Goal: Task Accomplishment & Management: Complete application form

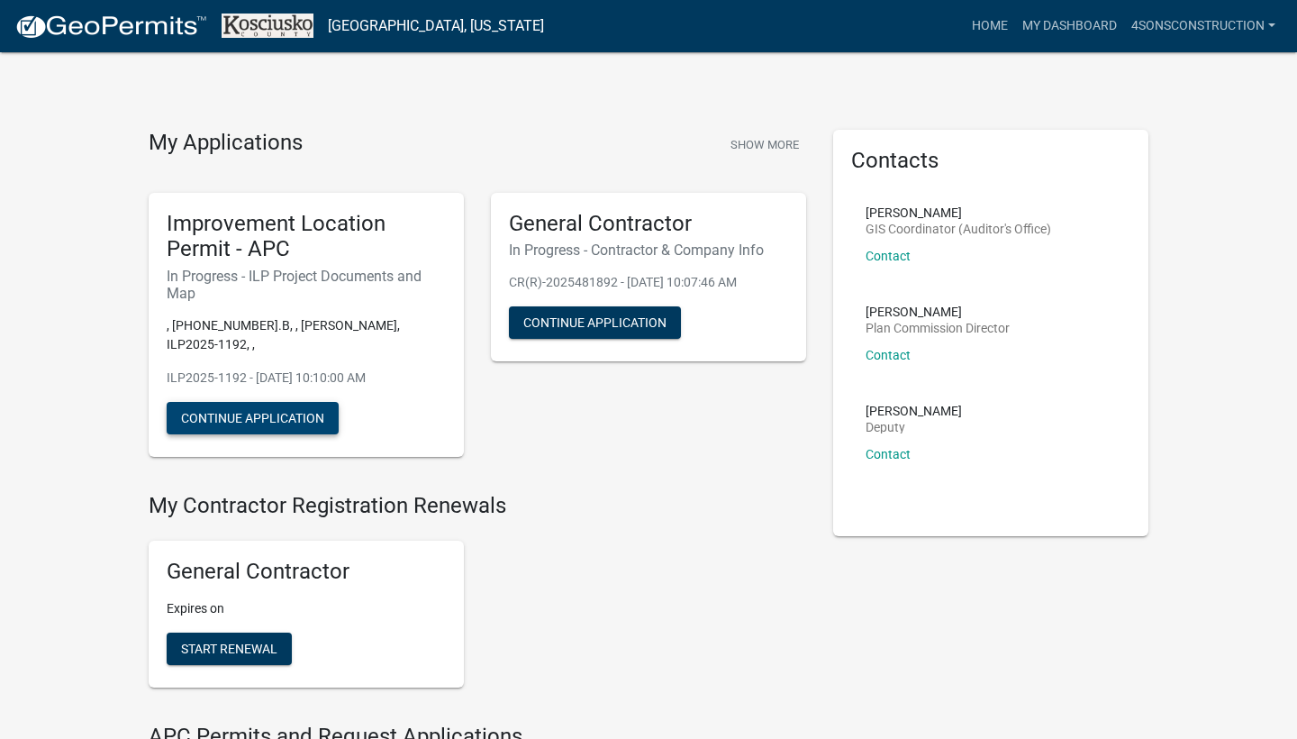
click at [237, 402] on button "Continue Application" at bounding box center [253, 418] width 172 height 32
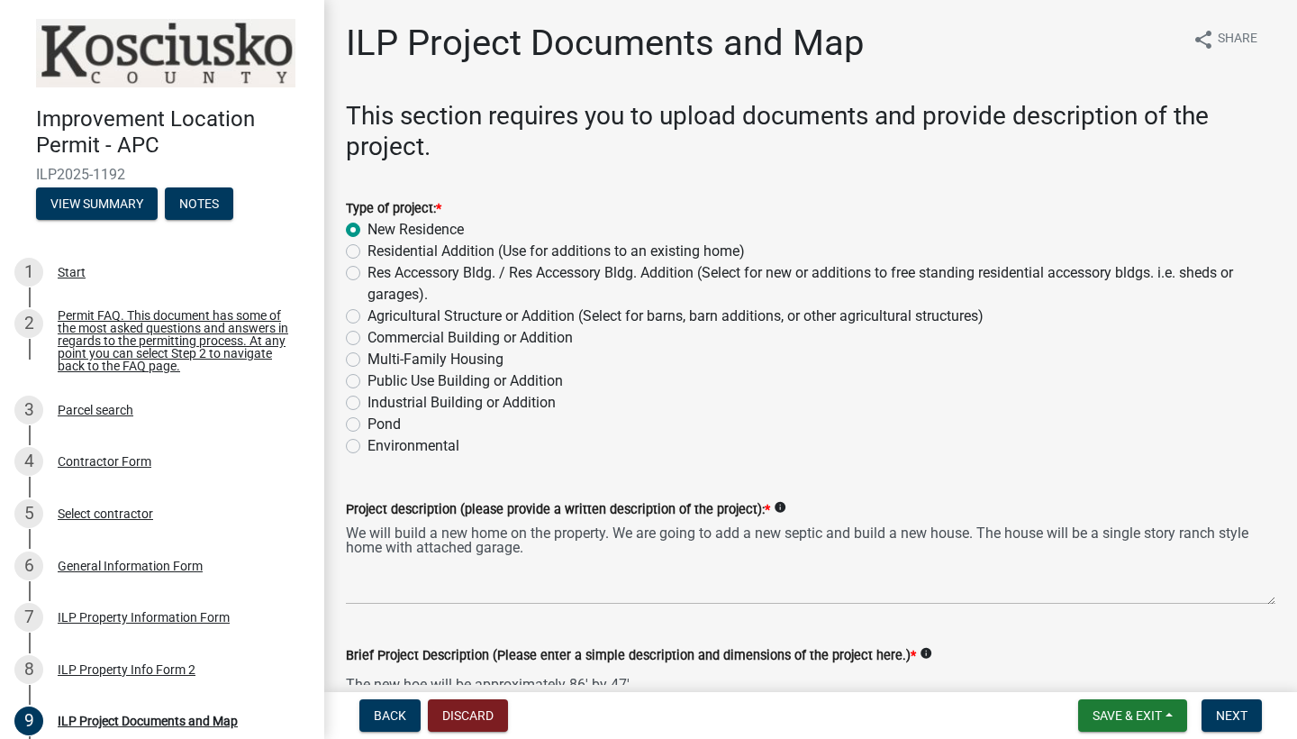
click at [831, 385] on div "Public Use Building or Addition" at bounding box center [811, 381] width 930 height 22
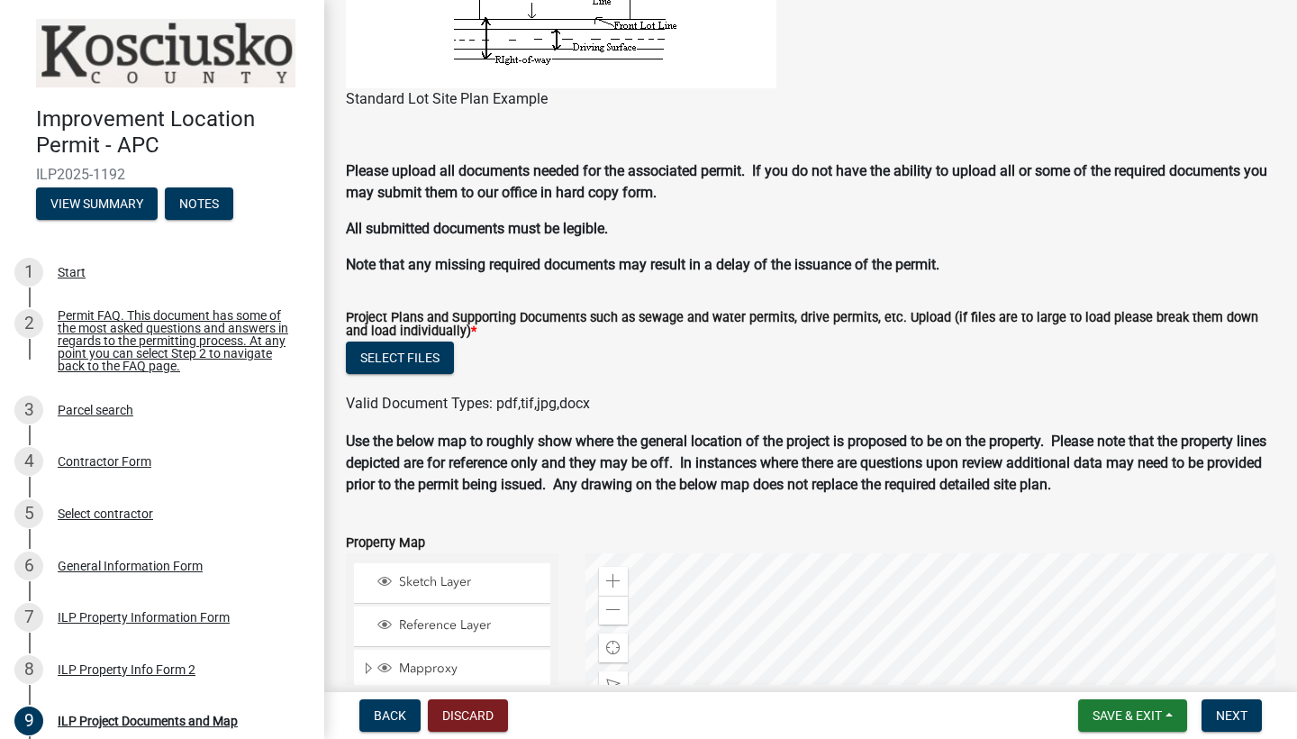
scroll to position [1732, 0]
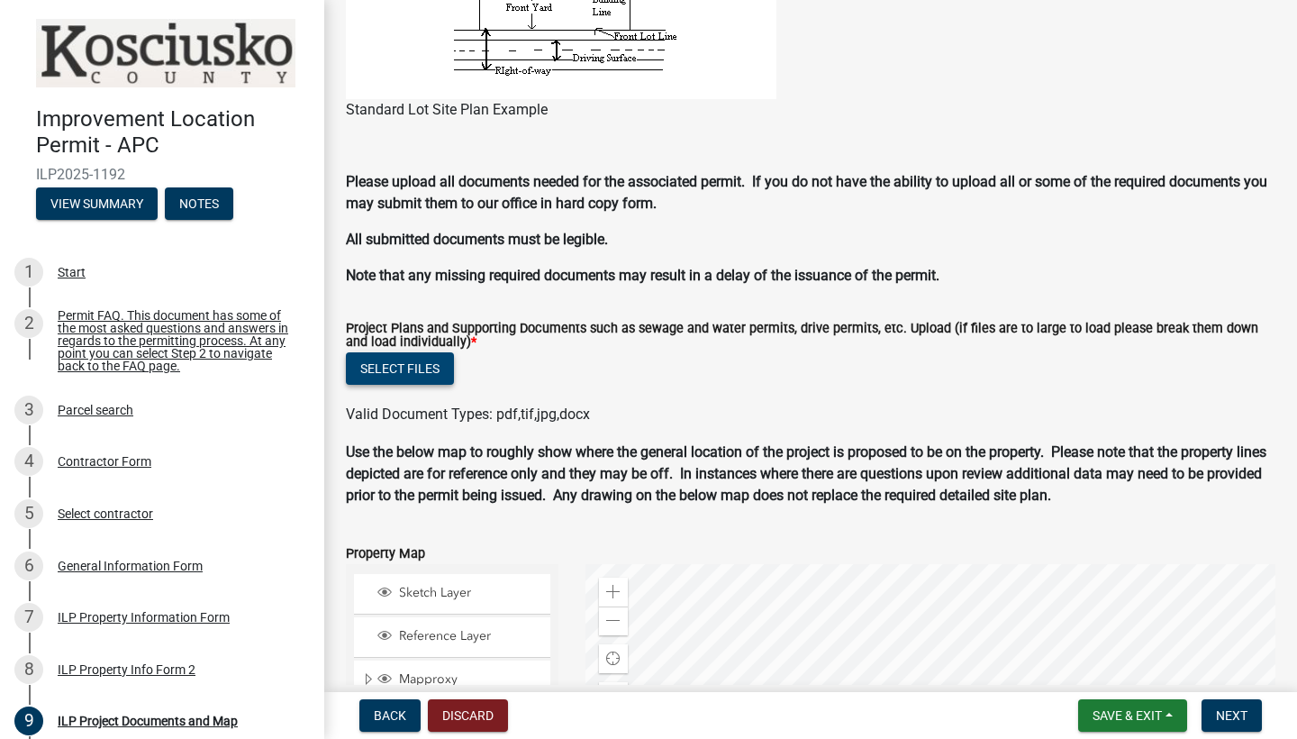
click at [409, 372] on button "Select files" at bounding box center [400, 368] width 108 height 32
click at [431, 373] on button "Select files" at bounding box center [400, 368] width 108 height 32
click at [397, 366] on button "Select files" at bounding box center [400, 368] width 108 height 32
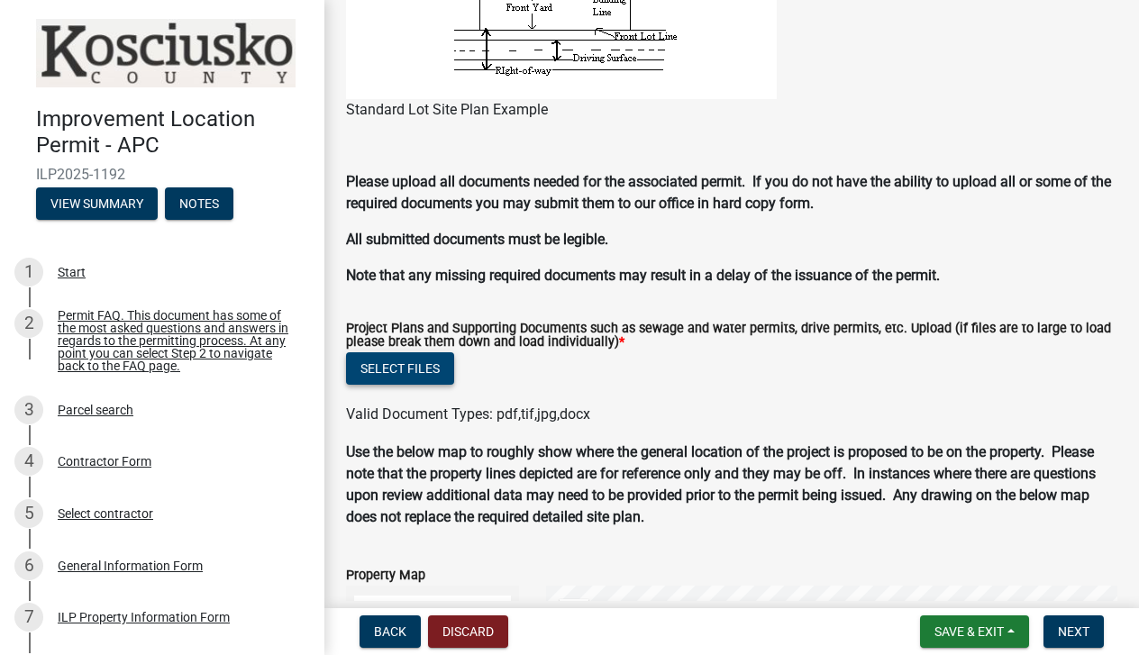
click at [400, 385] on button "Select files" at bounding box center [400, 368] width 108 height 32
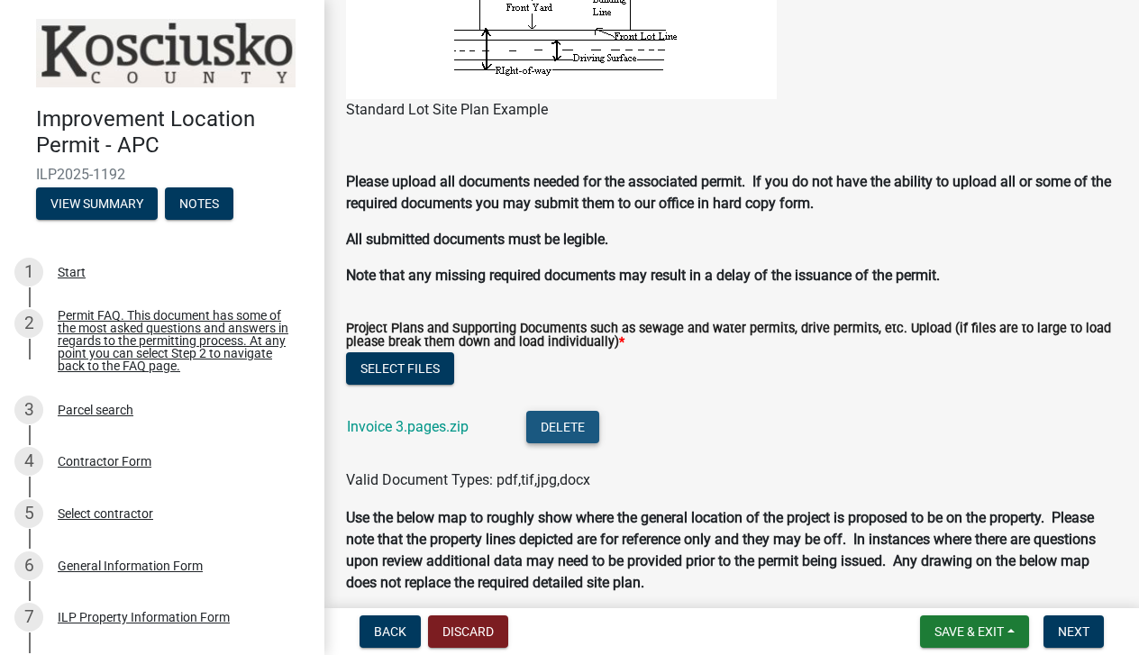
click at [540, 443] on button "Delete" at bounding box center [562, 427] width 73 height 32
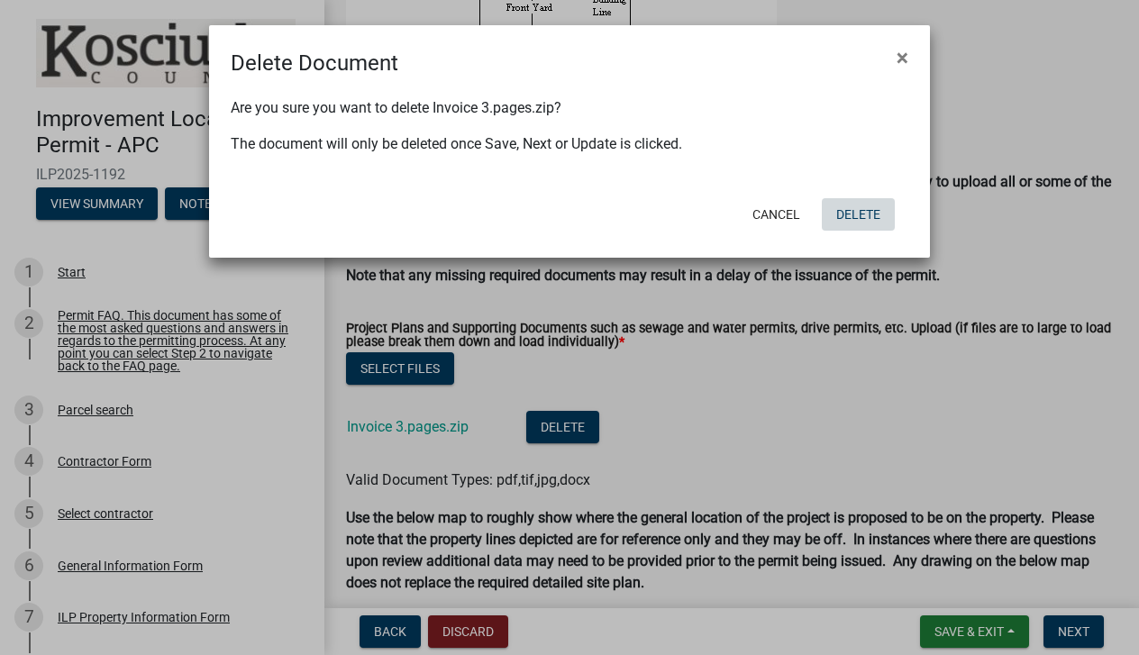
click at [849, 209] on button "Delete" at bounding box center [858, 214] width 73 height 32
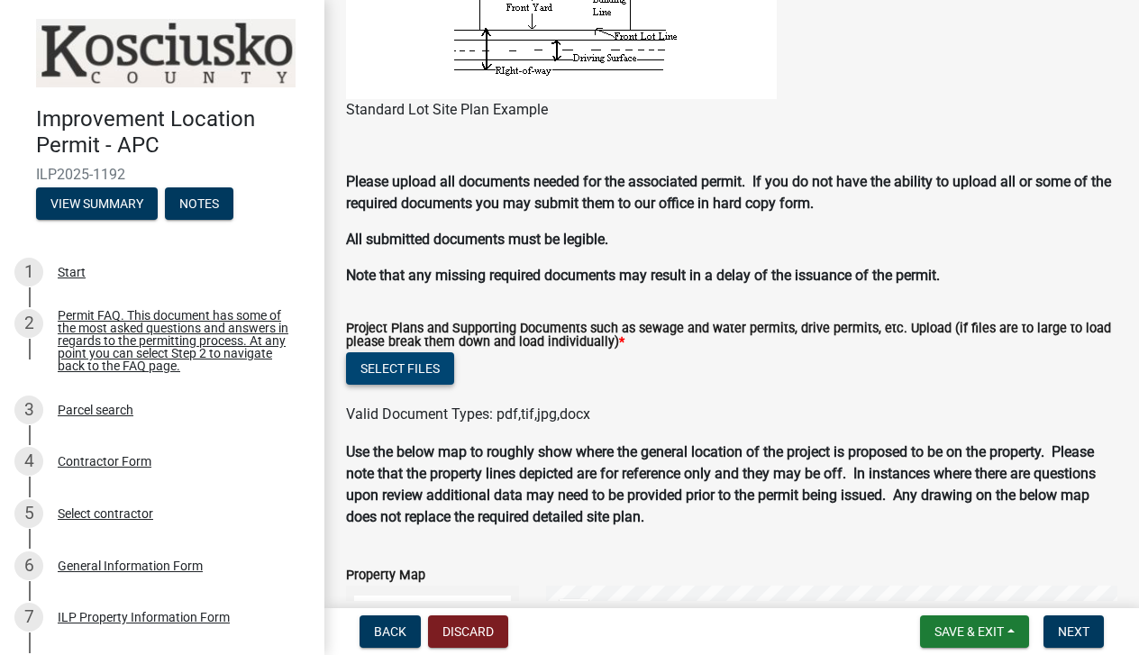
click at [423, 385] on button "Select files" at bounding box center [400, 368] width 108 height 32
click at [393, 421] on div "Valid Document Types: pdf,tif,jpg,docx" at bounding box center [731, 415] width 798 height 22
click at [420, 418] on span "Valid Document Types: pdf,tif,jpg,docx" at bounding box center [468, 413] width 244 height 17
drag, startPoint x: 423, startPoint y: 417, endPoint x: 555, endPoint y: 215, distance: 240.9
click at [410, 404] on div "Valid Document Types: pdf,tif,jpg,docx" at bounding box center [731, 415] width 798 height 22
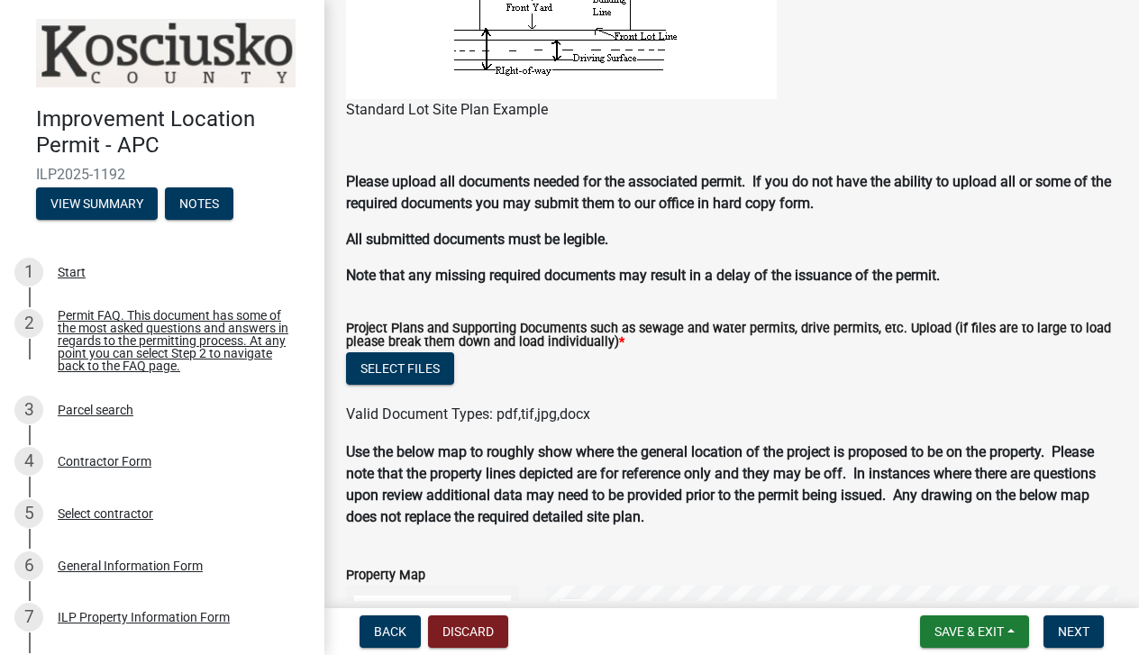
click at [555, 215] on div "Please upload all documents needed for the associated permit. If you do not hav…" at bounding box center [731, 228] width 771 height 115
click at [477, 434] on wm-data-entity-input "Project Plans and Supporting Documents such as sewage and water permits, drive …" at bounding box center [731, 371] width 771 height 140
click at [420, 408] on span "Valid Document Types: pdf,tif,jpg,docx" at bounding box center [468, 413] width 244 height 17
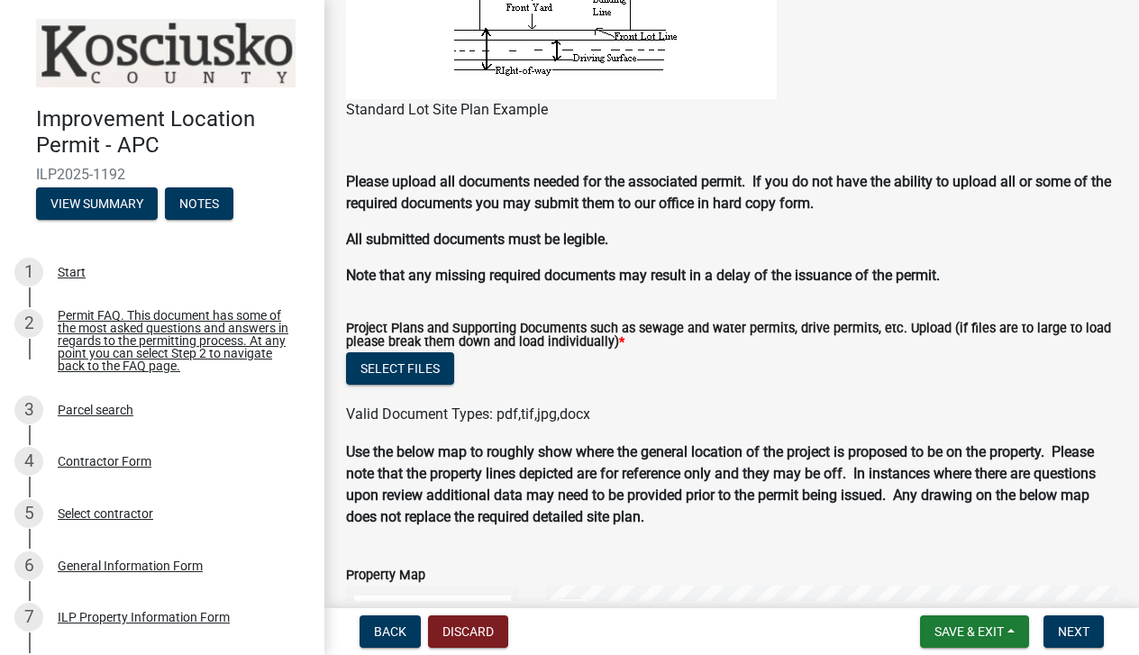
click at [384, 639] on div "Reference Layer" at bounding box center [432, 659] width 157 height 40
click at [386, 650] on span "Layer List" at bounding box center [384, 657] width 14 height 14
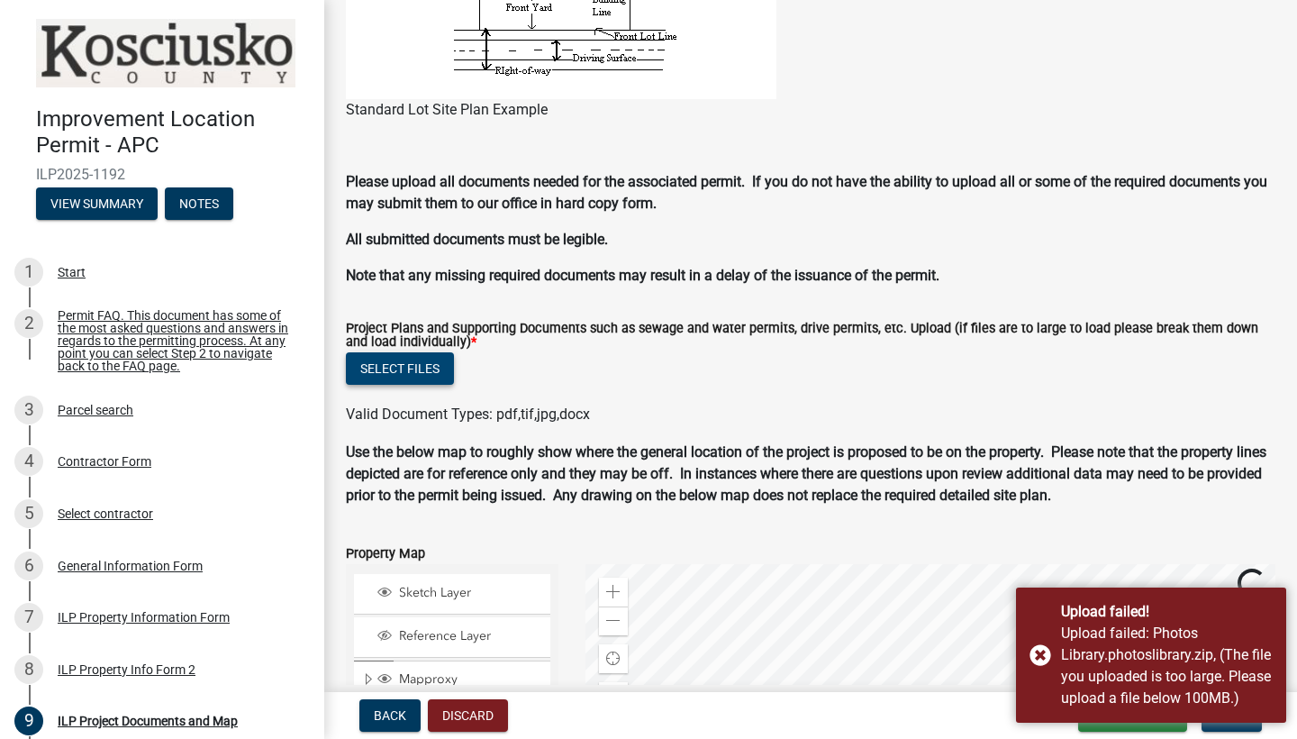
click at [407, 377] on button "Select files" at bounding box center [400, 368] width 108 height 32
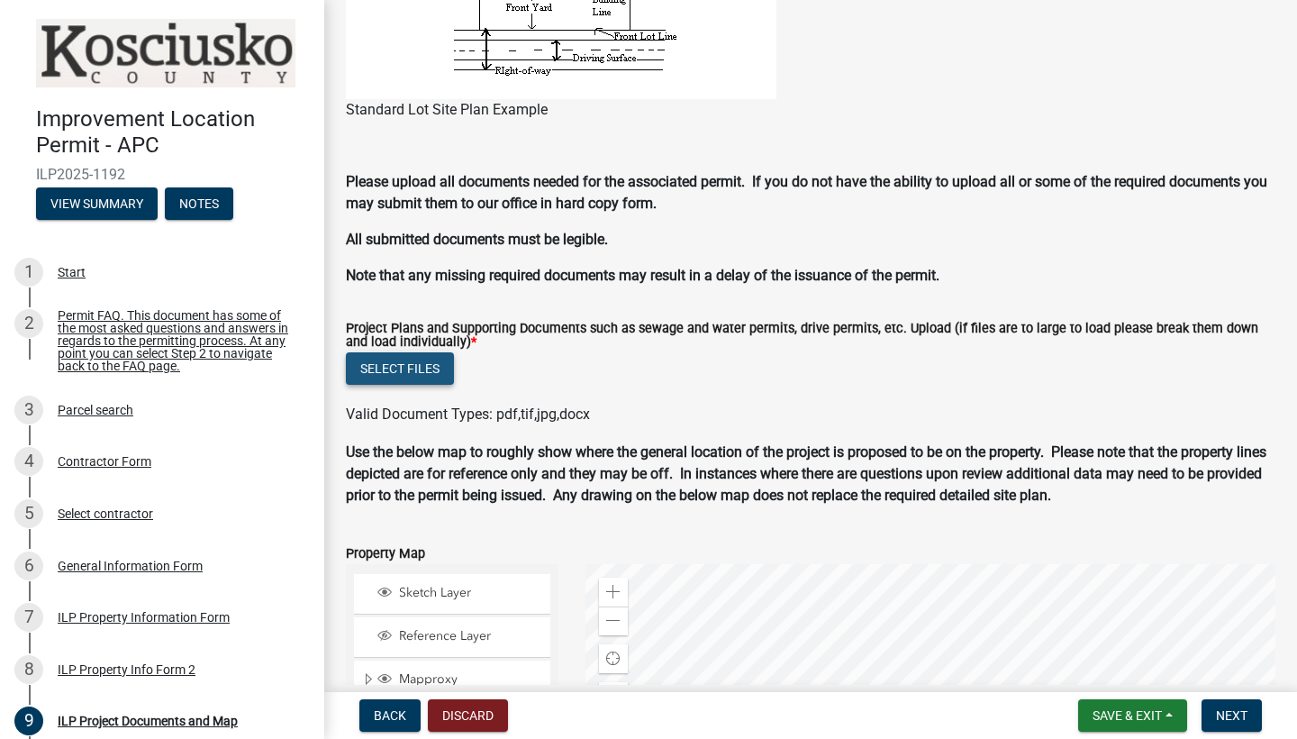
click at [387, 366] on button "Select files" at bounding box center [400, 368] width 108 height 32
click at [432, 349] on label "Project Plans and Supporting Documents such as sewage and water permits, drive …" at bounding box center [811, 336] width 930 height 26
click at [395, 723] on html "Internet Explorer does NOT work with GeoPermits. Get a new browser for more sec…" at bounding box center [648, 369] width 1297 height 739
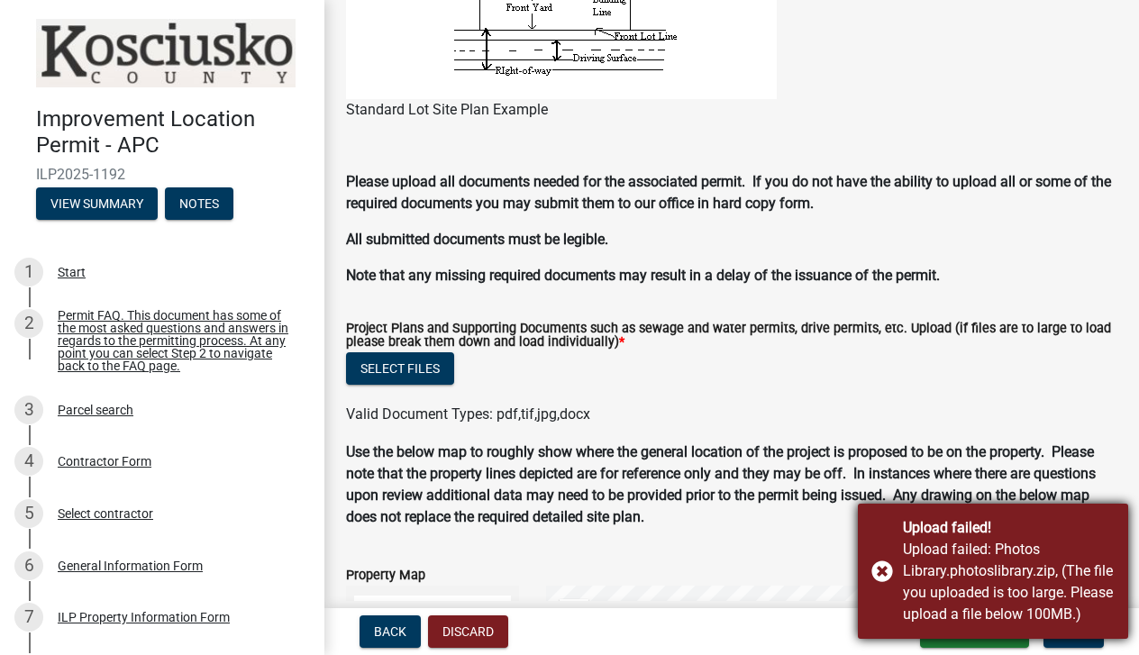
click at [872, 569] on div "Upload failed! Upload failed: Photos Library.photoslibrary.zip, (The file you u…" at bounding box center [993, 571] width 270 height 135
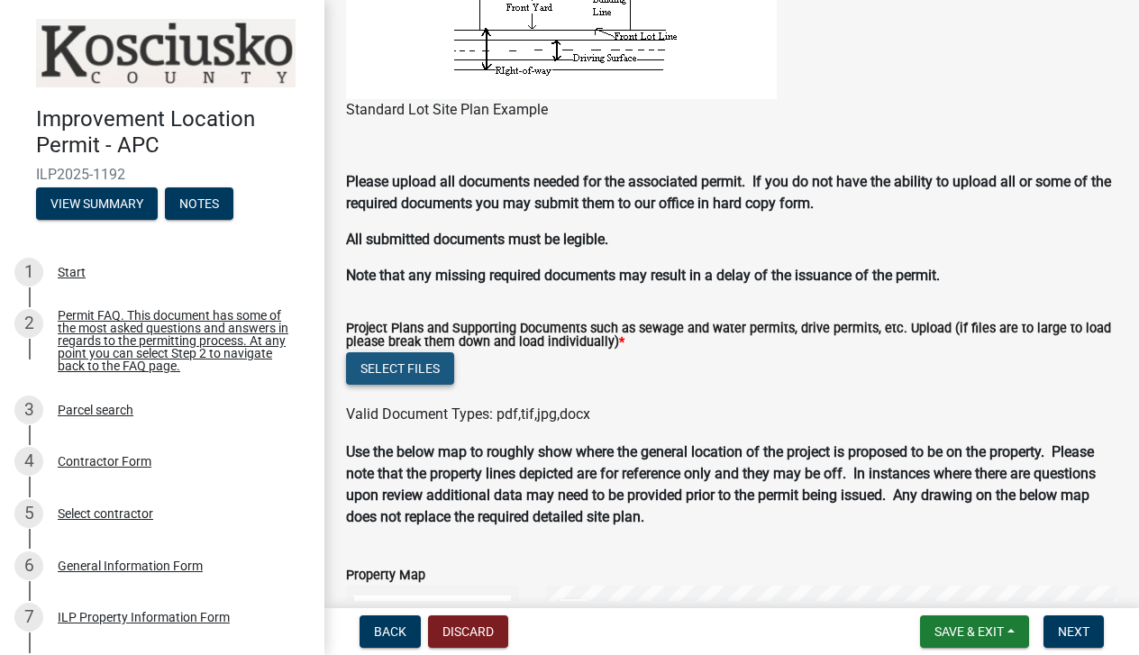
click at [381, 385] on button "Select files" at bounding box center [400, 368] width 108 height 32
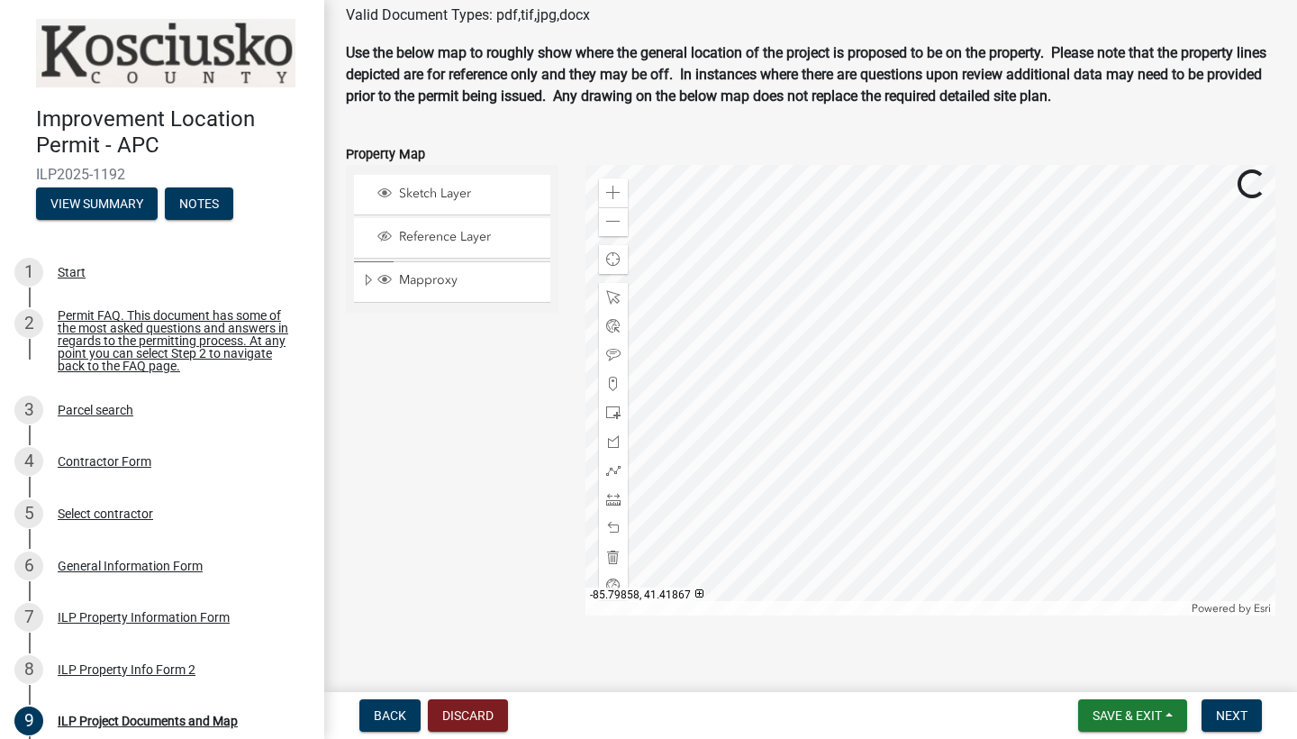
scroll to position [2212, 0]
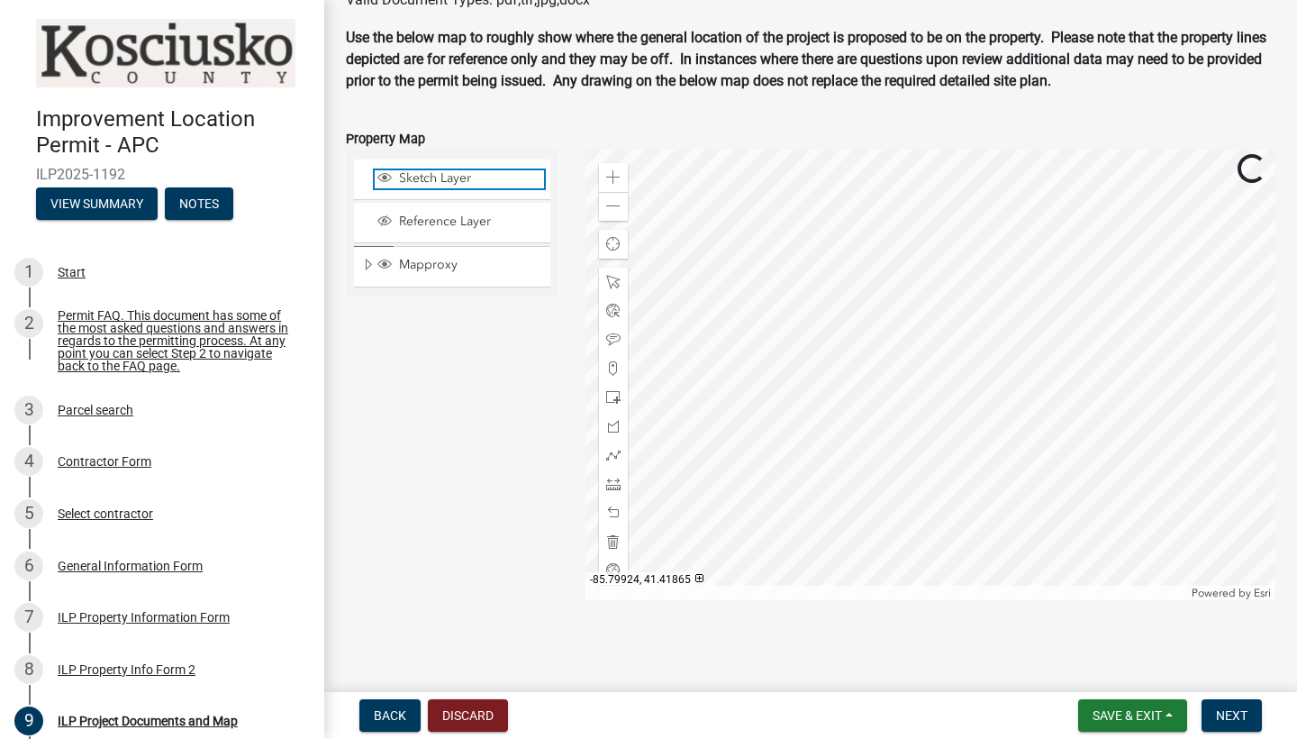
click at [468, 181] on span "Sketch Layer" at bounding box center [470, 178] width 150 height 16
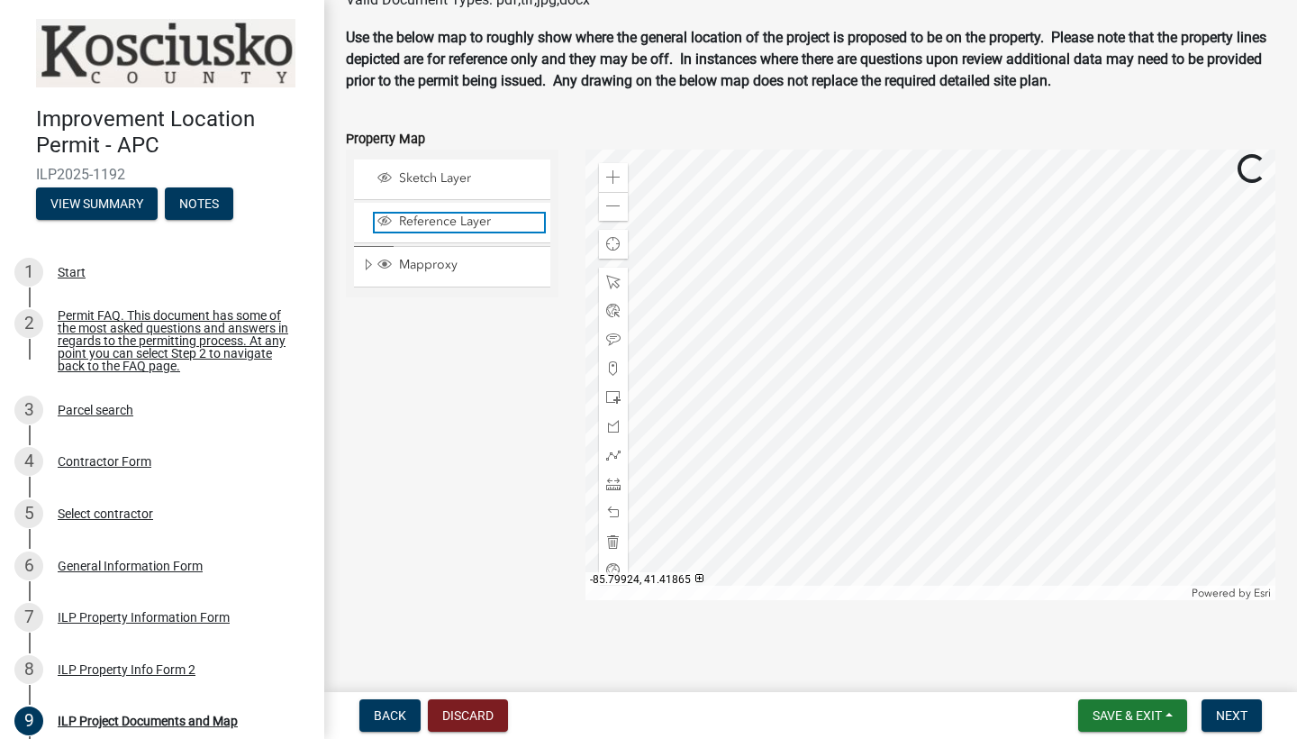
click at [417, 226] on span "Reference Layer" at bounding box center [470, 221] width 150 height 16
click at [613, 453] on span at bounding box center [613, 455] width 14 height 14
click at [612, 183] on div "Zoom in" at bounding box center [613, 177] width 29 height 29
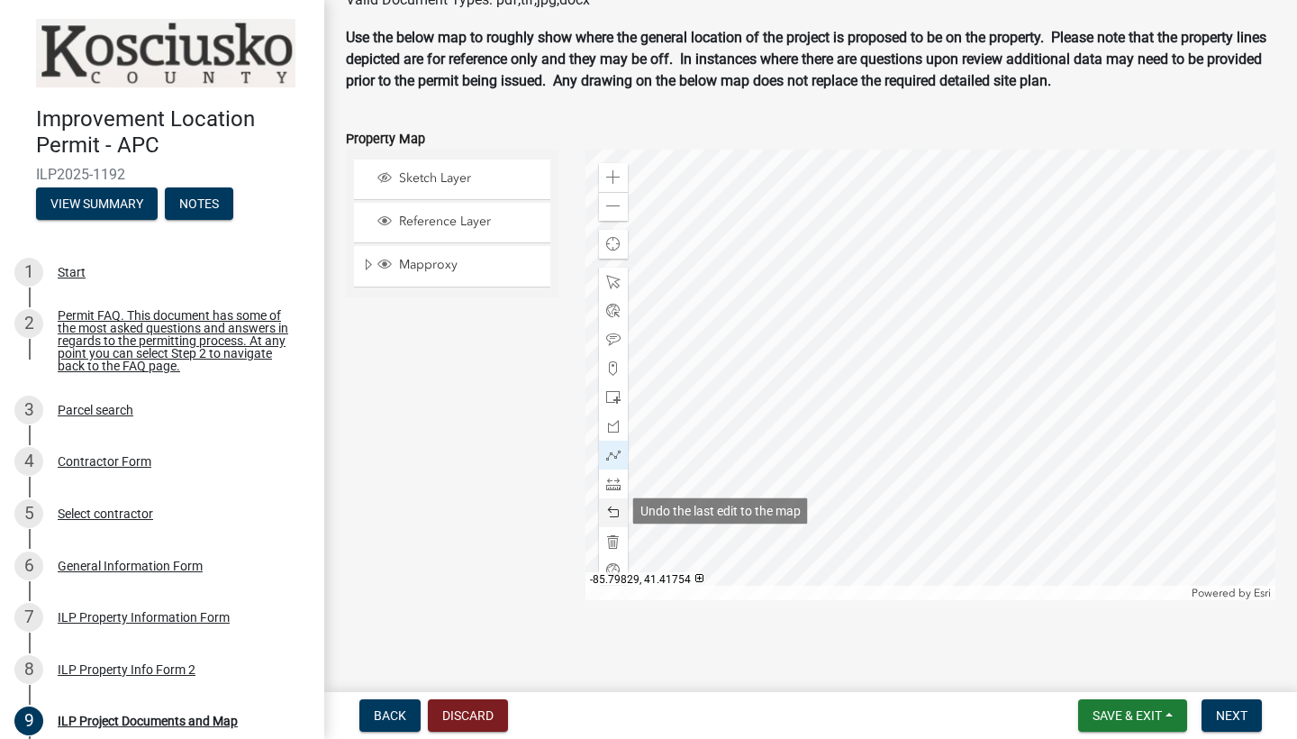
click at [618, 505] on span at bounding box center [613, 512] width 14 height 14
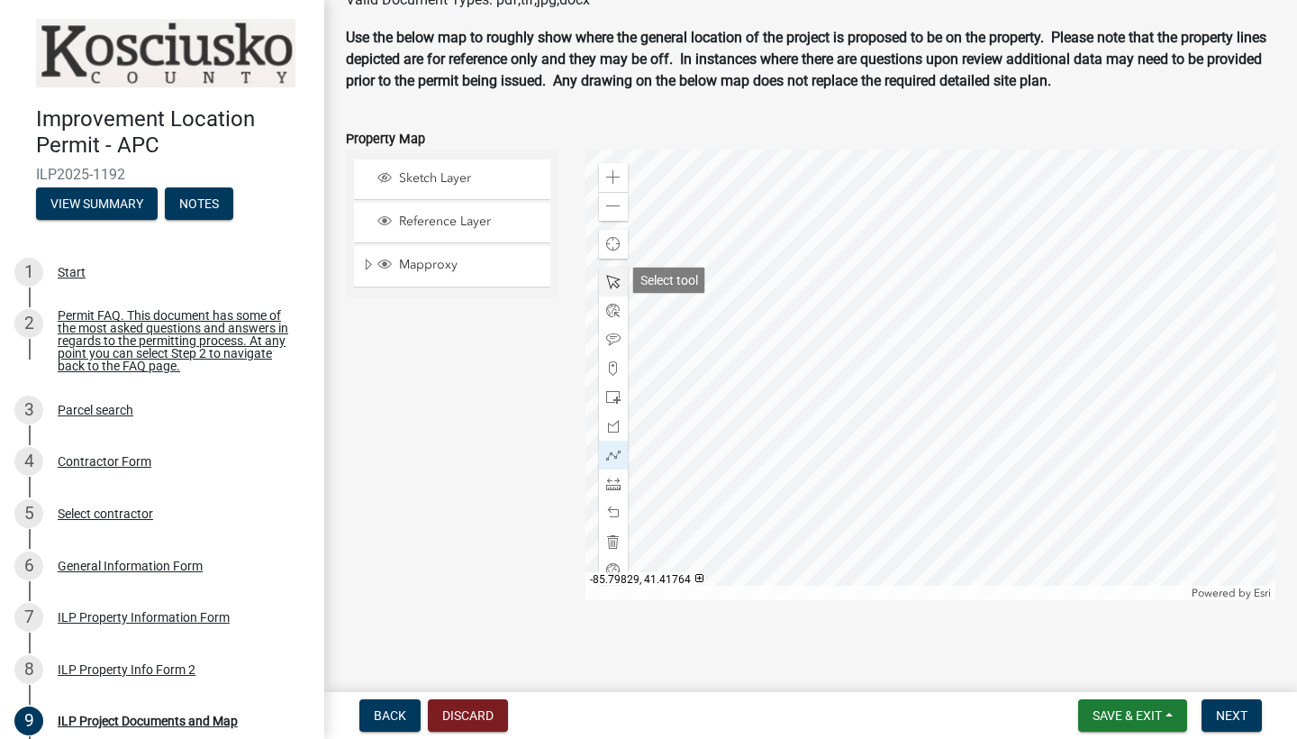
click at [612, 286] on span at bounding box center [613, 282] width 14 height 14
click at [613, 450] on span at bounding box center [613, 455] width 14 height 14
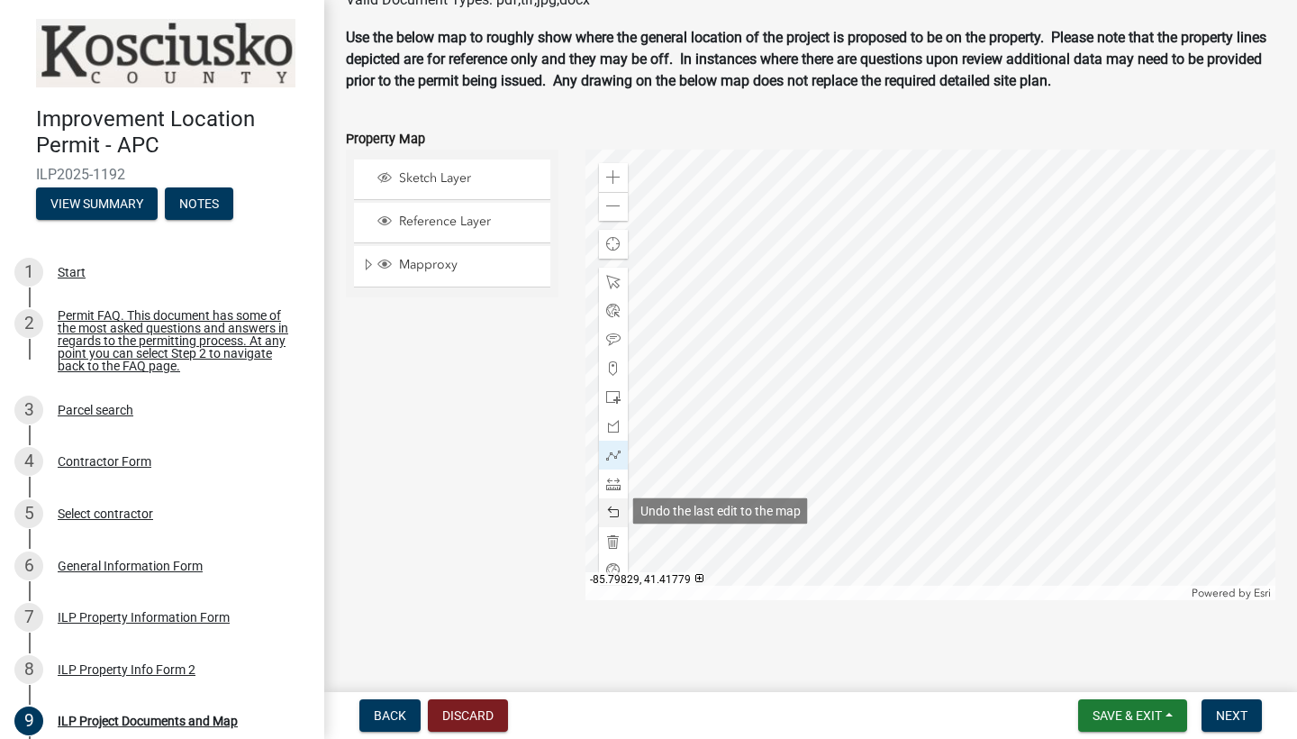
click at [613, 507] on span at bounding box center [613, 512] width 14 height 14
click at [620, 511] on span at bounding box center [613, 512] width 14 height 14
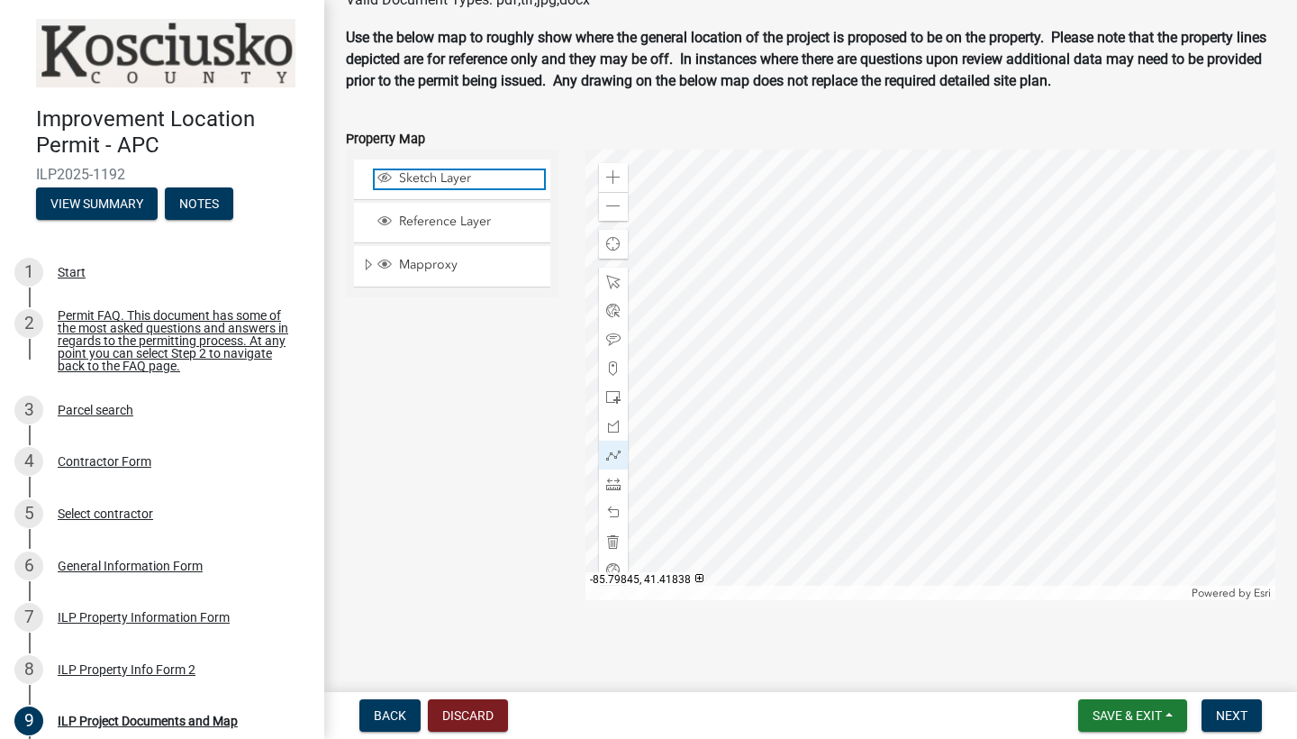
click at [425, 178] on span "Sketch Layer" at bounding box center [470, 178] width 150 height 16
click at [438, 176] on span "Sketch Layer" at bounding box center [470, 178] width 150 height 16
click at [618, 284] on span at bounding box center [613, 282] width 14 height 14
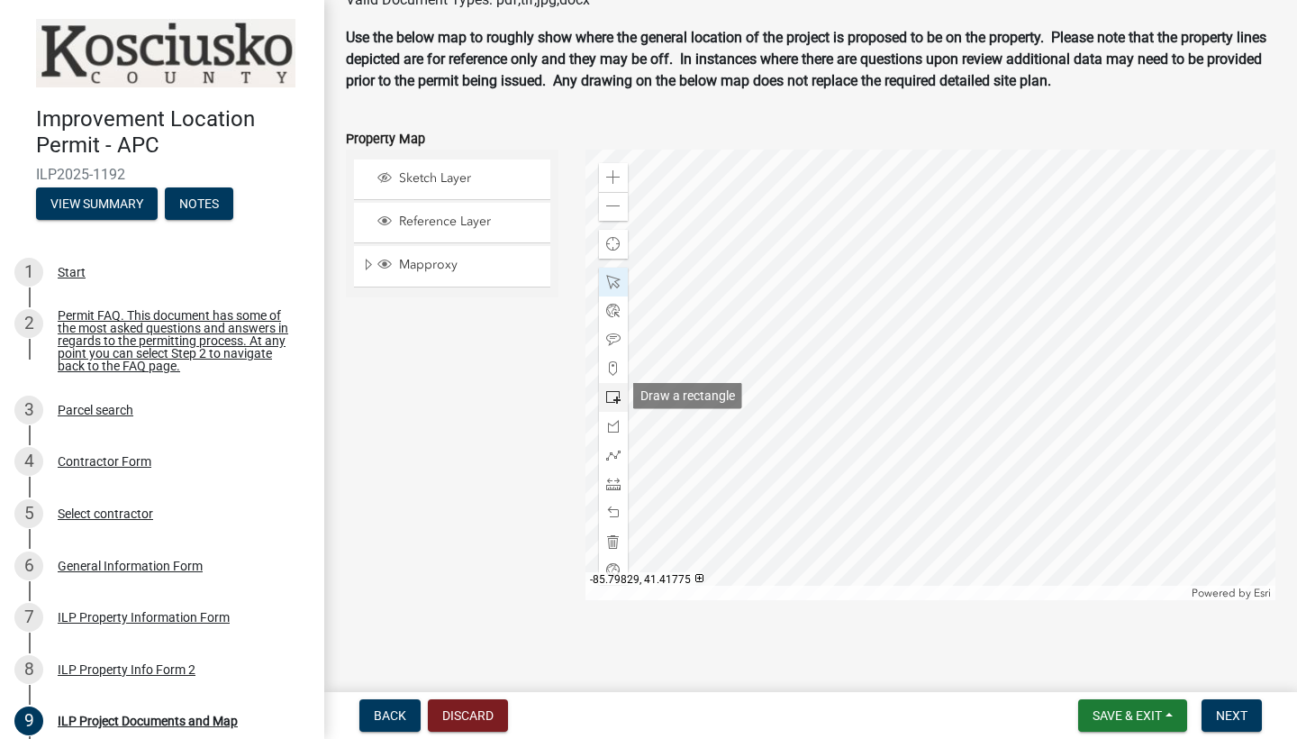
click at [607, 390] on span at bounding box center [613, 397] width 14 height 14
click at [621, 397] on div at bounding box center [613, 397] width 29 height 29
click at [607, 450] on span at bounding box center [613, 455] width 14 height 14
click at [610, 390] on span at bounding box center [613, 397] width 14 height 14
click at [610, 452] on span at bounding box center [613, 455] width 14 height 14
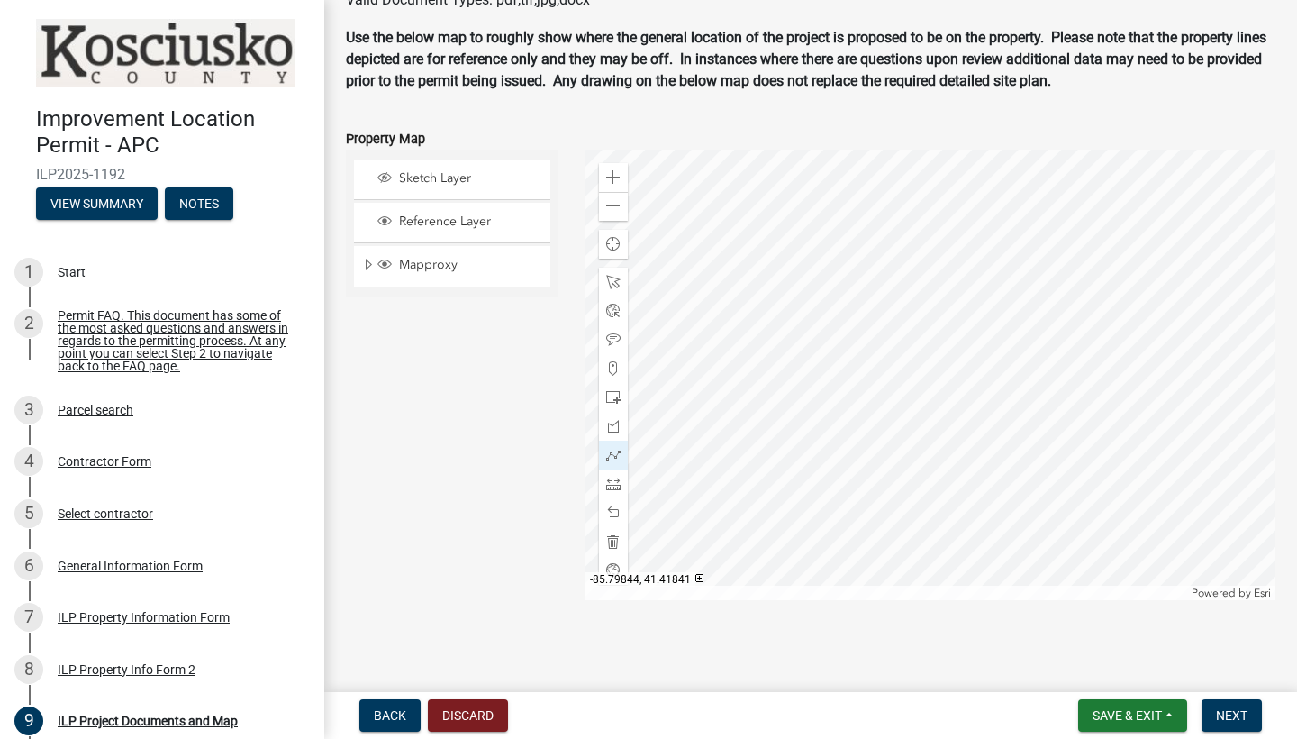
click at [455, 254] on div "Mapproxy" at bounding box center [452, 266] width 196 height 41
click at [400, 266] on span "Mapproxy" at bounding box center [470, 265] width 150 height 16
click at [413, 224] on span "Reference Layer" at bounding box center [470, 221] width 150 height 16
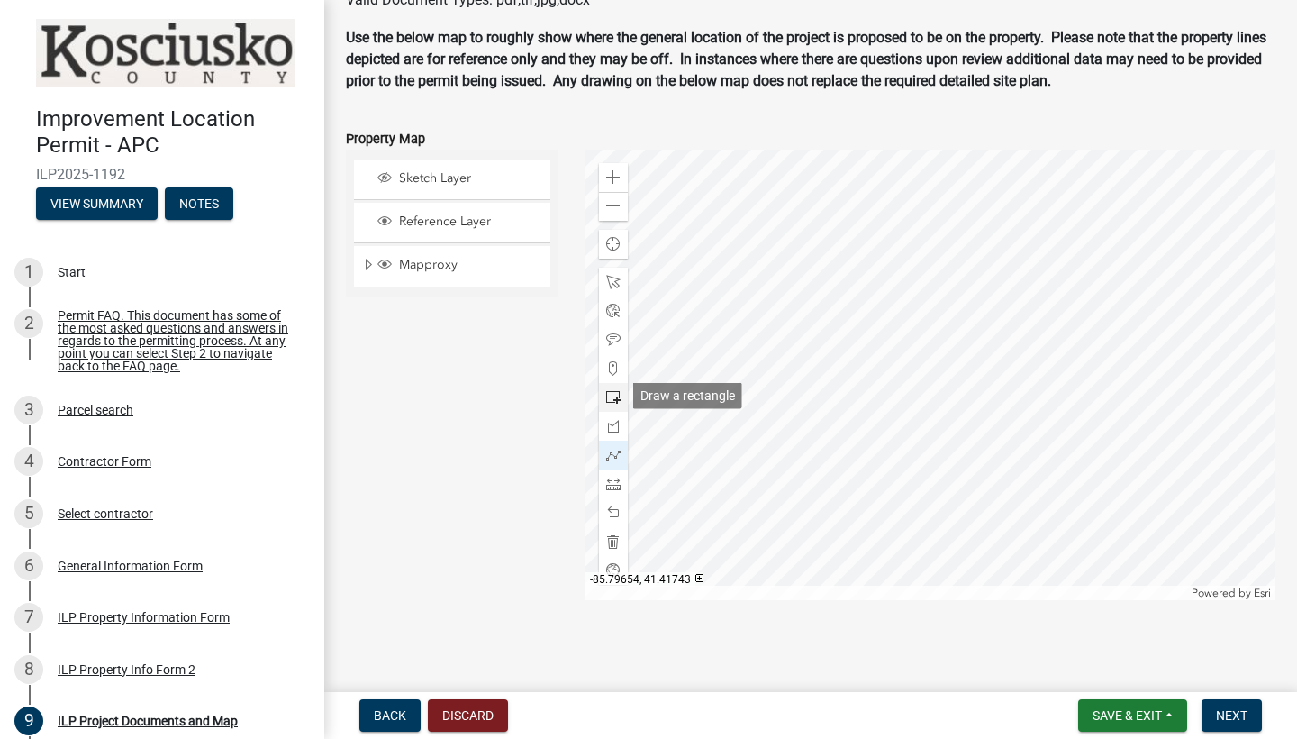
click at [613, 400] on span at bounding box center [613, 397] width 14 height 14
click at [616, 453] on span at bounding box center [613, 455] width 14 height 14
click at [1218, 714] on span "Next" at bounding box center [1232, 715] width 32 height 14
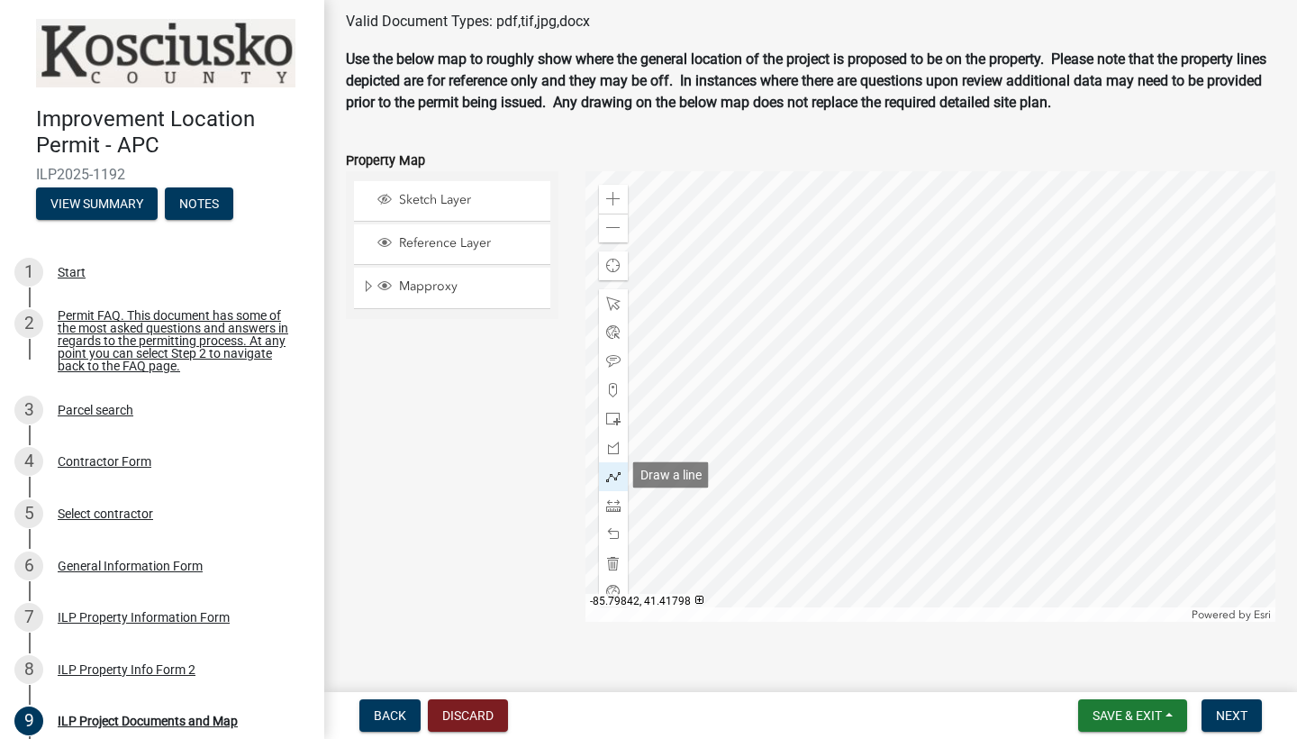
click at [618, 470] on span at bounding box center [613, 476] width 14 height 14
click at [611, 536] on span at bounding box center [613, 534] width 14 height 14
click at [612, 531] on span at bounding box center [613, 534] width 14 height 14
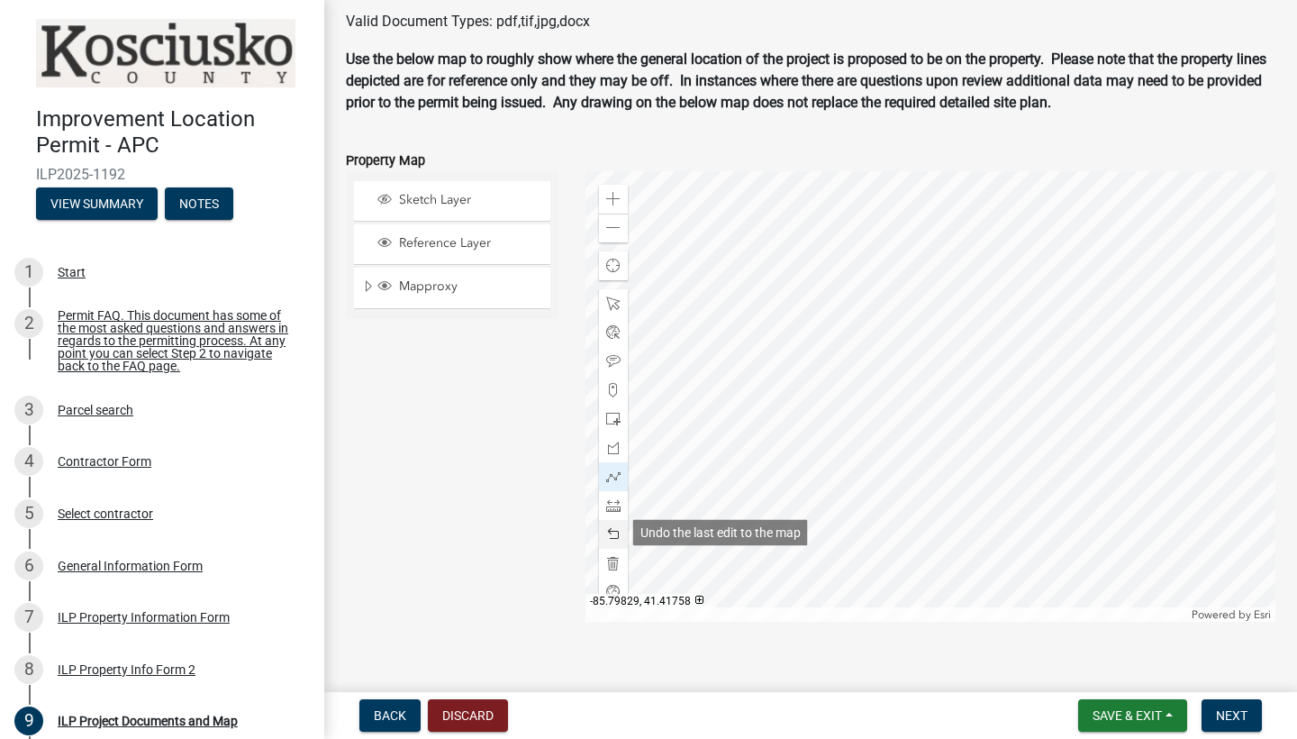
click at [612, 531] on span at bounding box center [613, 534] width 14 height 14
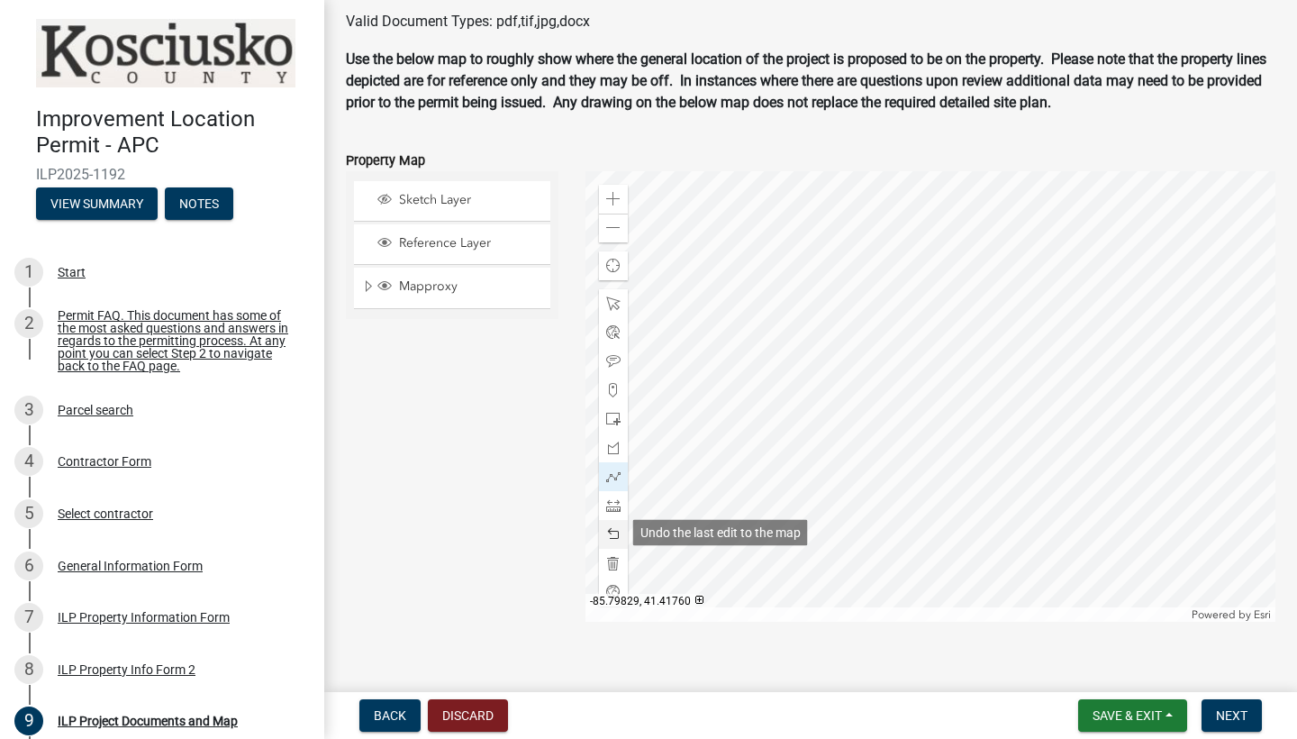
click at [624, 534] on div at bounding box center [613, 534] width 29 height 29
click at [1225, 718] on span "Next" at bounding box center [1232, 715] width 32 height 14
click at [1228, 710] on span "Next" at bounding box center [1232, 715] width 32 height 14
click at [1230, 716] on span "Next" at bounding box center [1232, 715] width 32 height 14
click at [492, 422] on div "Sketch Layer Reference Layer Mapproxy Cemetery Lanes Sanitary Sewer Point Sanit…" at bounding box center [452, 396] width 240 height 450
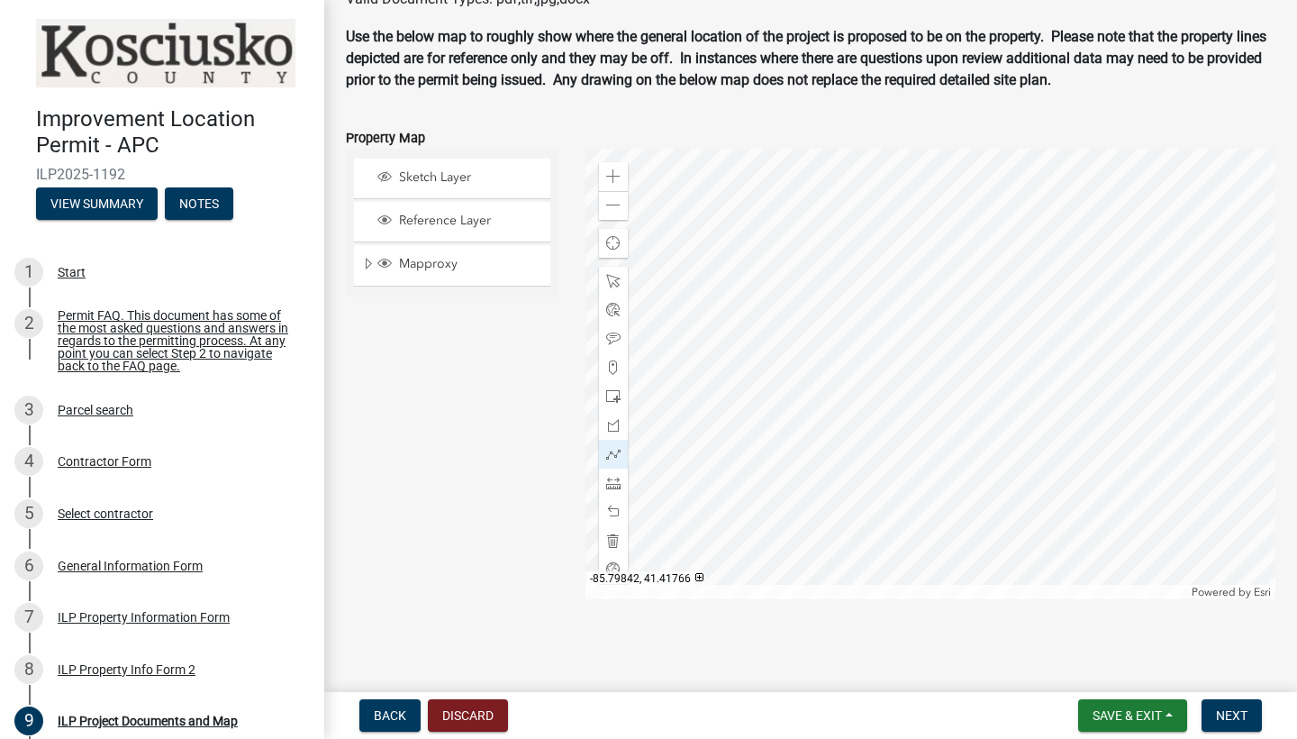
scroll to position [2234, 0]
click at [1229, 712] on span "Next" at bounding box center [1232, 715] width 32 height 14
click at [1233, 712] on span "Next" at bounding box center [1232, 715] width 32 height 14
click at [610, 398] on span at bounding box center [613, 397] width 14 height 14
click at [1234, 712] on span "Next" at bounding box center [1232, 715] width 32 height 14
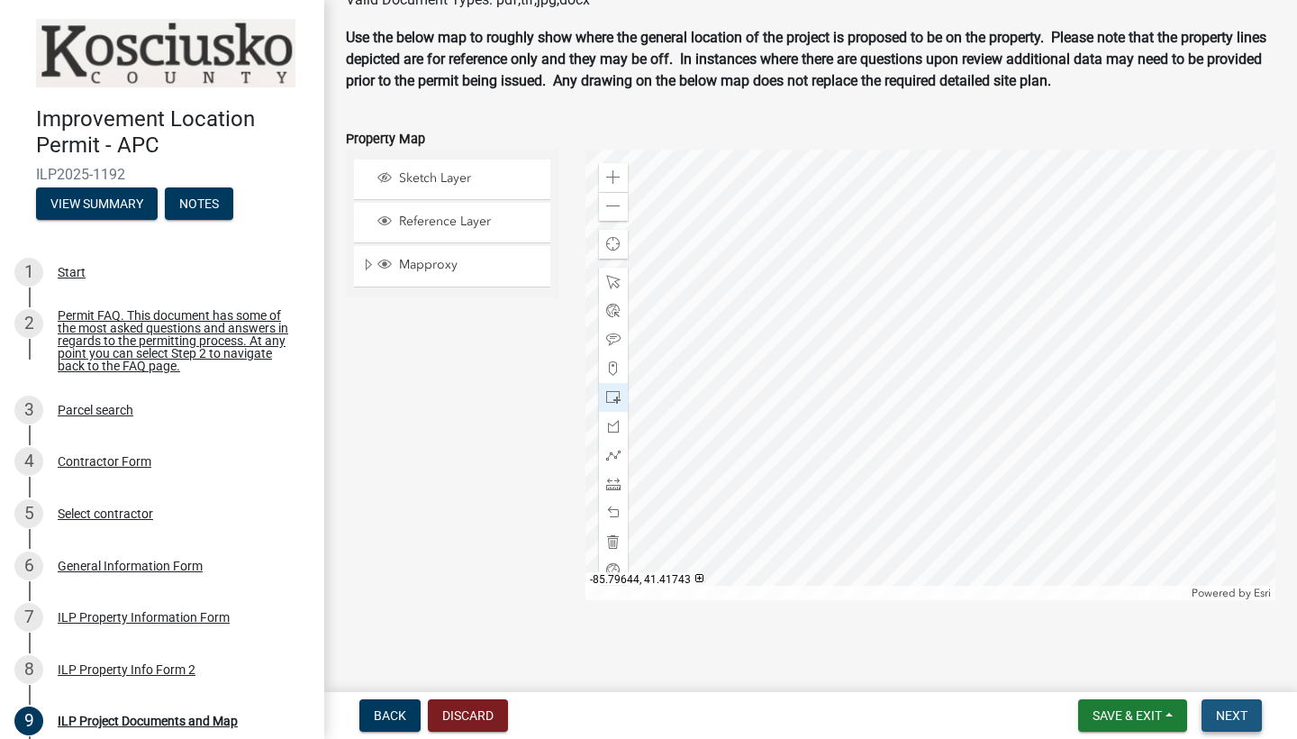
click at [1234, 712] on span "Next" at bounding box center [1232, 715] width 32 height 14
click at [417, 213] on span "Reference Layer" at bounding box center [470, 221] width 150 height 16
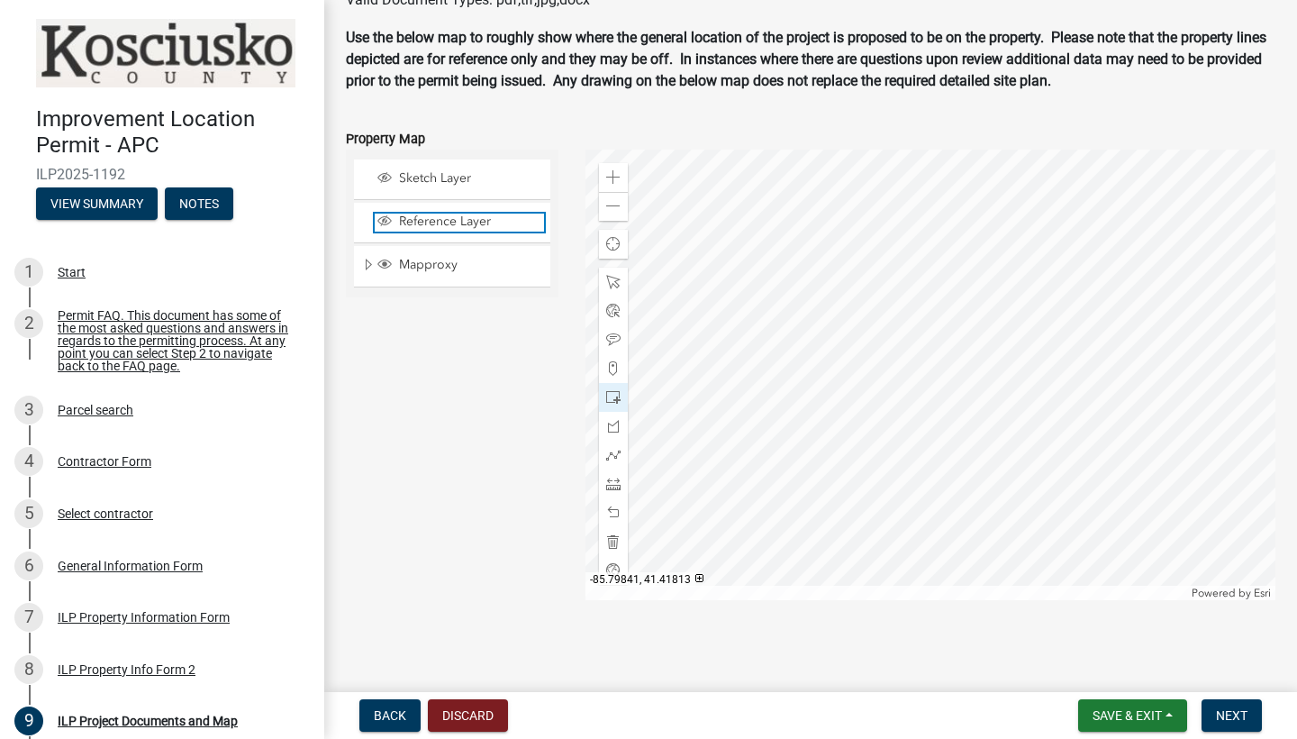
click at [417, 213] on span "Reference Layer" at bounding box center [470, 221] width 150 height 16
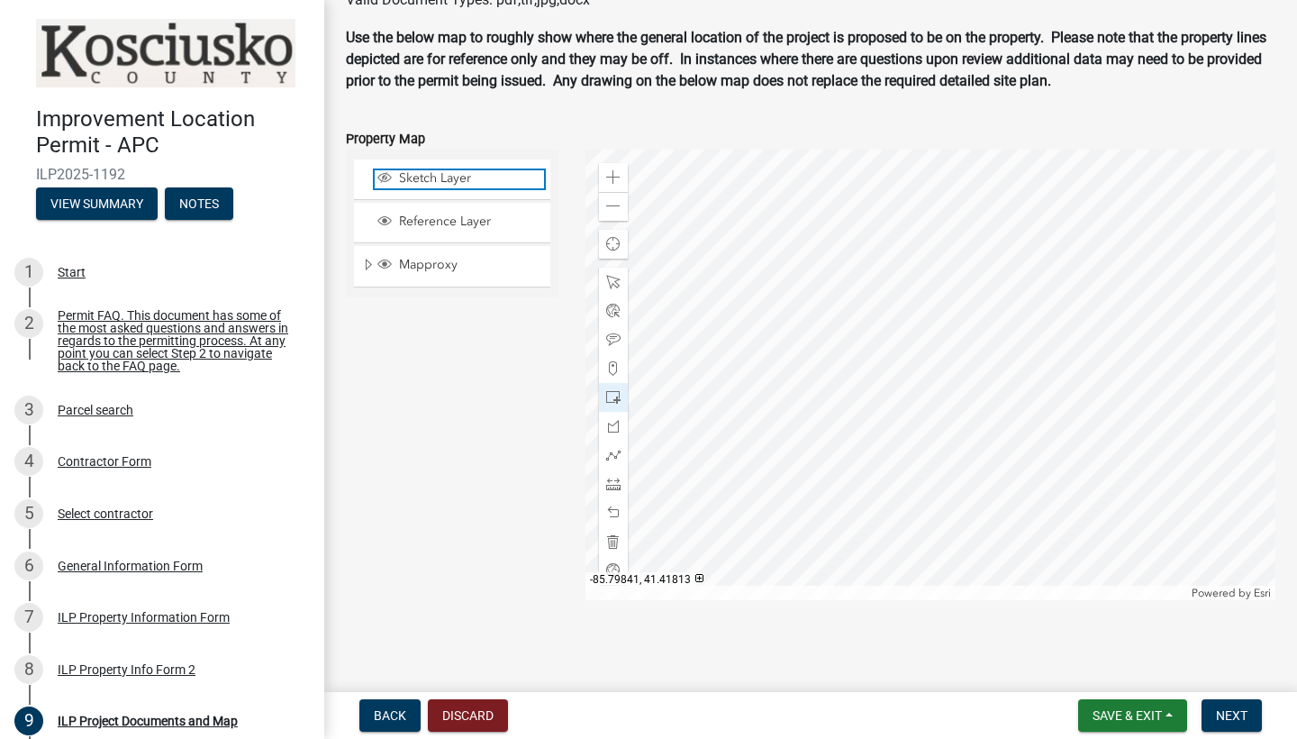
click at [418, 173] on span "Sketch Layer" at bounding box center [470, 178] width 150 height 16
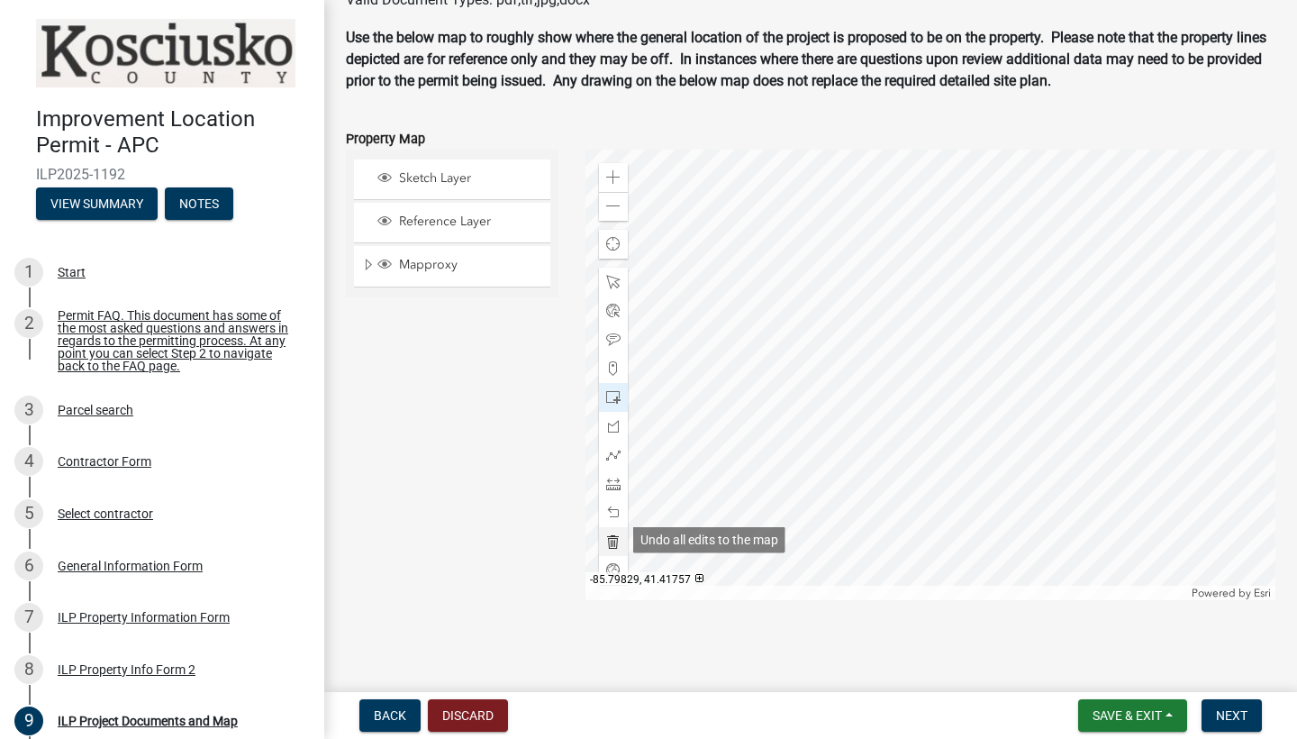
click at [613, 544] on span at bounding box center [613, 541] width 14 height 14
click at [616, 391] on span at bounding box center [613, 397] width 14 height 14
click at [1226, 714] on span "Next" at bounding box center [1232, 715] width 32 height 14
click at [1238, 711] on span "Next" at bounding box center [1232, 715] width 32 height 14
click at [667, 85] on strong "Use the below map to roughly show where the general location of the project is …" at bounding box center [806, 59] width 921 height 60
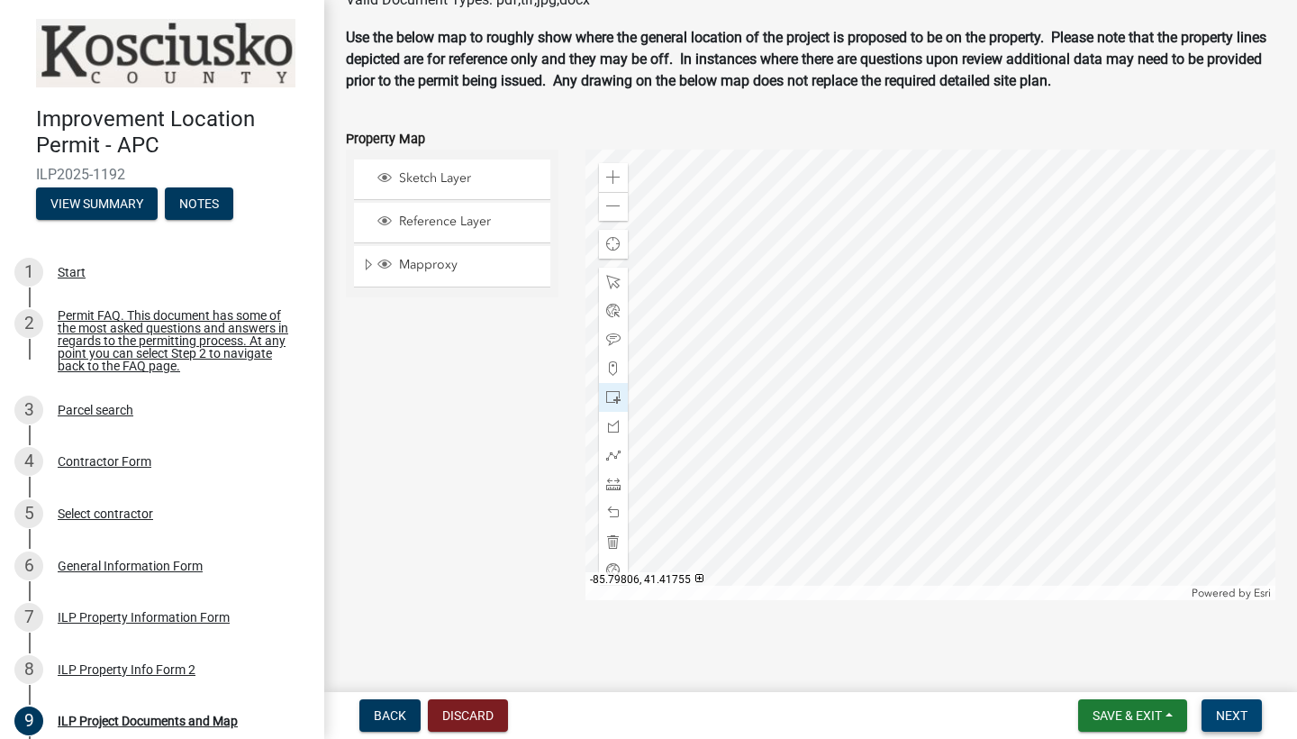
click at [1228, 712] on span "Next" at bounding box center [1232, 715] width 32 height 14
click at [424, 95] on wm-data-entity-input "Use the below map to roughly show where the general location of the project is …" at bounding box center [811, 66] width 930 height 79
click at [24, 715] on div "9" at bounding box center [28, 720] width 29 height 29
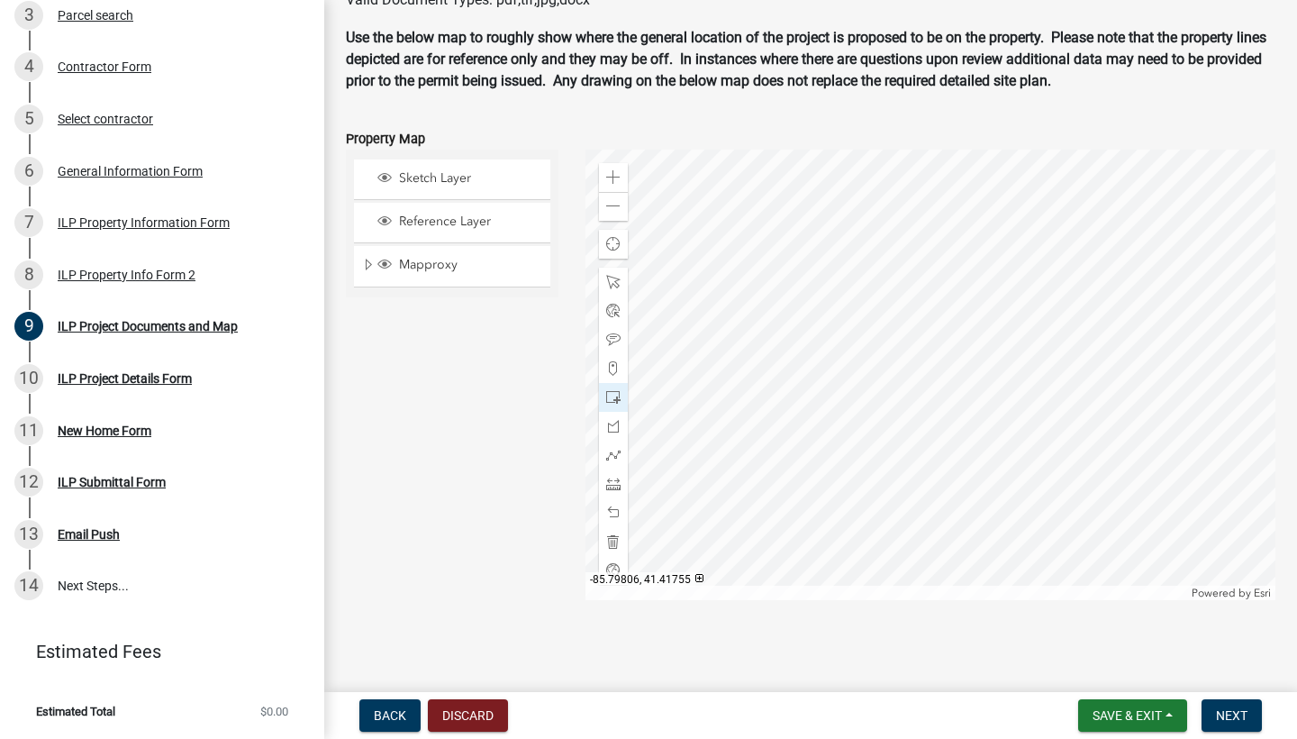
scroll to position [394, 0]
click at [1243, 704] on button "Next" at bounding box center [1232, 715] width 60 height 32
click at [108, 383] on div "ILP Project Details Form" at bounding box center [125, 379] width 134 height 13
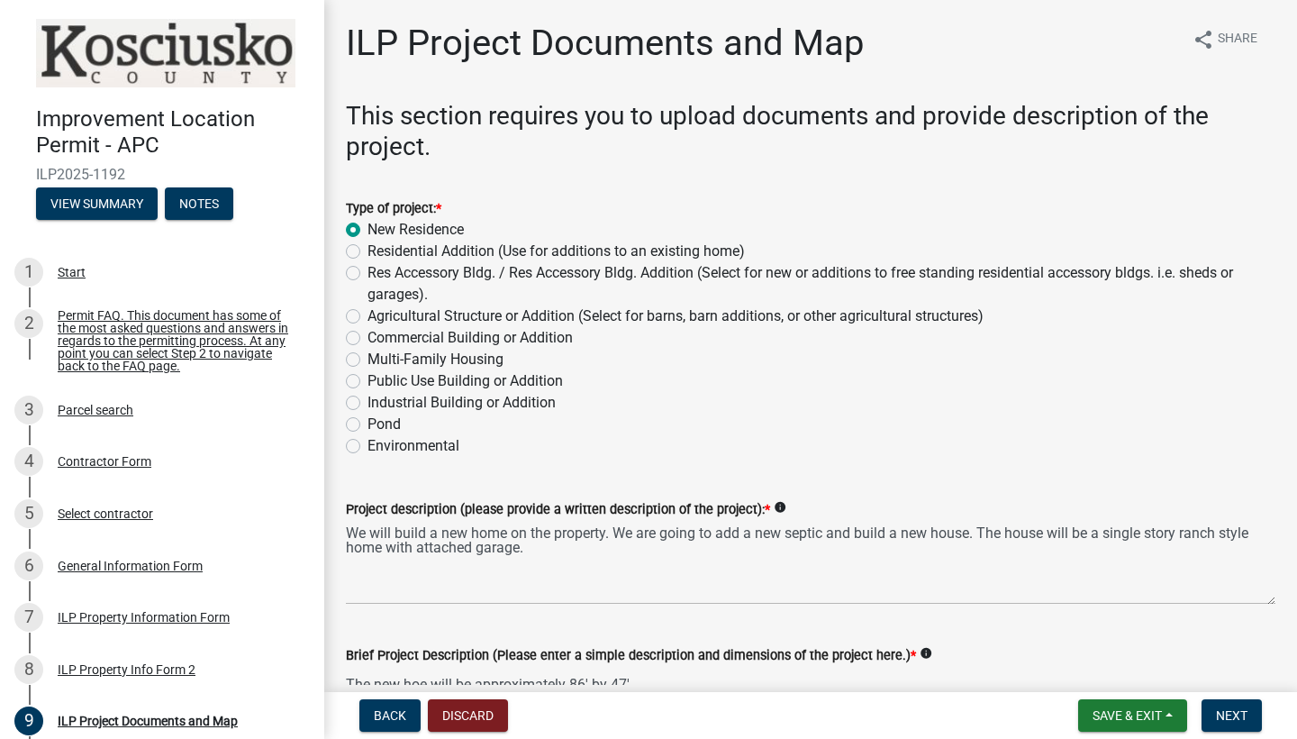
click at [1021, 200] on div "Type of project: *" at bounding box center [811, 208] width 930 height 22
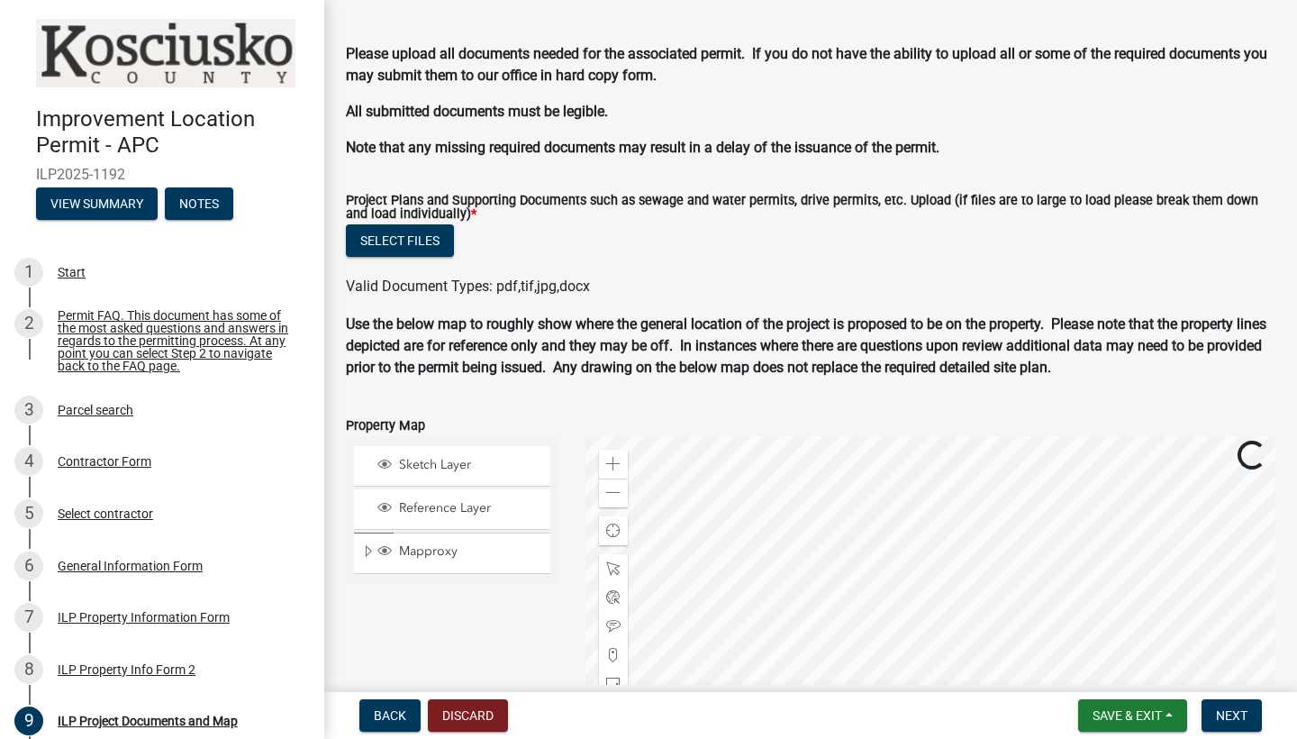
scroll to position [1855, 0]
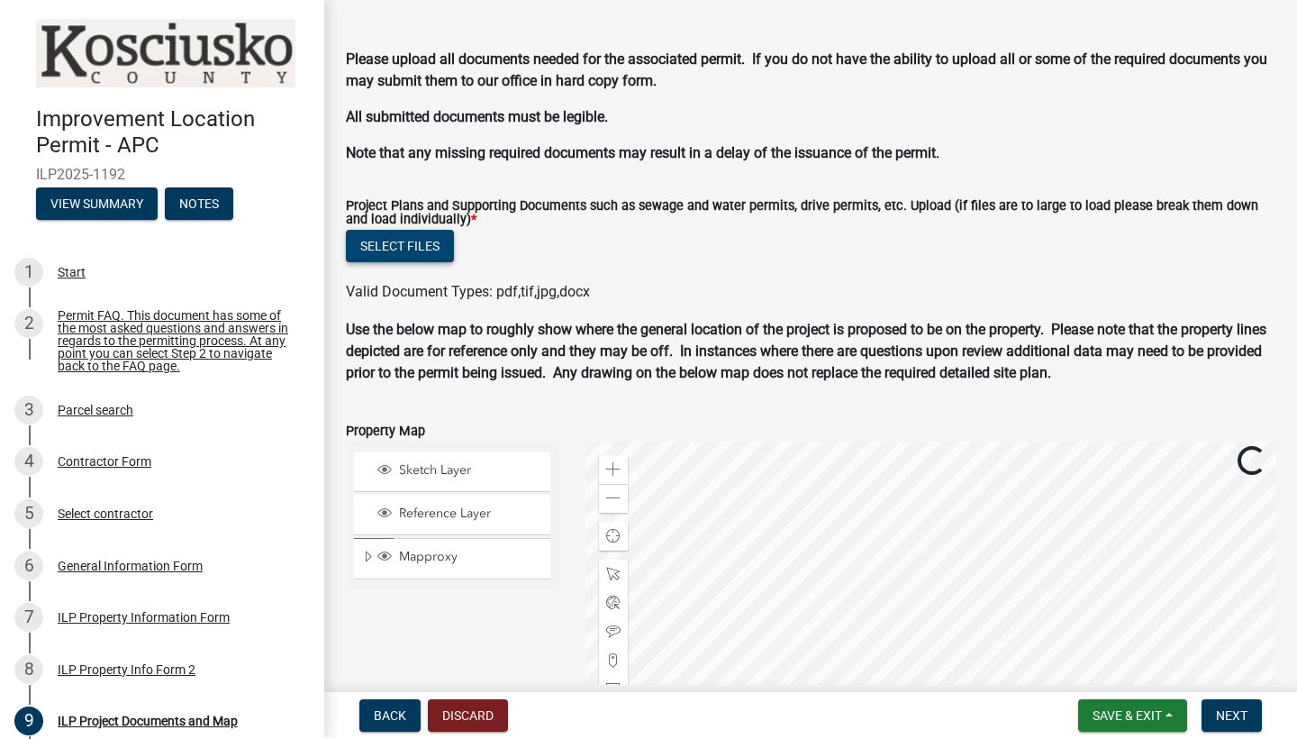
click at [398, 236] on button "Select files" at bounding box center [400, 246] width 108 height 32
click at [407, 251] on button "Select files" at bounding box center [400, 246] width 108 height 32
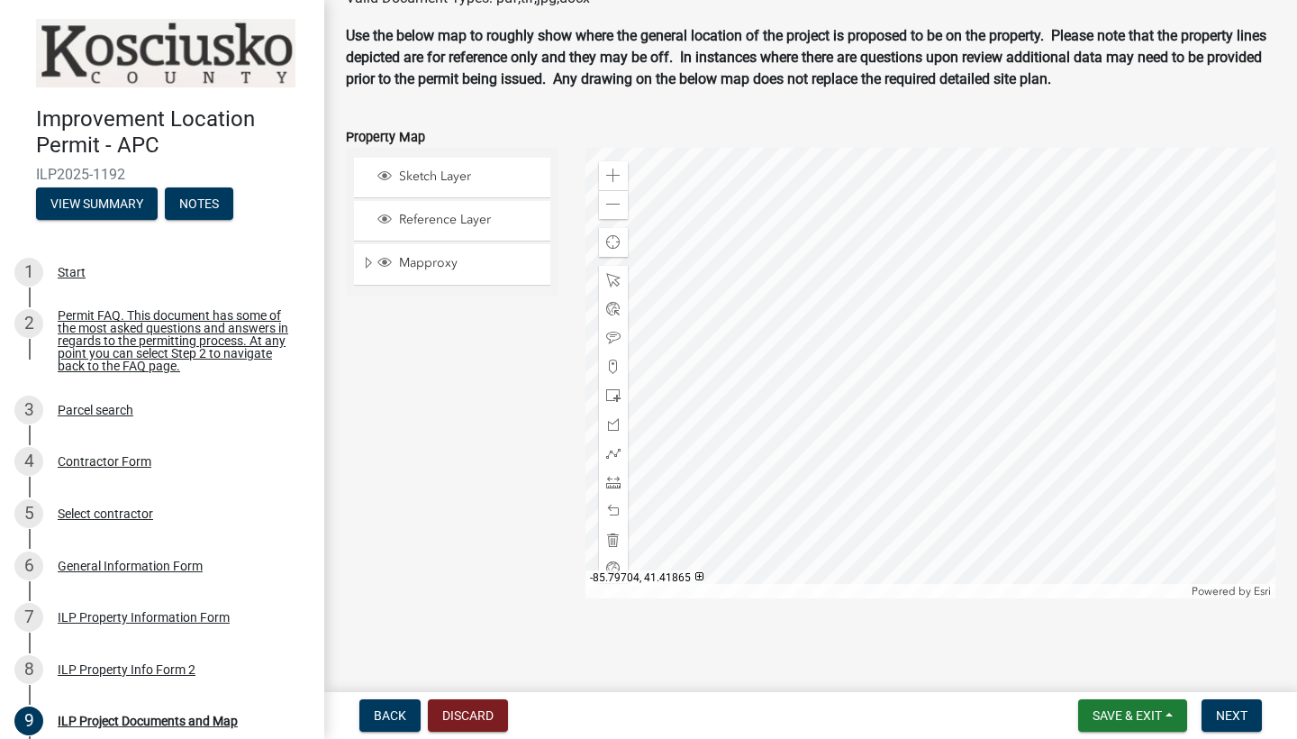
scroll to position [2212, 0]
click at [603, 171] on div "Zoom in" at bounding box center [613, 177] width 29 height 29
click at [613, 401] on span at bounding box center [613, 397] width 14 height 14
click at [1221, 713] on span "Next" at bounding box center [1232, 715] width 32 height 14
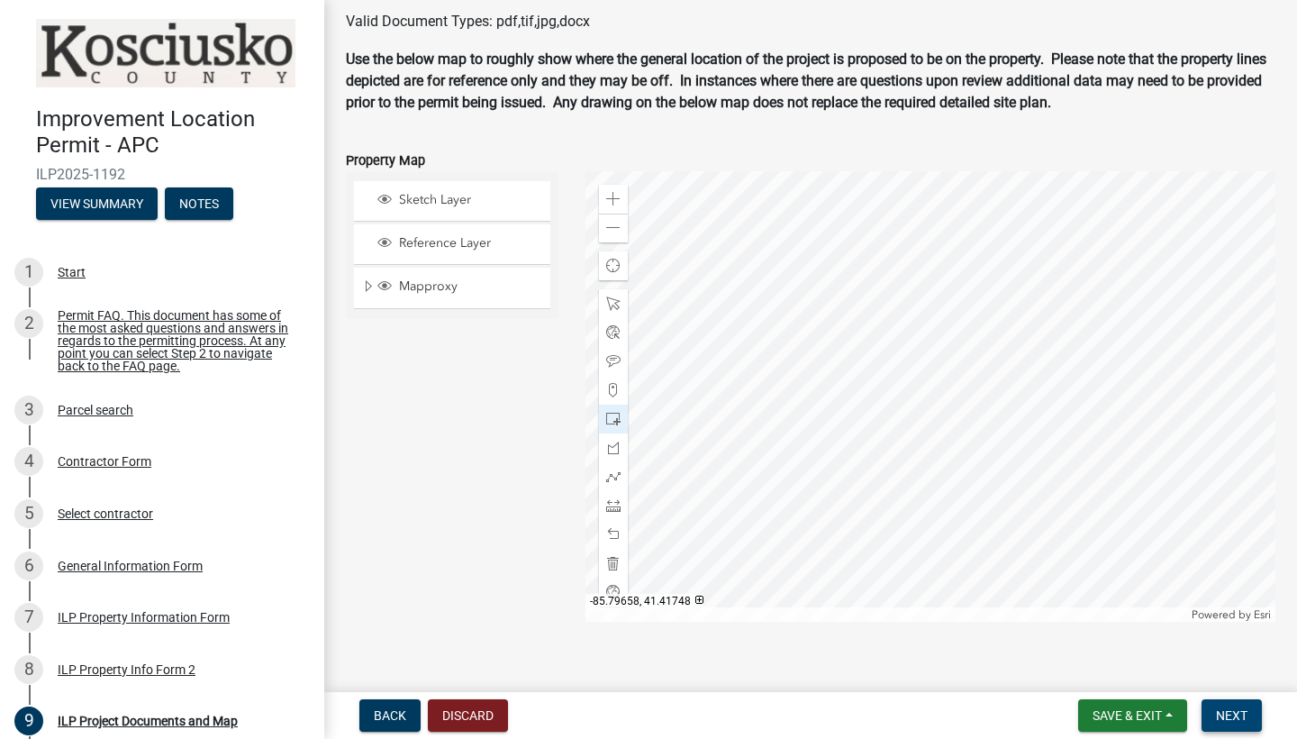
click at [1235, 719] on span "Next" at bounding box center [1232, 715] width 32 height 14
click at [489, 552] on div "Sketch Layer Reference Layer Mapproxy Cemetery Lanes Sanitary Sewer Point Sanit…" at bounding box center [452, 396] width 240 height 450
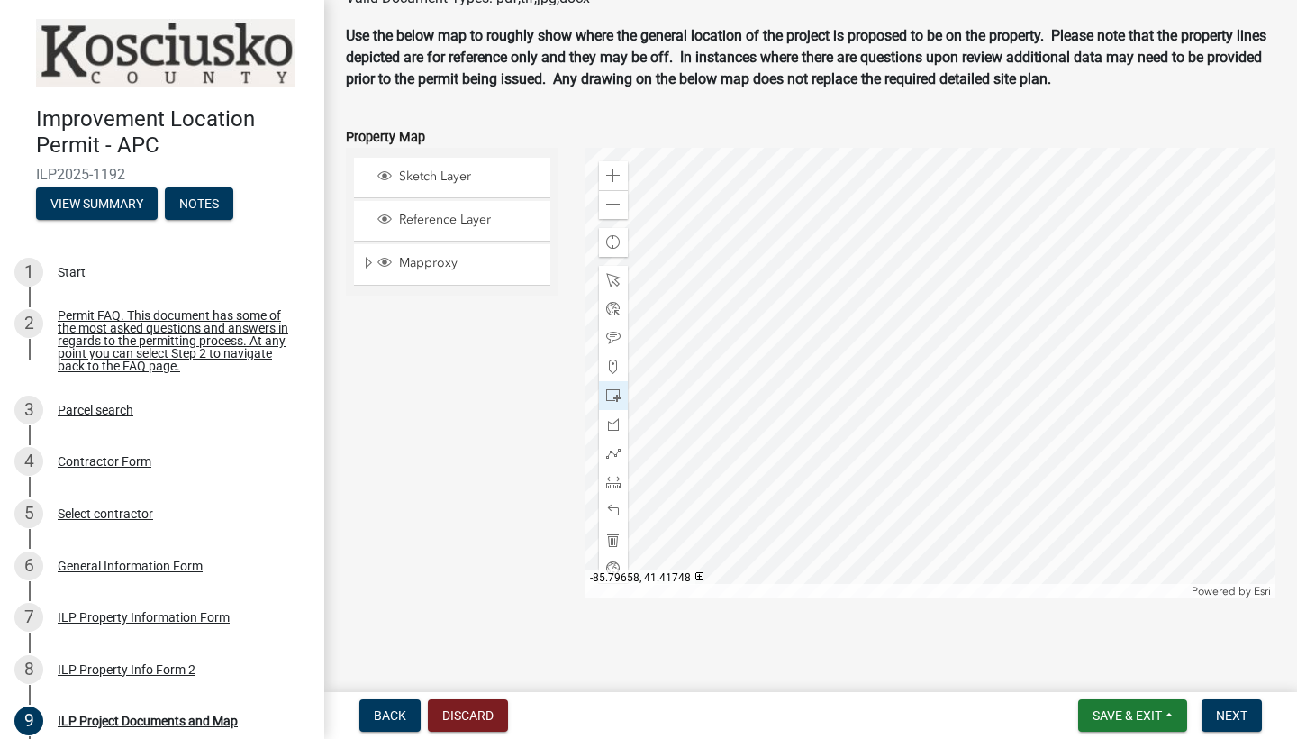
scroll to position [2234, 0]
click at [1226, 708] on span "Next" at bounding box center [1232, 715] width 32 height 14
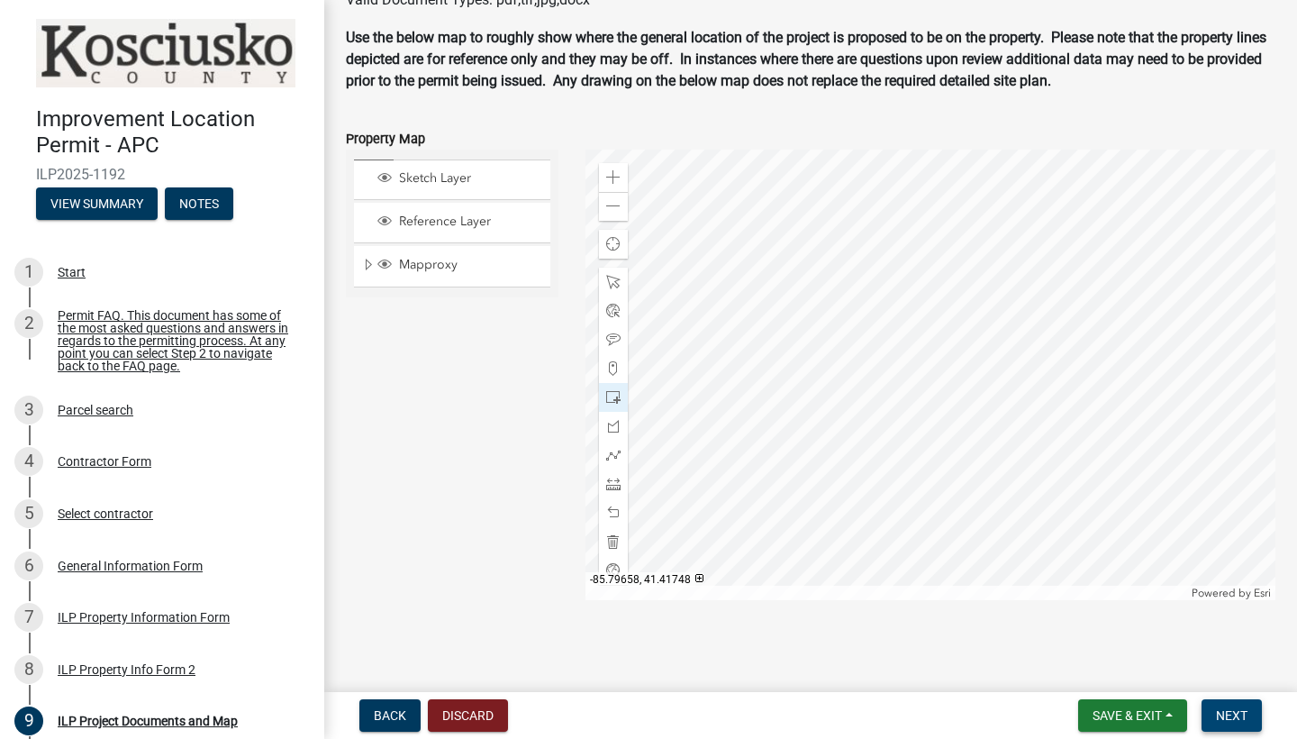
click at [1226, 708] on span "Next" at bounding box center [1232, 715] width 32 height 14
click at [1225, 709] on span "Next" at bounding box center [1232, 715] width 32 height 14
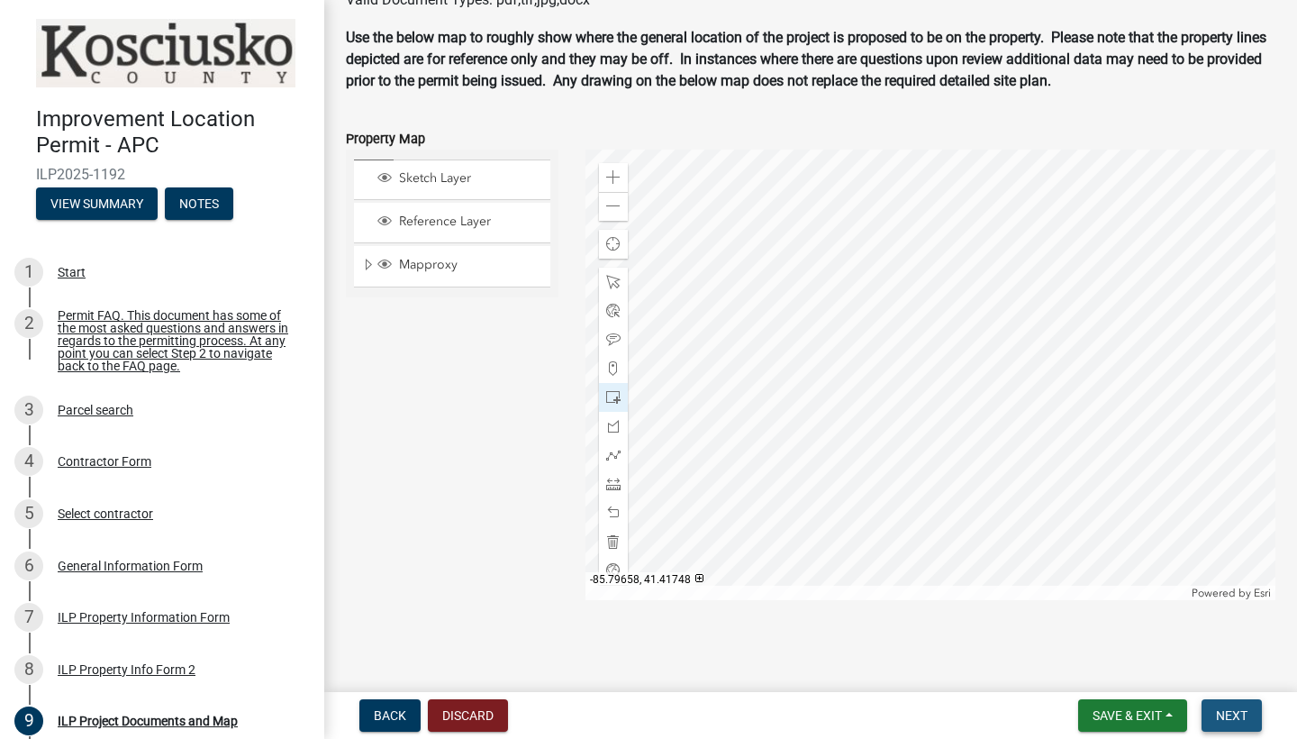
click at [1225, 709] on span "Next" at bounding box center [1232, 715] width 32 height 14
click at [450, 640] on main "ILP Project Documents and Map share Share This section requires you to upload d…" at bounding box center [810, 342] width 973 height 685
click at [32, 719] on div "9" at bounding box center [28, 720] width 29 height 29
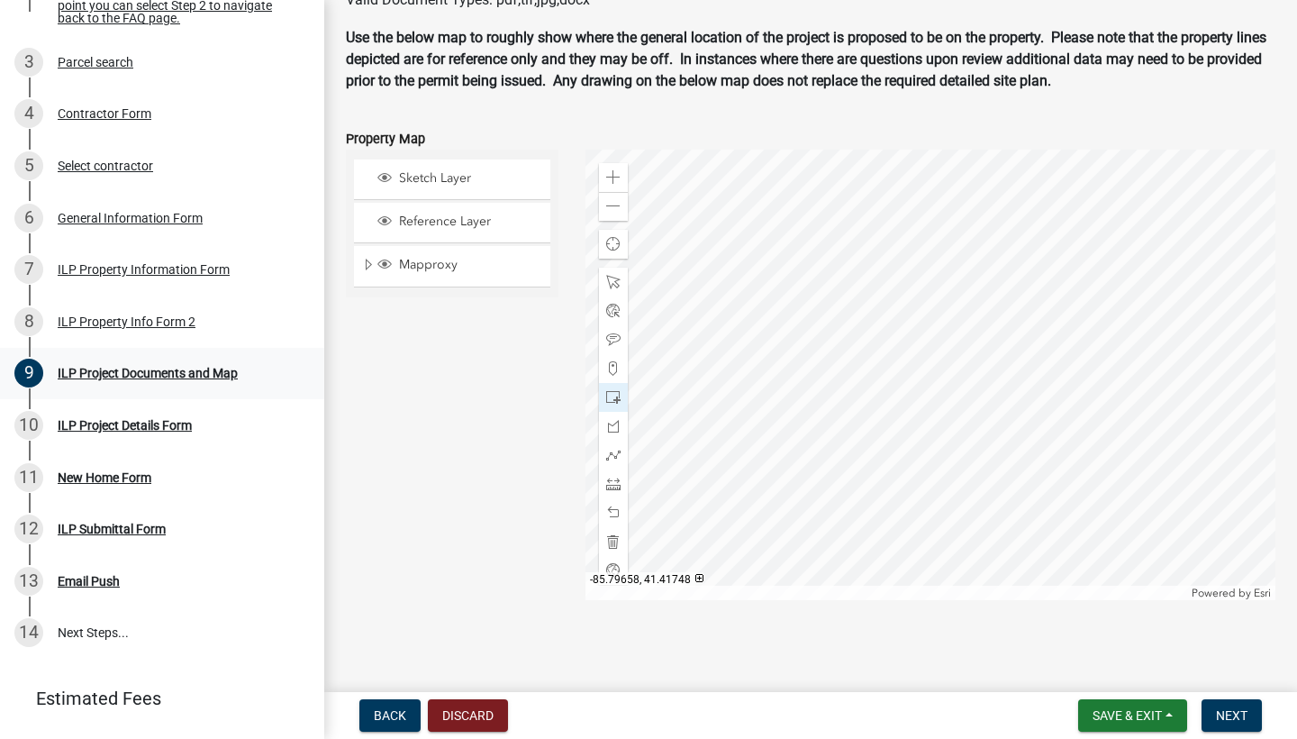
scroll to position [349, 0]
click at [136, 424] on div "ILP Project Details Form" at bounding box center [125, 424] width 134 height 13
click at [32, 416] on div "10" at bounding box center [28, 424] width 29 height 29
click at [1142, 717] on span "Save & Exit" at bounding box center [1127, 715] width 69 height 14
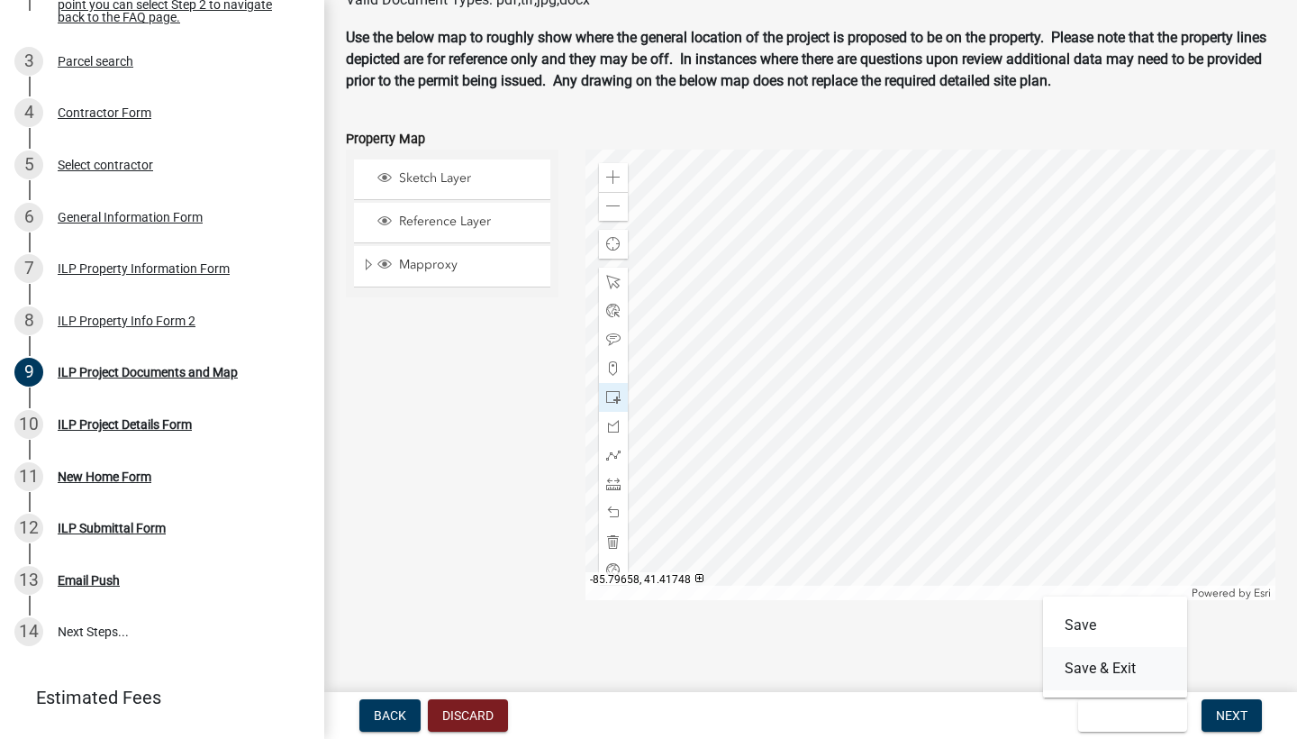
click at [1115, 660] on button "Save & Exit" at bounding box center [1115, 668] width 144 height 43
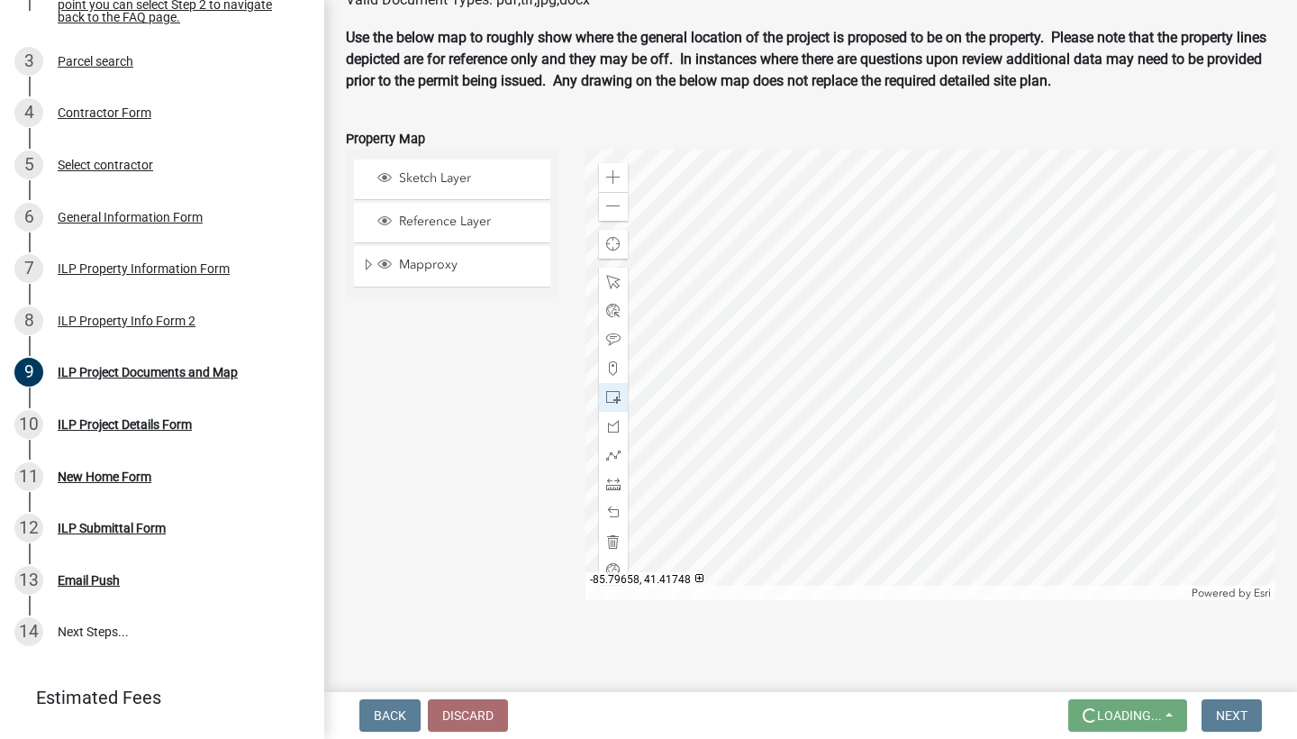
scroll to position [0, 0]
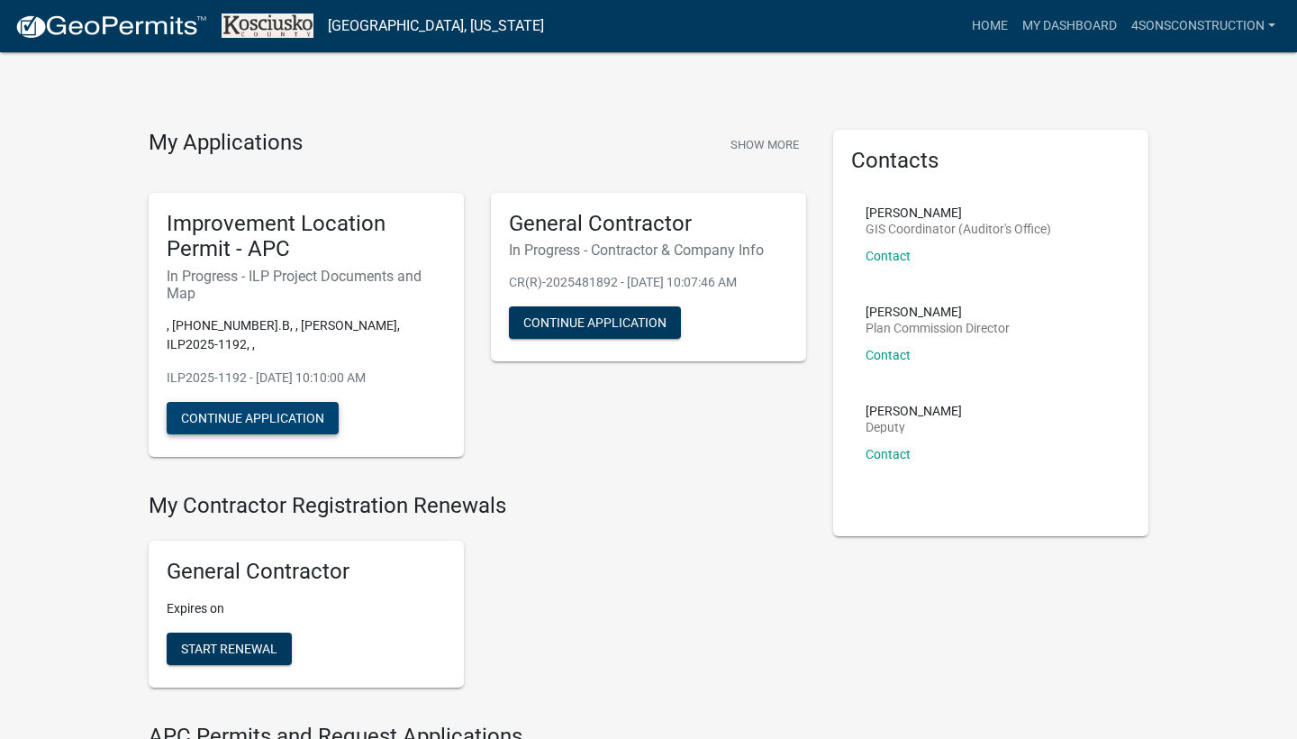
click at [232, 403] on button "Continue Application" at bounding box center [253, 418] width 172 height 32
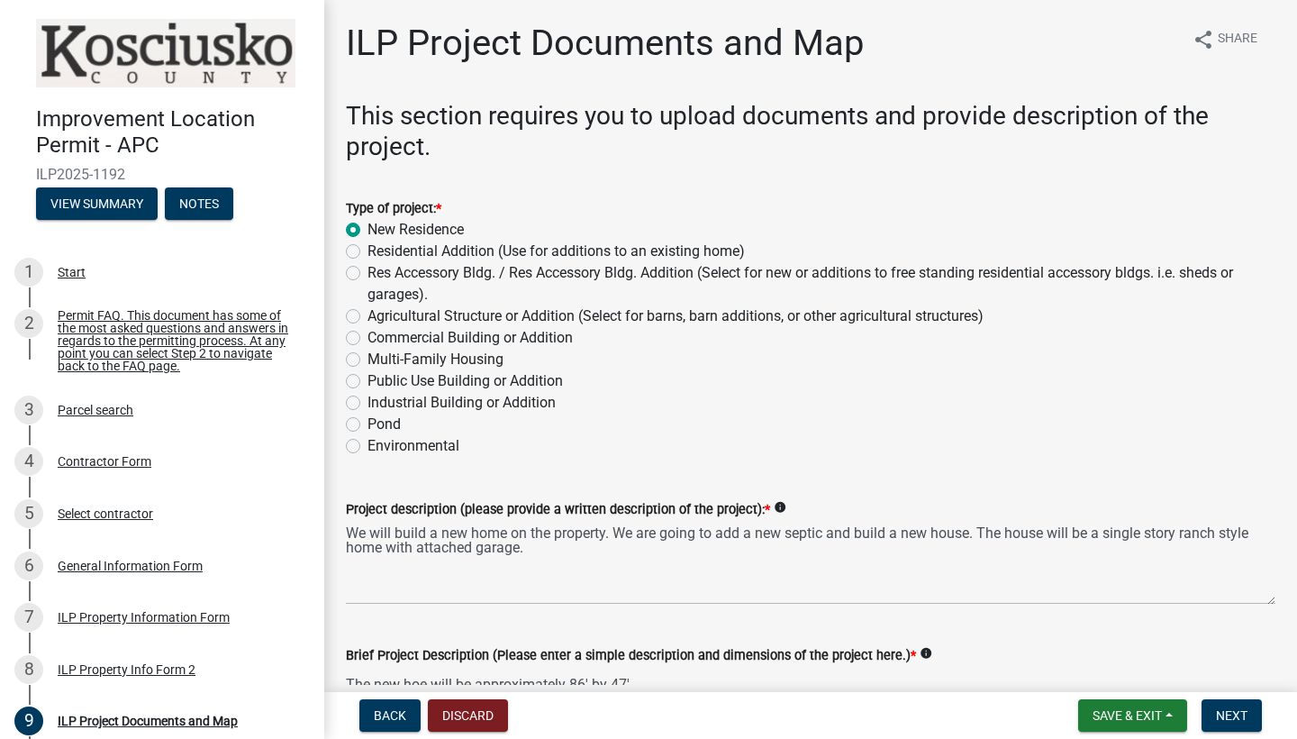
click at [940, 168] on wm-data-entity-input "This section requires you to upload documents and provide description of the pr…" at bounding box center [811, 138] width 930 height 75
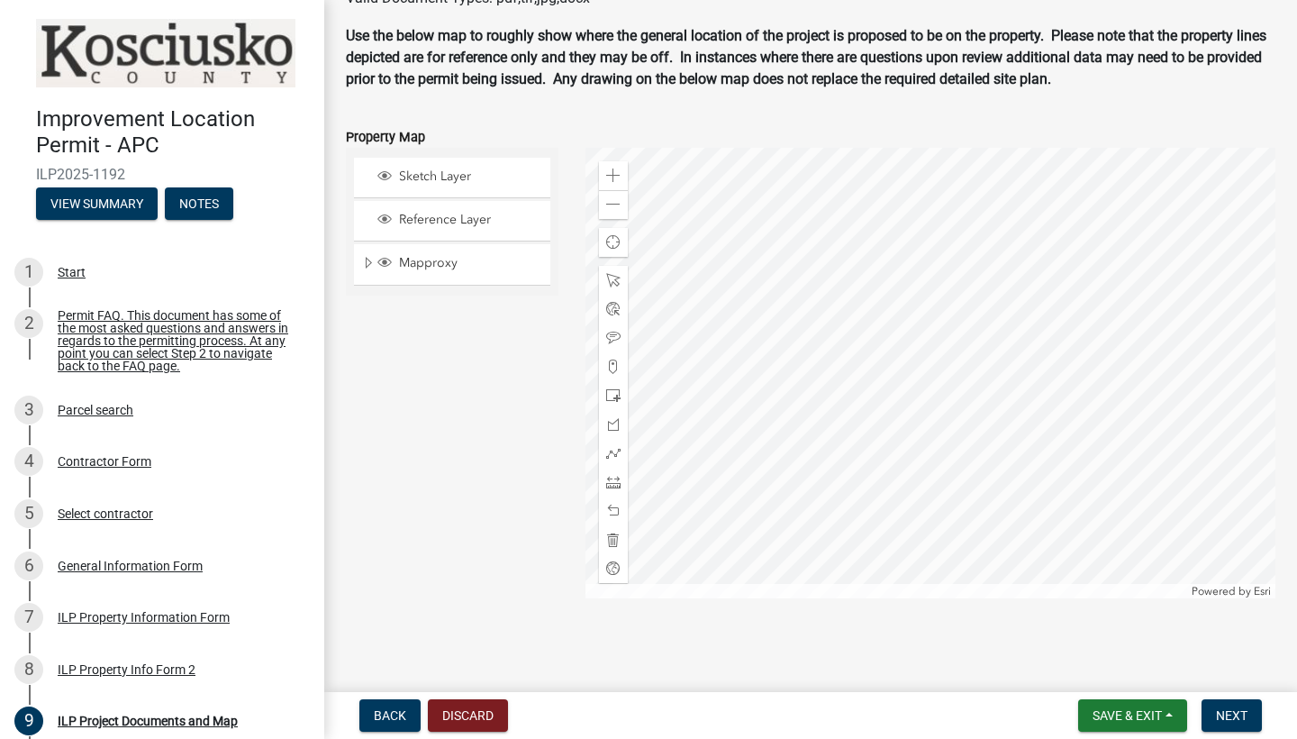
scroll to position [2212, 0]
click at [1235, 713] on span "Next" at bounding box center [1232, 715] width 32 height 14
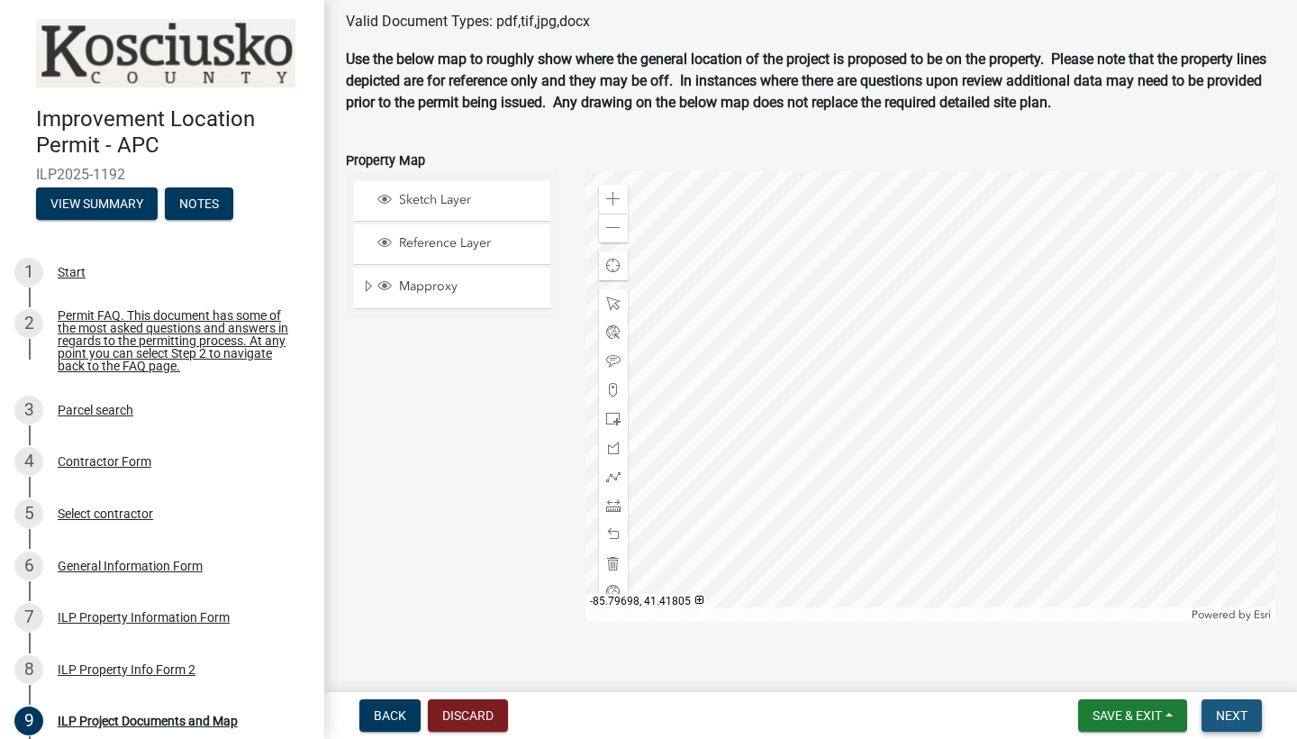
click at [1235, 713] on span "Next" at bounding box center [1232, 715] width 32 height 14
click at [1233, 704] on button "Next" at bounding box center [1232, 715] width 60 height 32
click at [479, 206] on div "Sketch Layer" at bounding box center [459, 201] width 169 height 18
click at [478, 206] on div "Sketch Layer" at bounding box center [459, 201] width 169 height 18
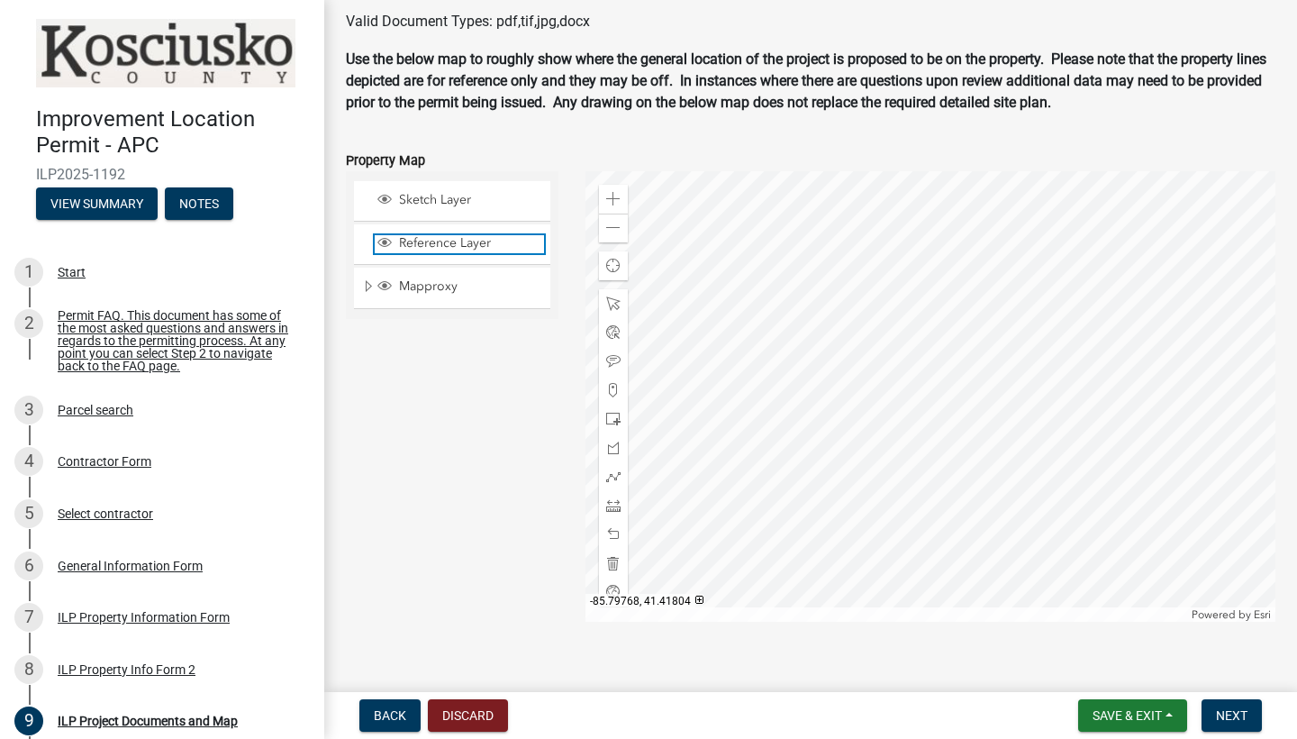
click at [422, 242] on span "Reference Layer" at bounding box center [470, 243] width 150 height 16
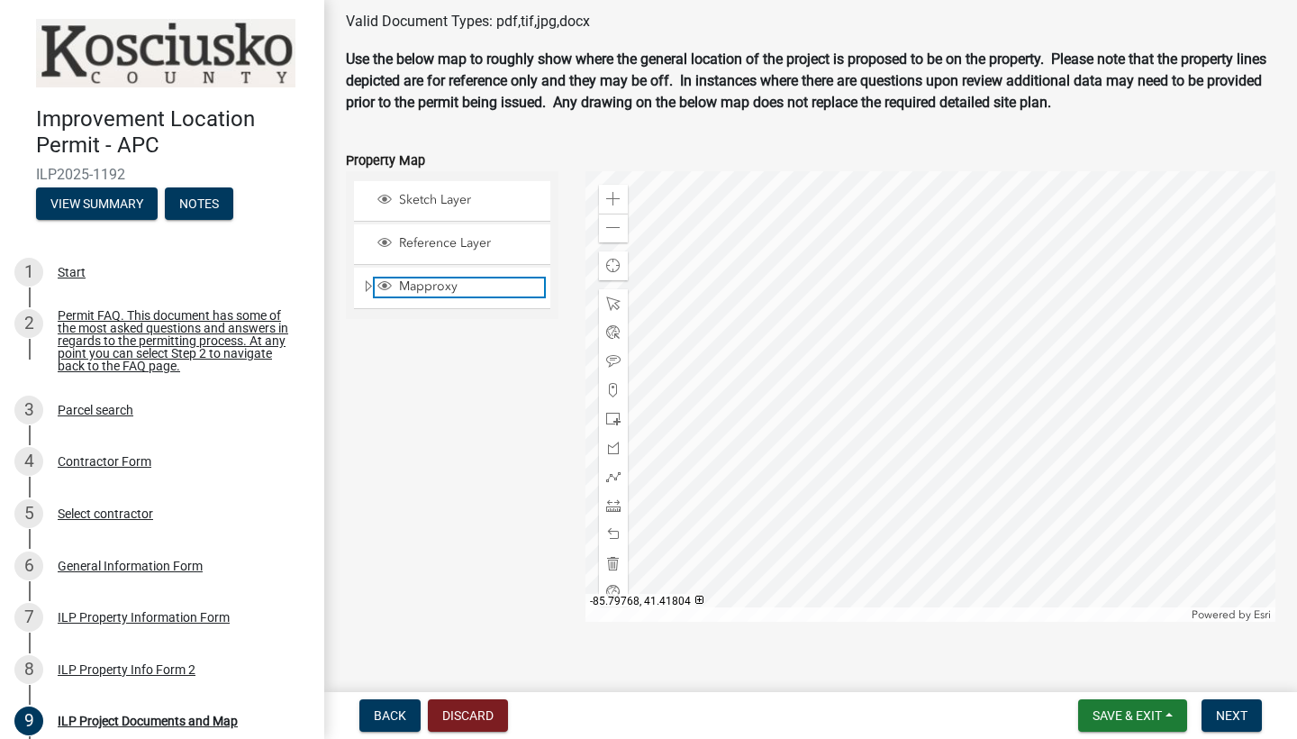
click at [422, 287] on span "Mapproxy" at bounding box center [470, 286] width 150 height 16
click at [1222, 716] on span "Next" at bounding box center [1232, 715] width 32 height 14
click at [618, 358] on span at bounding box center [613, 361] width 14 height 14
click at [1234, 716] on span "Next" at bounding box center [1232, 715] width 32 height 14
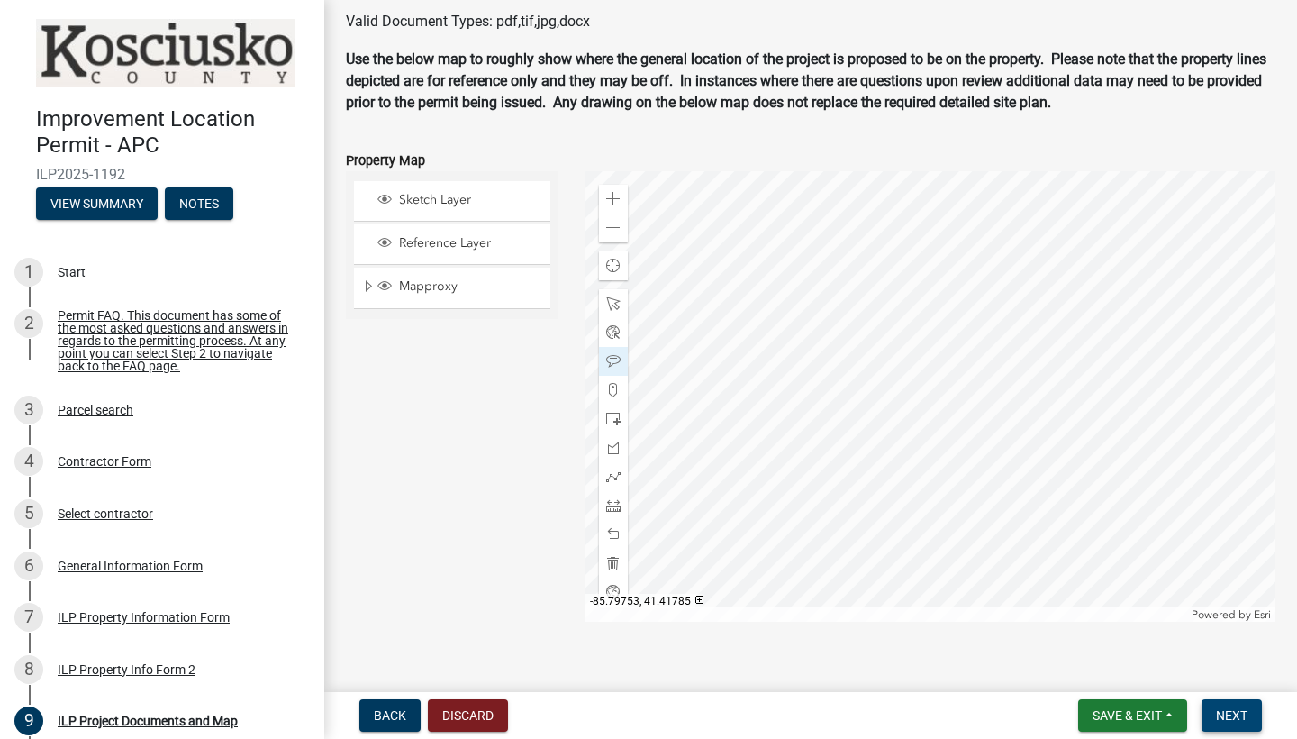
click at [1234, 716] on span "Next" at bounding box center [1232, 715] width 32 height 14
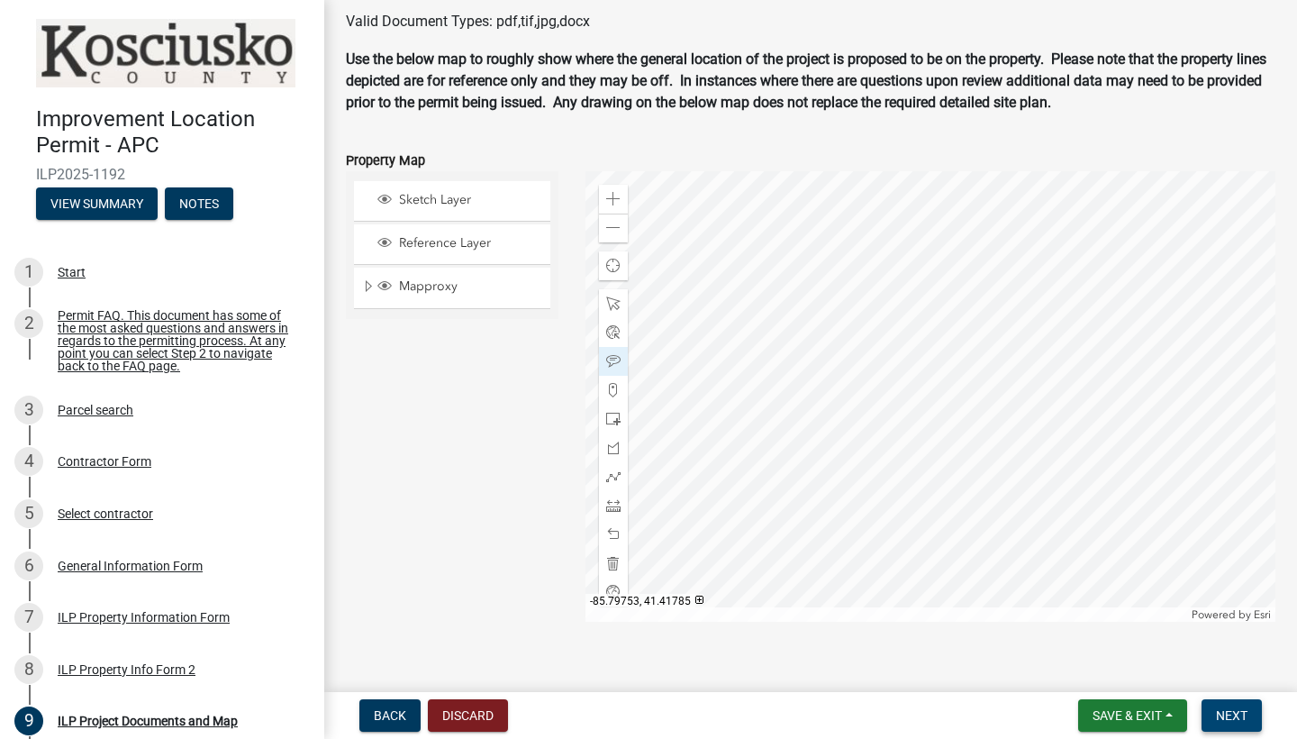
click at [1234, 716] on span "Next" at bounding box center [1232, 715] width 32 height 14
click at [100, 206] on button "View Summary" at bounding box center [97, 203] width 122 height 32
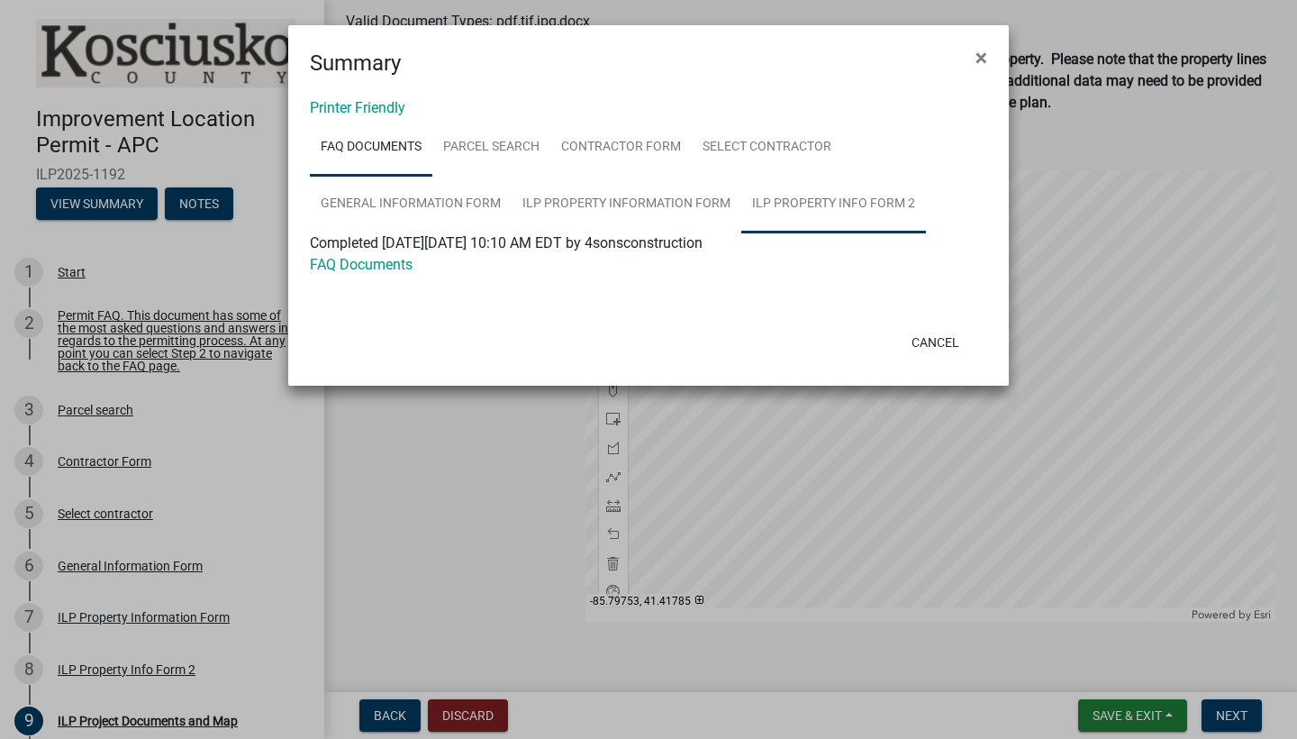
click at [847, 212] on link "ILP Property Info Form 2" at bounding box center [833, 205] width 185 height 58
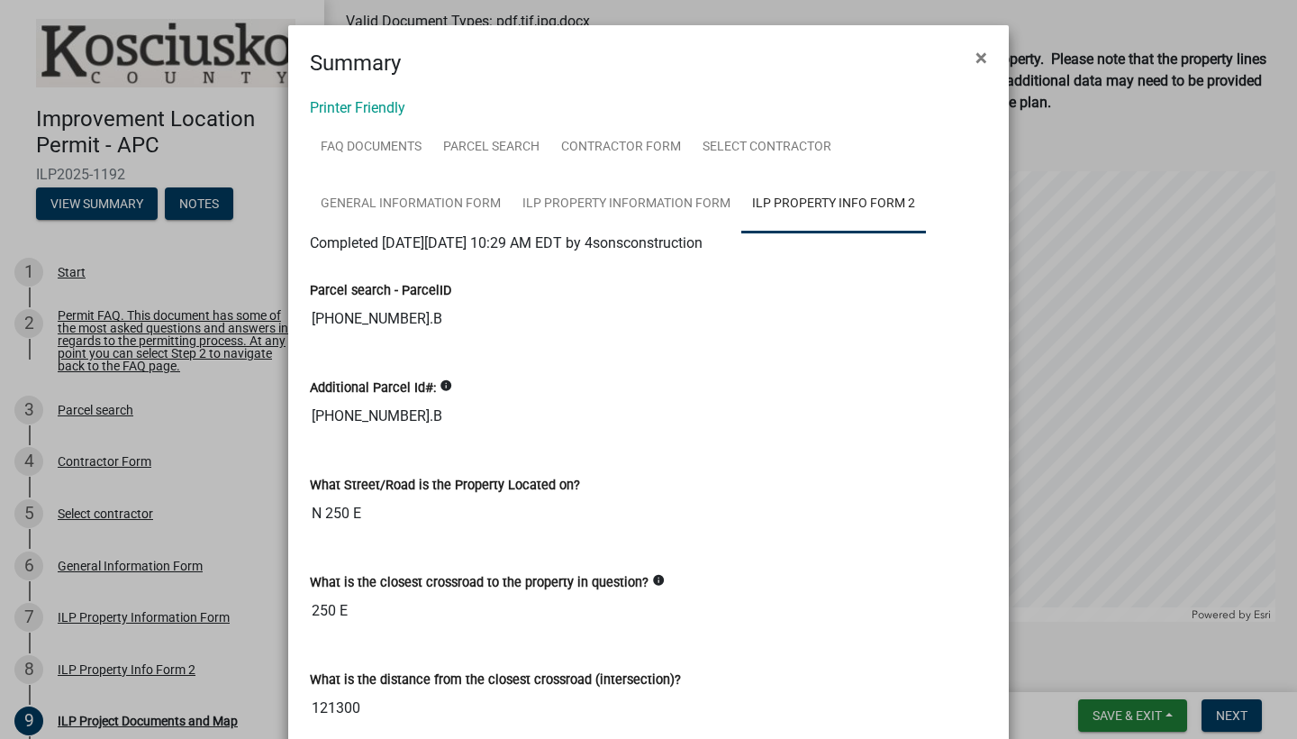
click at [969, 631] on div "What is the closest crossroad to the property in question? info 250 E" at bounding box center [648, 594] width 704 height 97
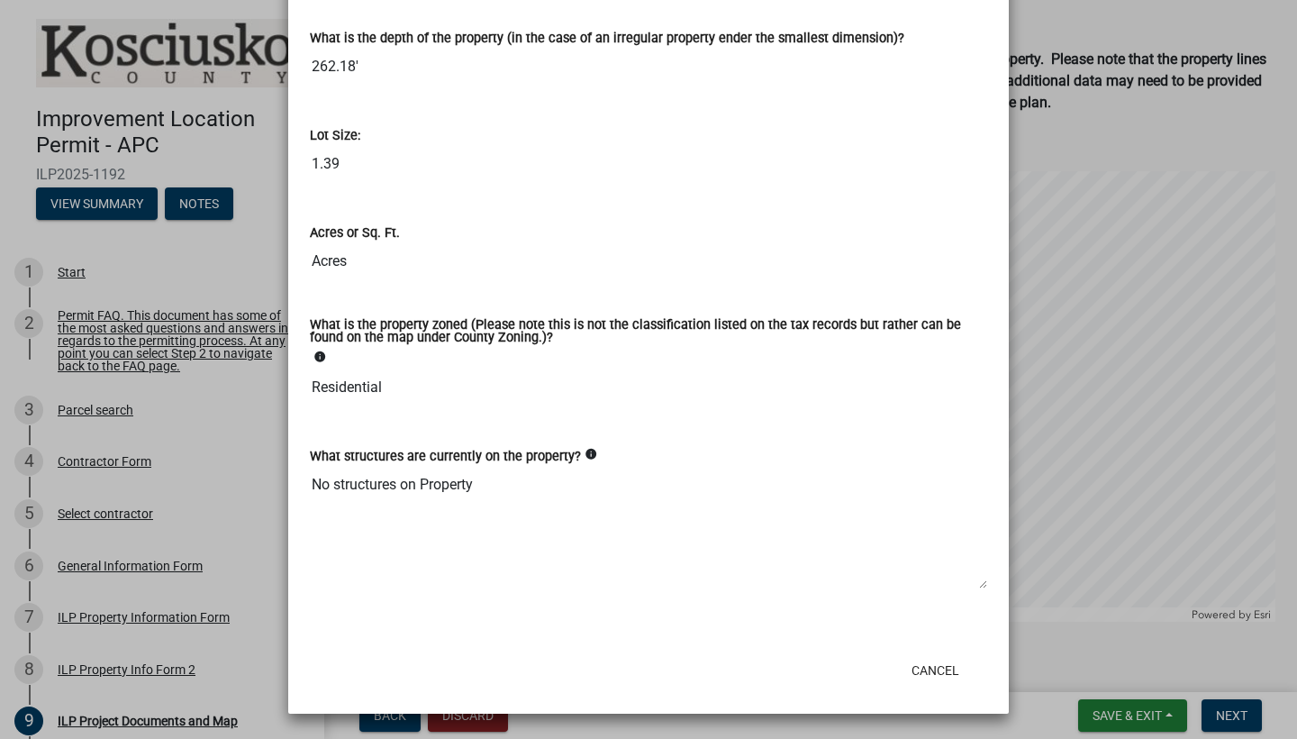
scroll to position [933, 0]
click at [958, 666] on button "Cancel" at bounding box center [935, 670] width 77 height 32
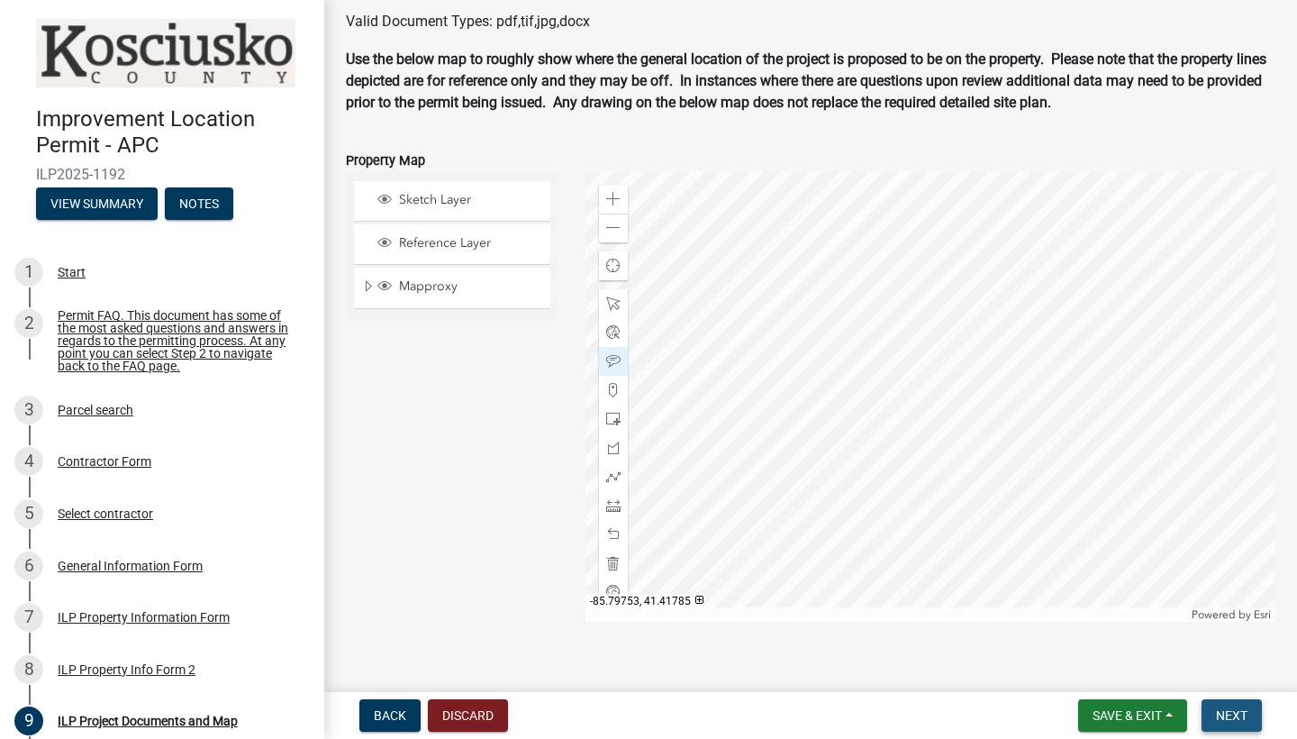
click at [1245, 716] on span "Next" at bounding box center [1232, 715] width 32 height 14
click at [22, 718] on div "9" at bounding box center [28, 720] width 29 height 29
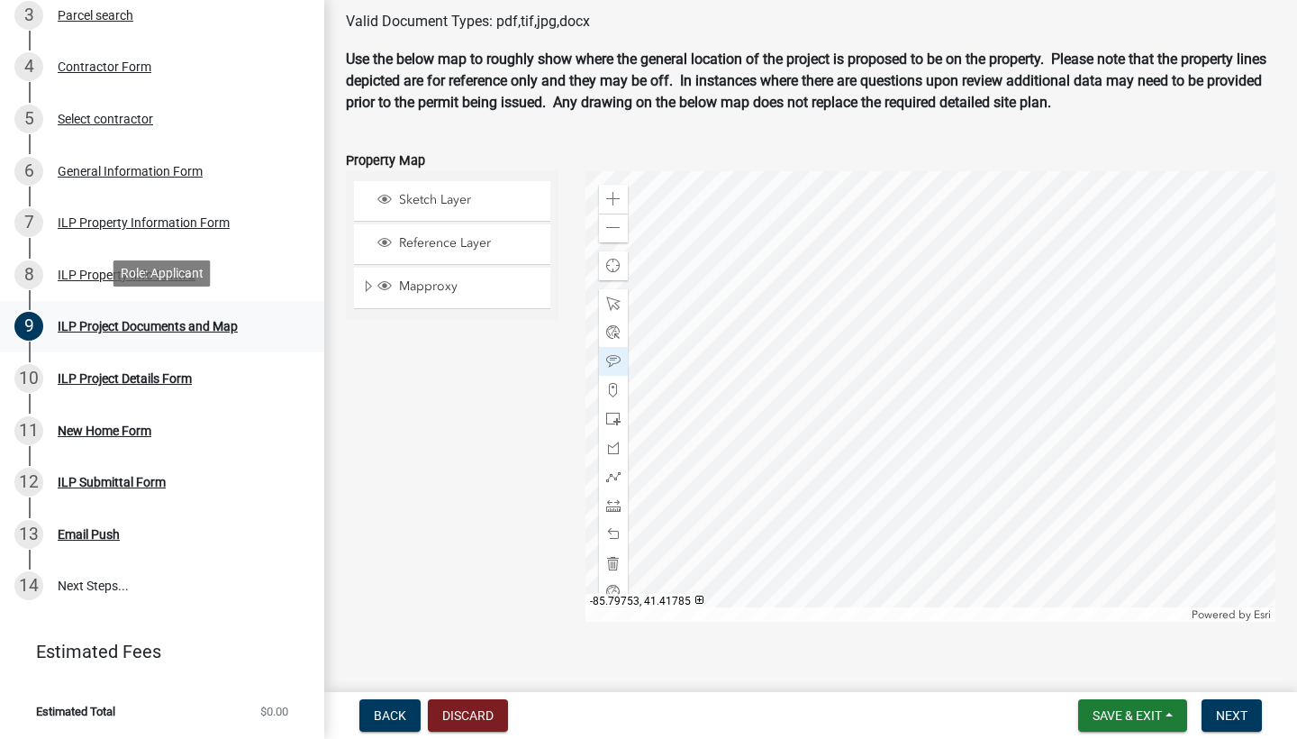
scroll to position [394, 0]
click at [1217, 712] on span "Next" at bounding box center [1232, 715] width 32 height 14
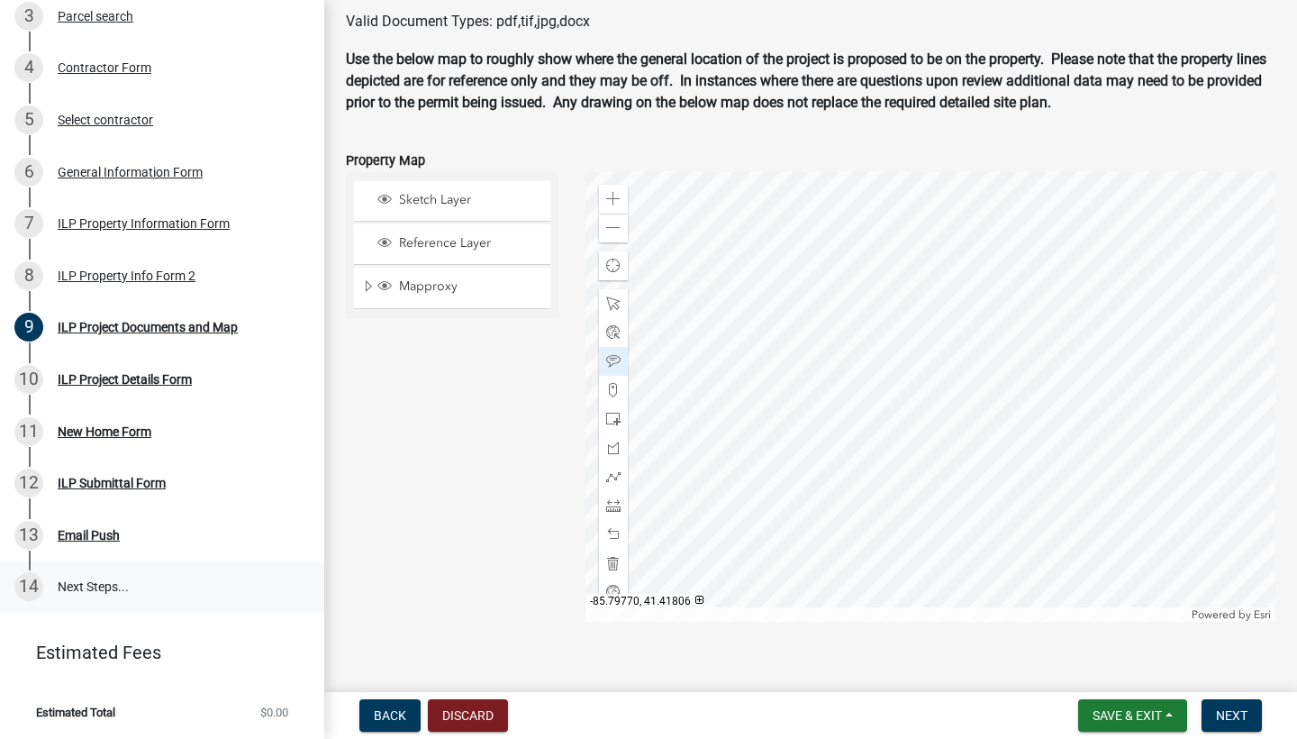
click at [81, 589] on link "14 Next Steps..." at bounding box center [162, 587] width 324 height 52
click at [52, 380] on div "10 ILP Project Details Form" at bounding box center [154, 379] width 281 height 29
click at [96, 444] on div "11 New Home Form" at bounding box center [154, 431] width 281 height 29
click at [93, 486] on div "ILP Submittal Form" at bounding box center [112, 483] width 108 height 13
click at [77, 529] on div "Email Push" at bounding box center [89, 535] width 62 height 13
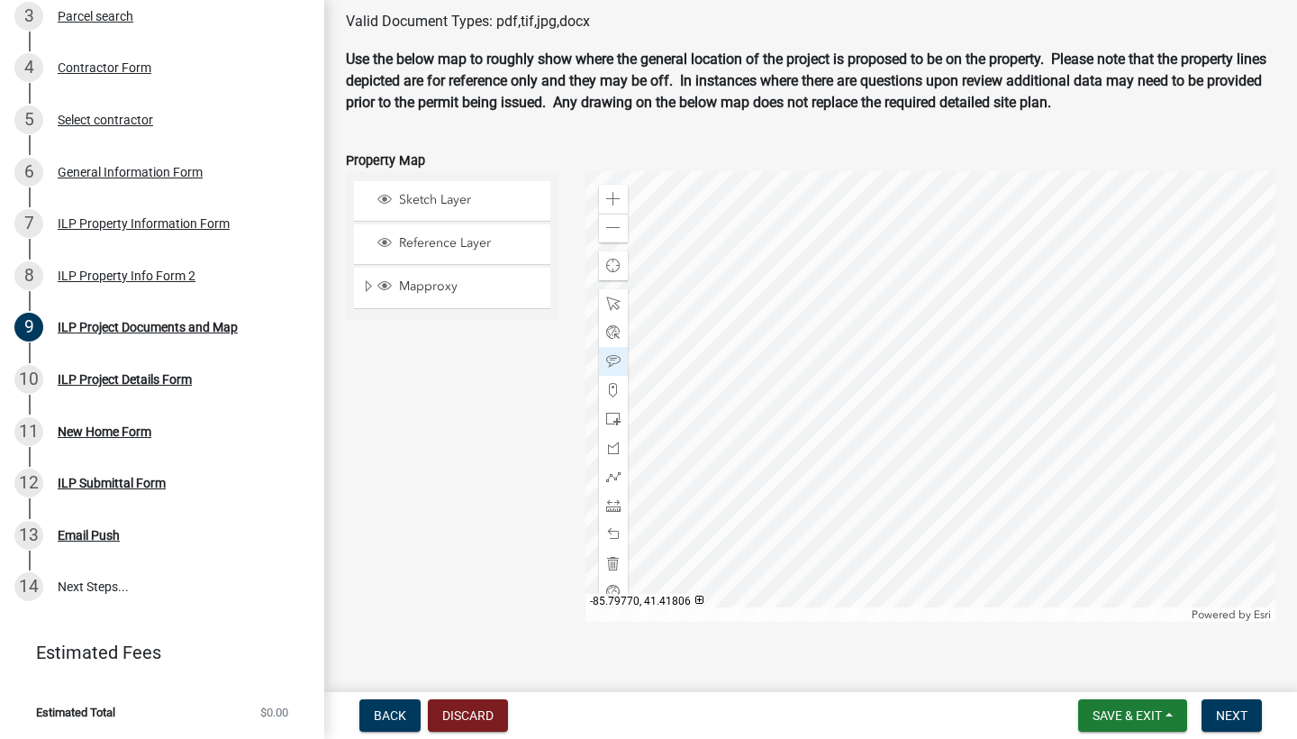
click at [81, 613] on ul "1 Start 2 Permit FAQ. This document has some of the most asked questions and an…" at bounding box center [162, 232] width 324 height 775
click at [92, 341] on link "9 ILP Project Documents and Map" at bounding box center [162, 328] width 324 height 52
click at [1239, 717] on span "Next" at bounding box center [1232, 715] width 32 height 14
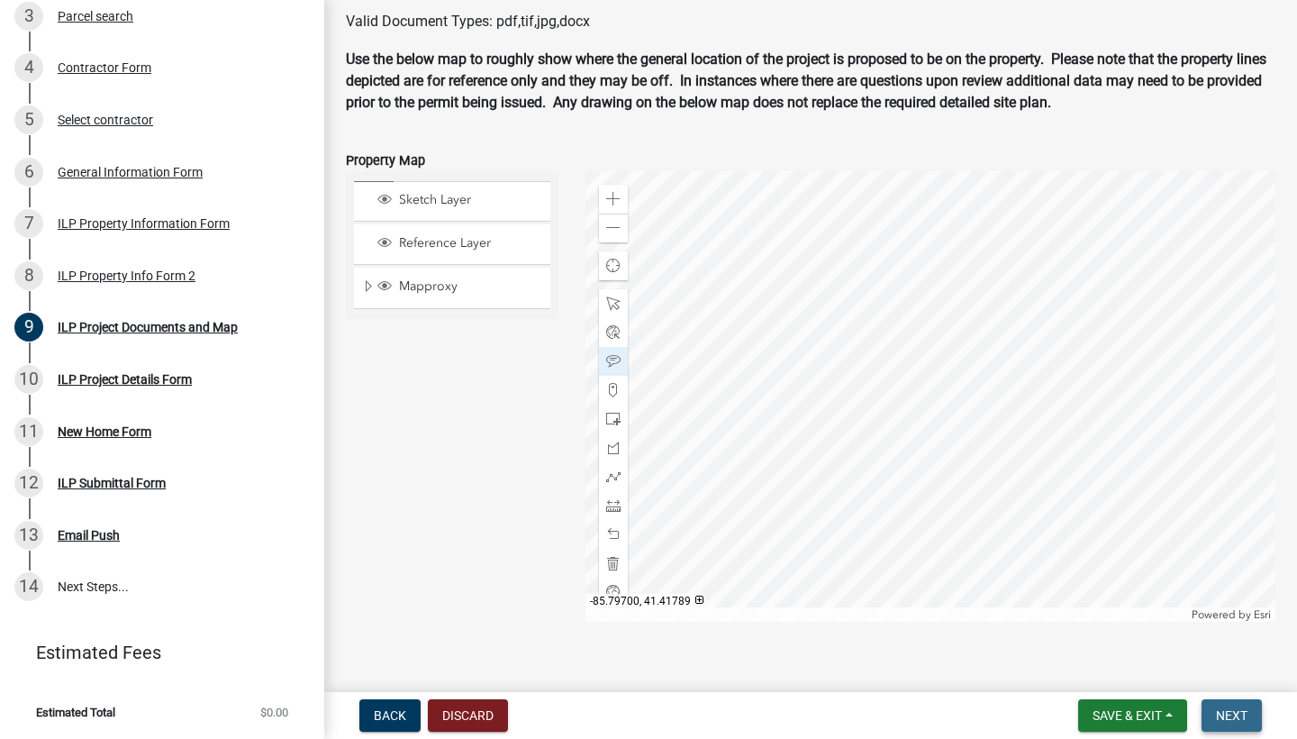
click at [1239, 717] on span "Next" at bounding box center [1232, 715] width 32 height 14
click at [423, 186] on div "Sketch Layer" at bounding box center [452, 201] width 196 height 40
click at [382, 185] on div "Sketch Layer" at bounding box center [452, 201] width 196 height 40
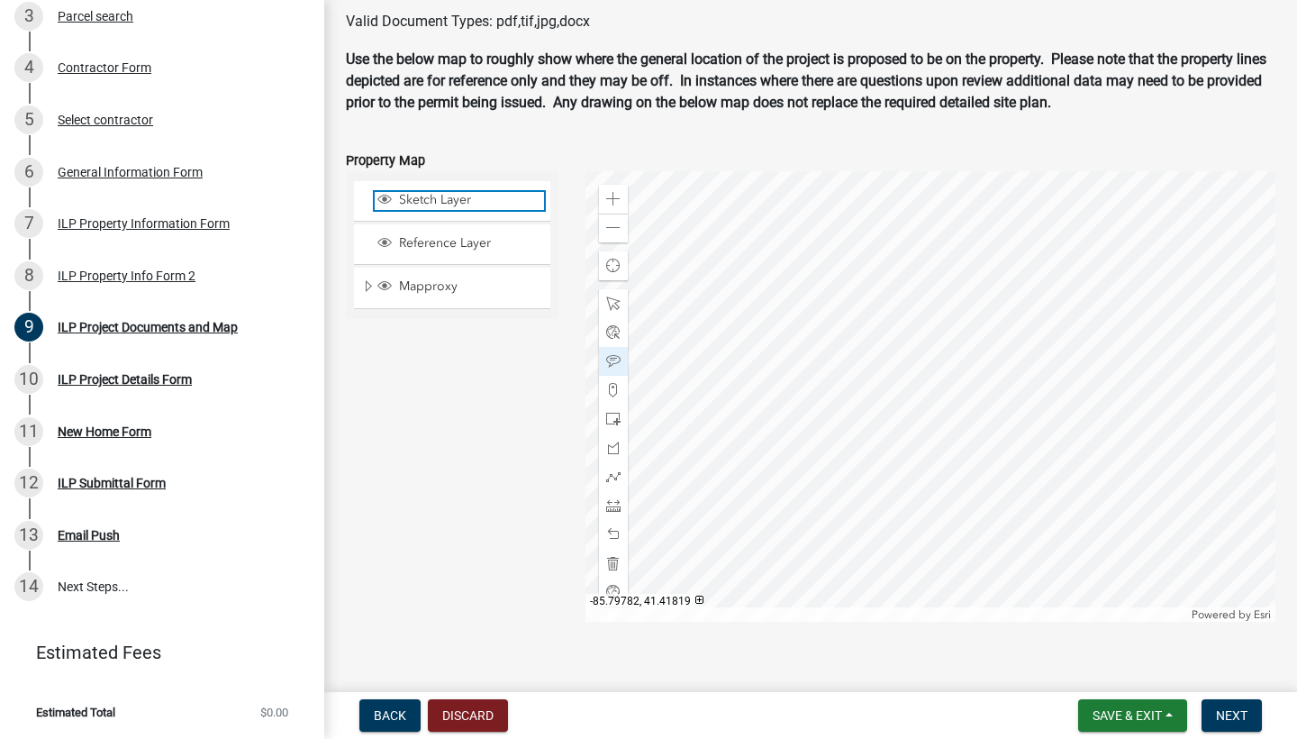
click at [385, 194] on span "Layer List" at bounding box center [384, 199] width 14 height 14
click at [1243, 721] on span "Next" at bounding box center [1232, 715] width 32 height 14
click at [433, 201] on span "Sketch Layer" at bounding box center [470, 200] width 150 height 16
click at [610, 505] on span at bounding box center [613, 505] width 14 height 14
click at [440, 394] on div "Sketch Layer Reference Layer Mapproxy Cemetery Lanes Sanitary Sewer Point Sanit…" at bounding box center [452, 396] width 240 height 450
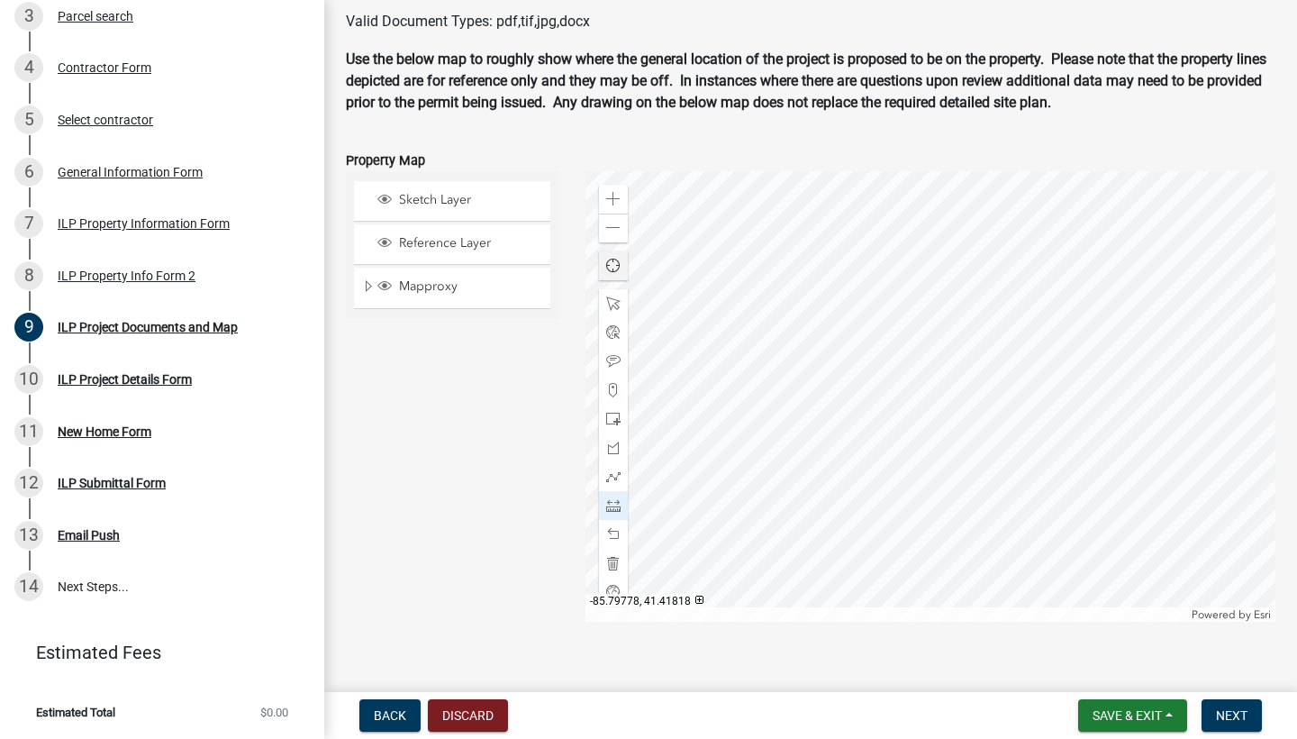
click at [616, 272] on div "Find my location" at bounding box center [613, 265] width 29 height 29
click at [399, 715] on span "Back" at bounding box center [390, 715] width 32 height 14
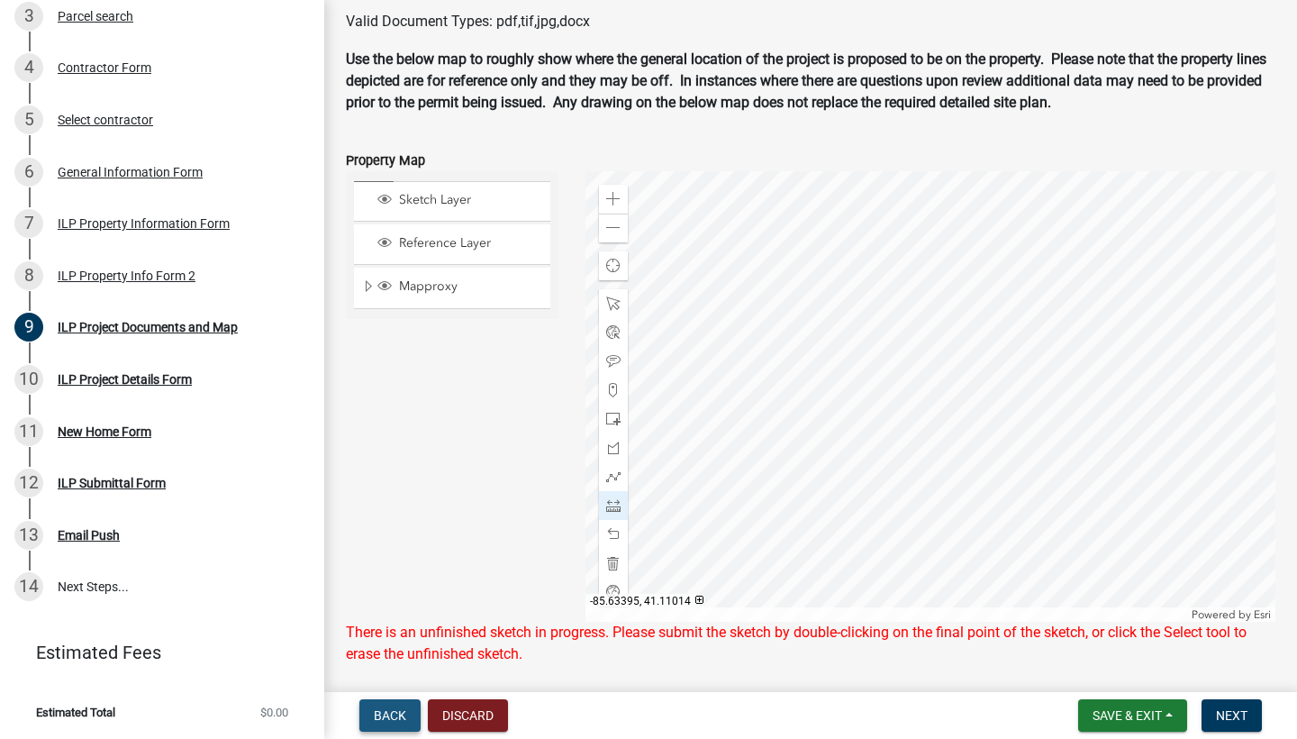
scroll to position [0, 0]
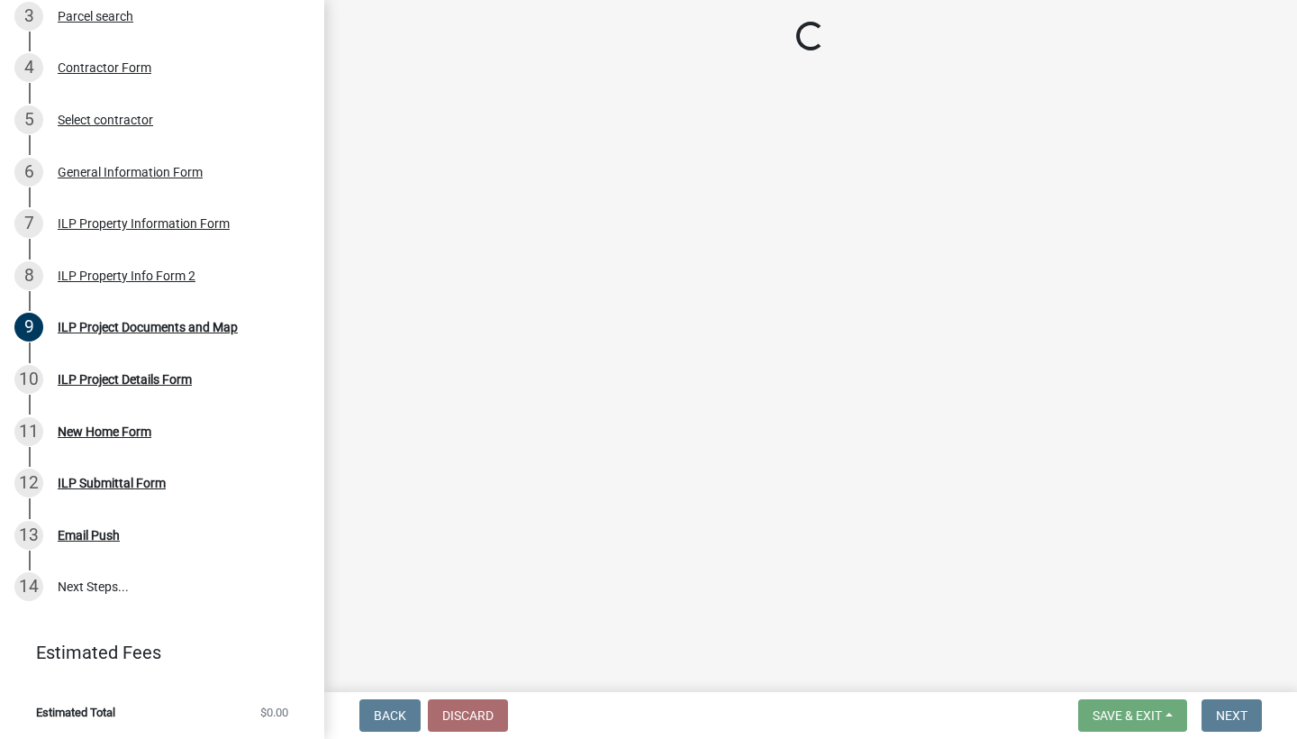
select select "30cad654-0079-4cbe-a349-097ae71a5774"
select select "1146270b-2111-4e23-bf7f-74ce85cf7041"
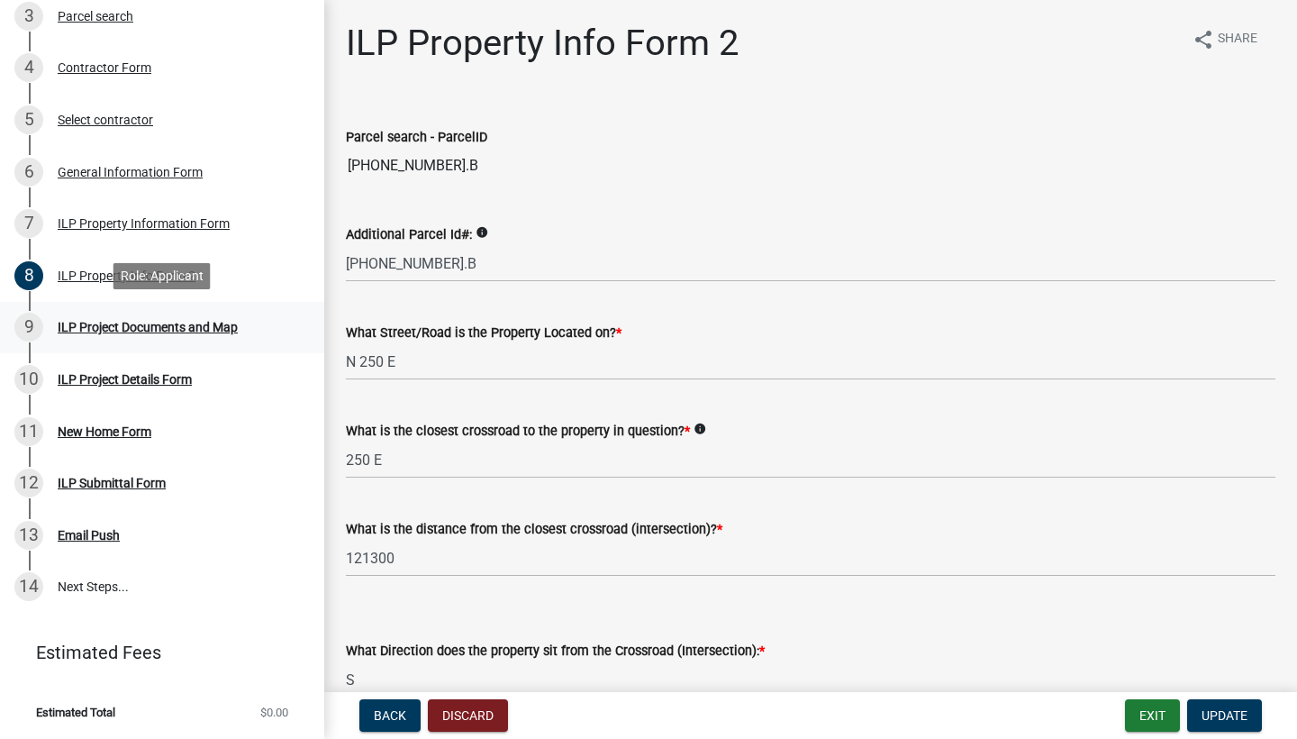
click at [86, 336] on div "9 ILP Project Documents and Map" at bounding box center [154, 327] width 281 height 29
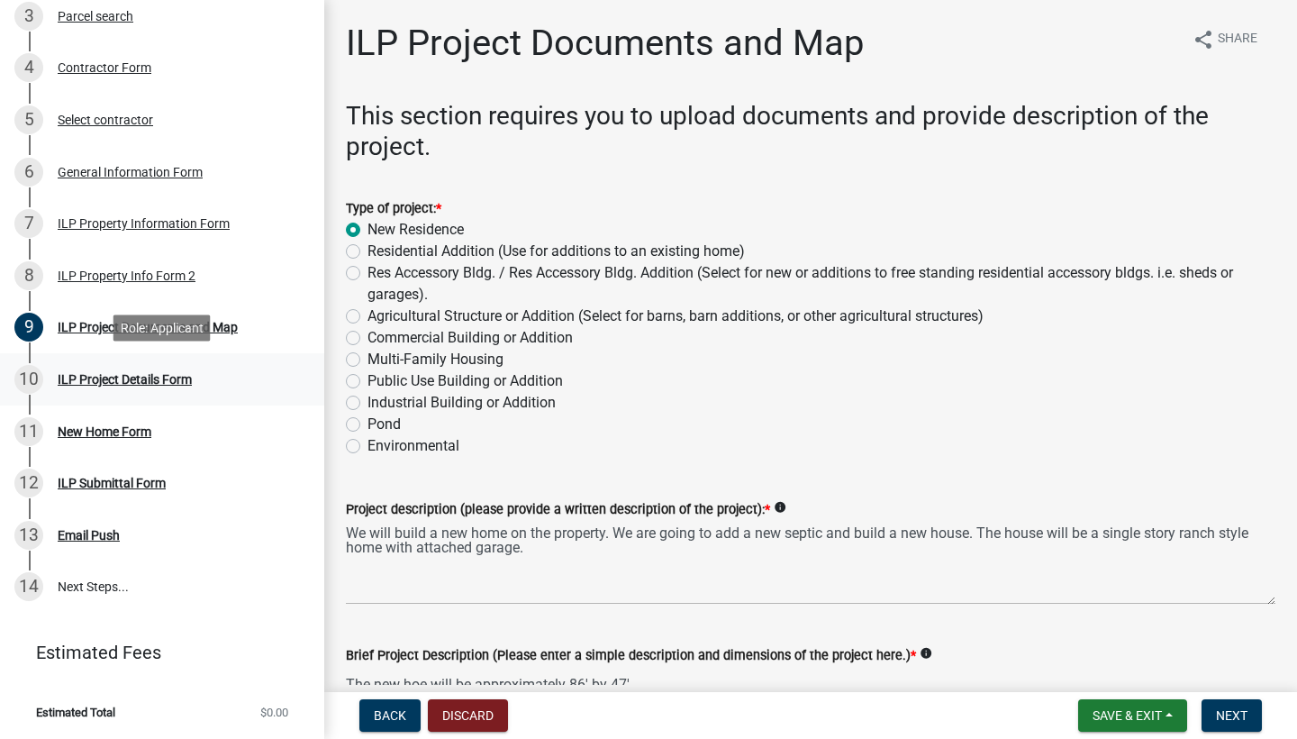
click at [75, 374] on div "ILP Project Details Form" at bounding box center [125, 379] width 134 height 13
click at [1069, 470] on wm-data-entity-input "Type of project: * New Residence Residential Addition (Use for additions to an …" at bounding box center [811, 324] width 930 height 297
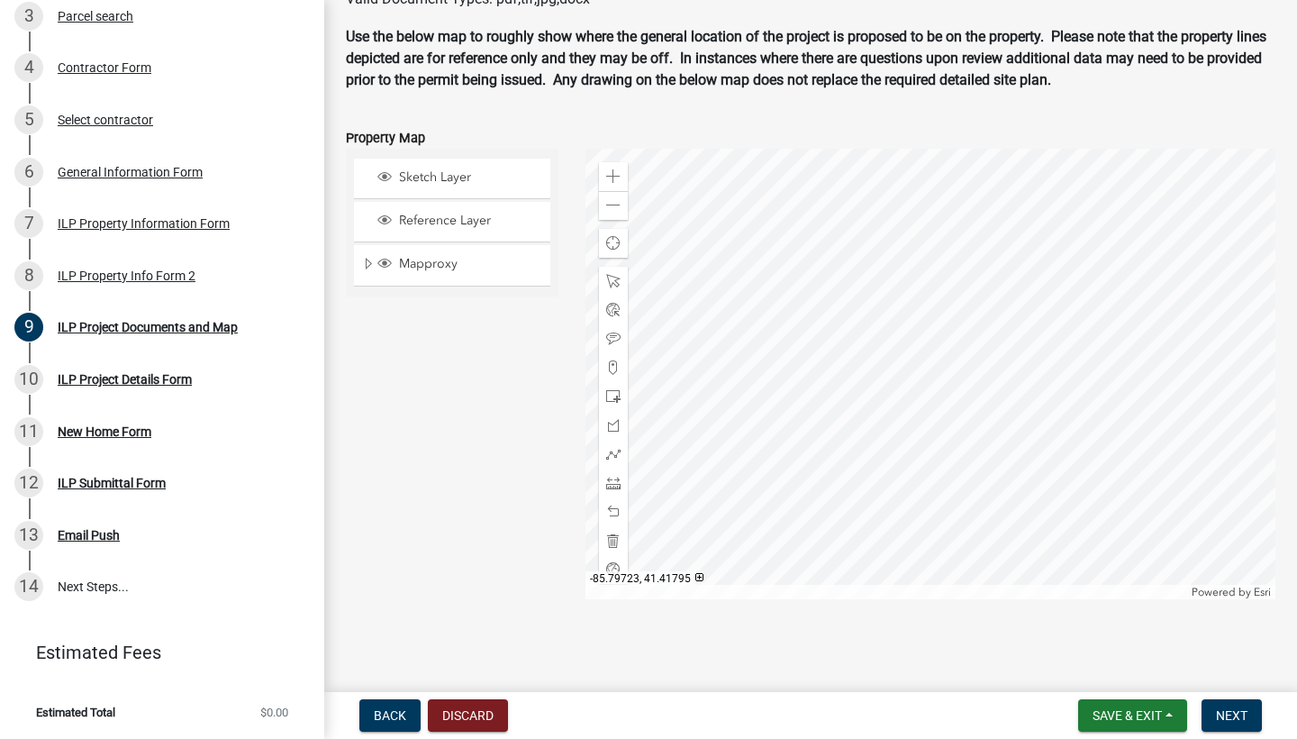
scroll to position [2212, 0]
click at [1223, 716] on span "Next" at bounding box center [1232, 715] width 32 height 14
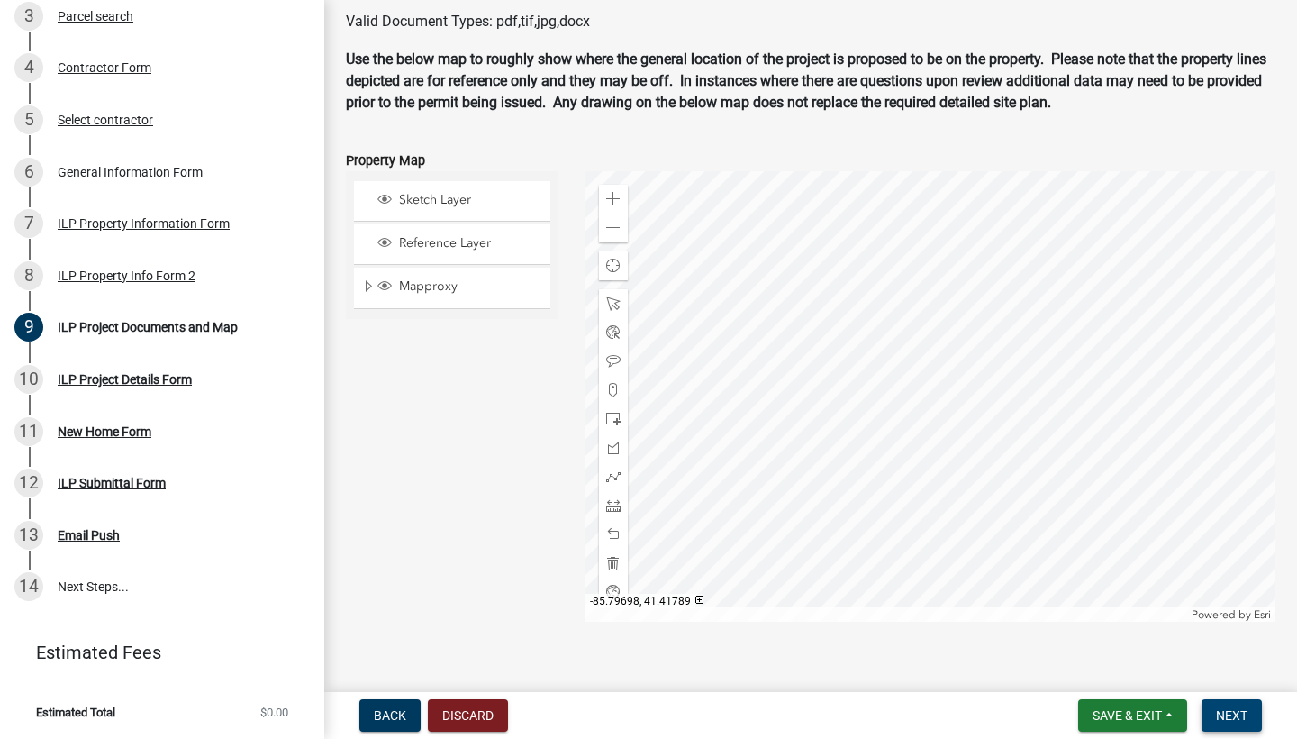
click at [1223, 716] on span "Next" at bounding box center [1232, 715] width 32 height 14
click at [431, 279] on span "Mapproxy" at bounding box center [470, 286] width 150 height 16
click at [1230, 716] on span "Next" at bounding box center [1232, 715] width 32 height 14
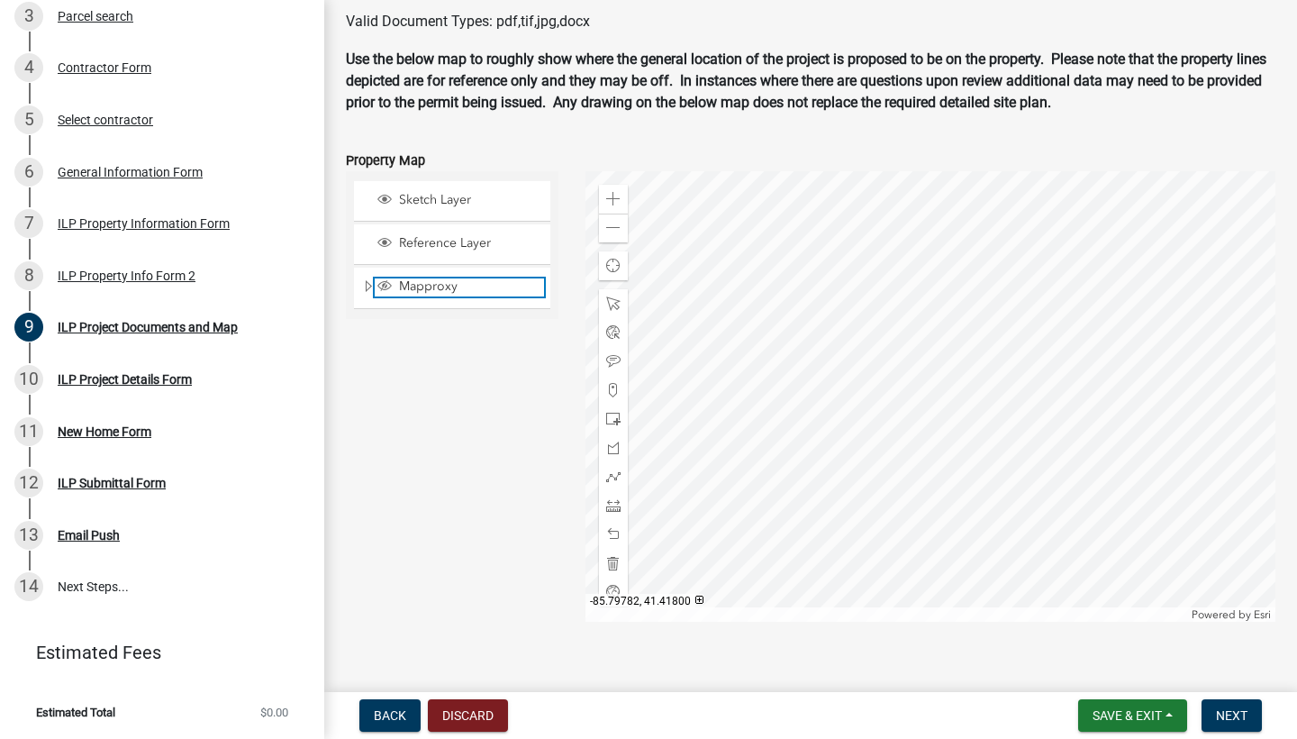
click at [441, 286] on span "Mapproxy" at bounding box center [470, 286] width 150 height 16
click at [615, 188] on div "Zoom in" at bounding box center [613, 199] width 29 height 29
click at [1240, 709] on span "Next" at bounding box center [1232, 715] width 32 height 14
click at [1239, 709] on span "Next" at bounding box center [1232, 715] width 32 height 14
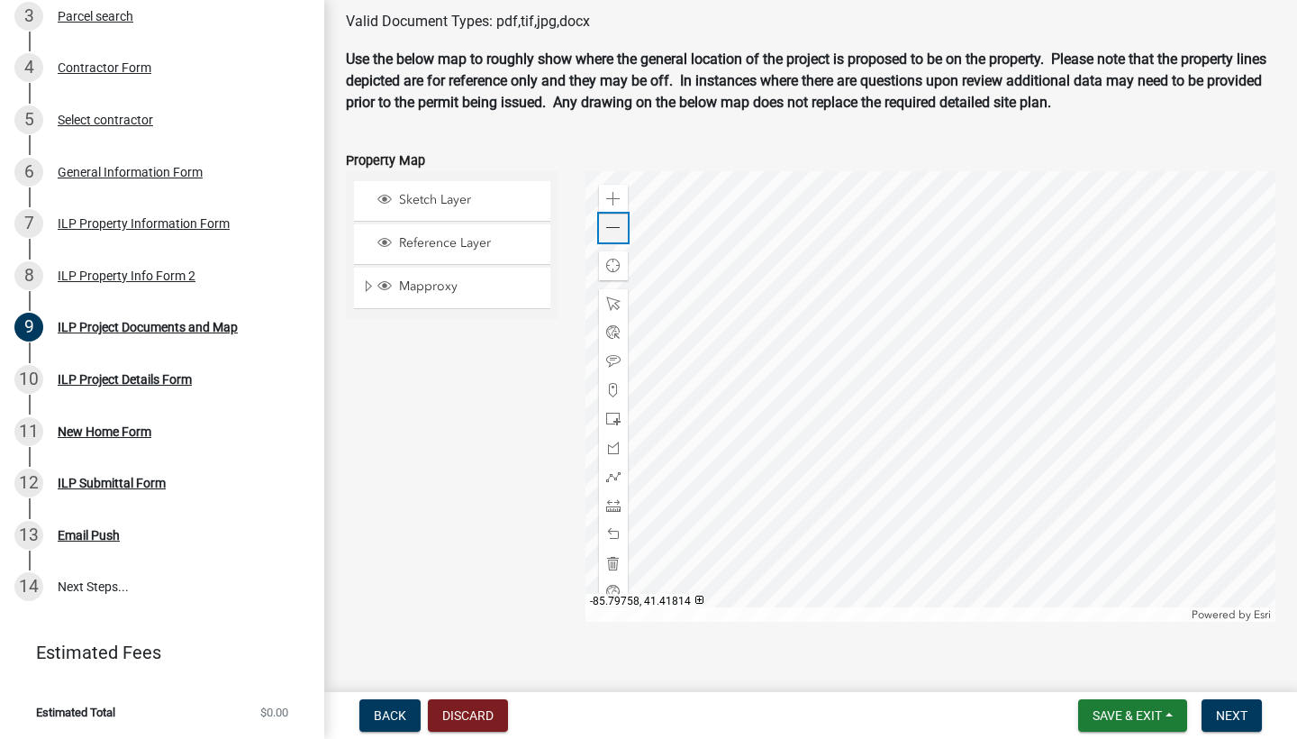
click at [607, 221] on span at bounding box center [613, 228] width 14 height 14
click at [599, 221] on div "Zoom out" at bounding box center [613, 227] width 29 height 29
click at [1223, 708] on span "Next" at bounding box center [1232, 715] width 32 height 14
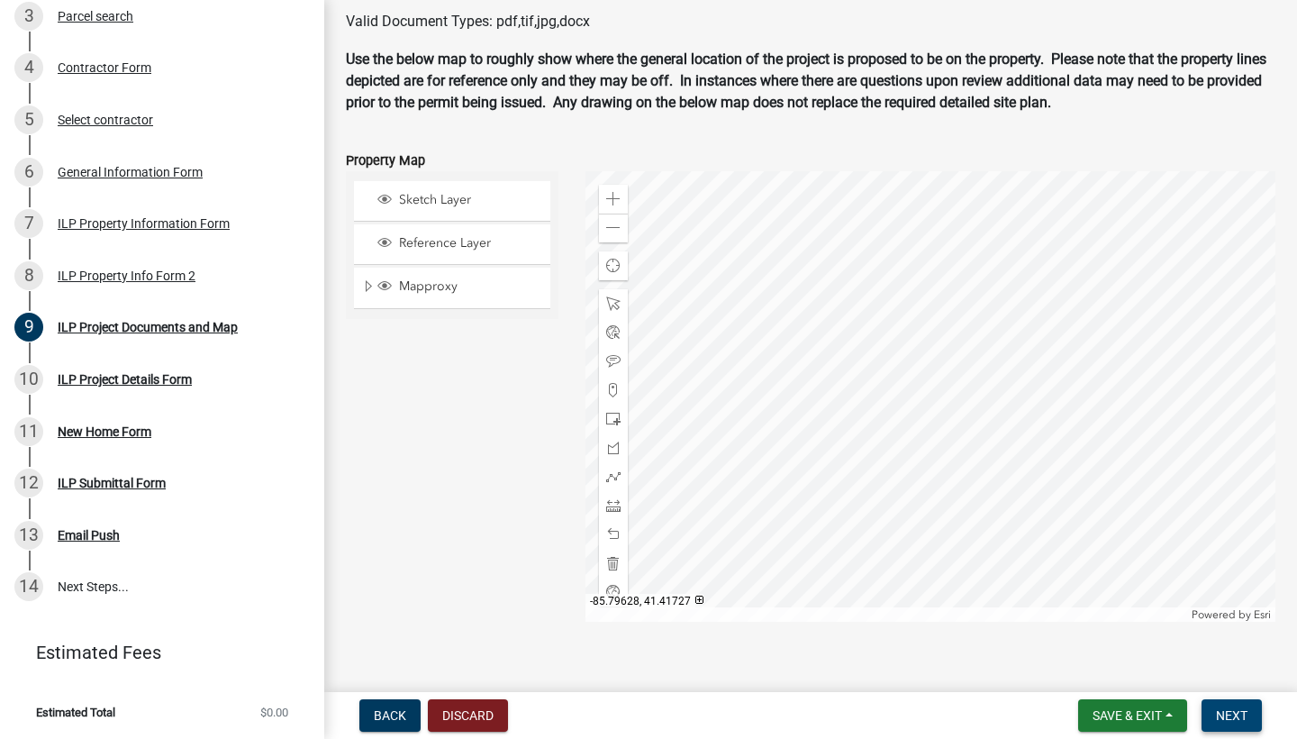
click at [1223, 708] on span "Next" at bounding box center [1232, 715] width 32 height 14
click at [624, 549] on div at bounding box center [613, 563] width 29 height 29
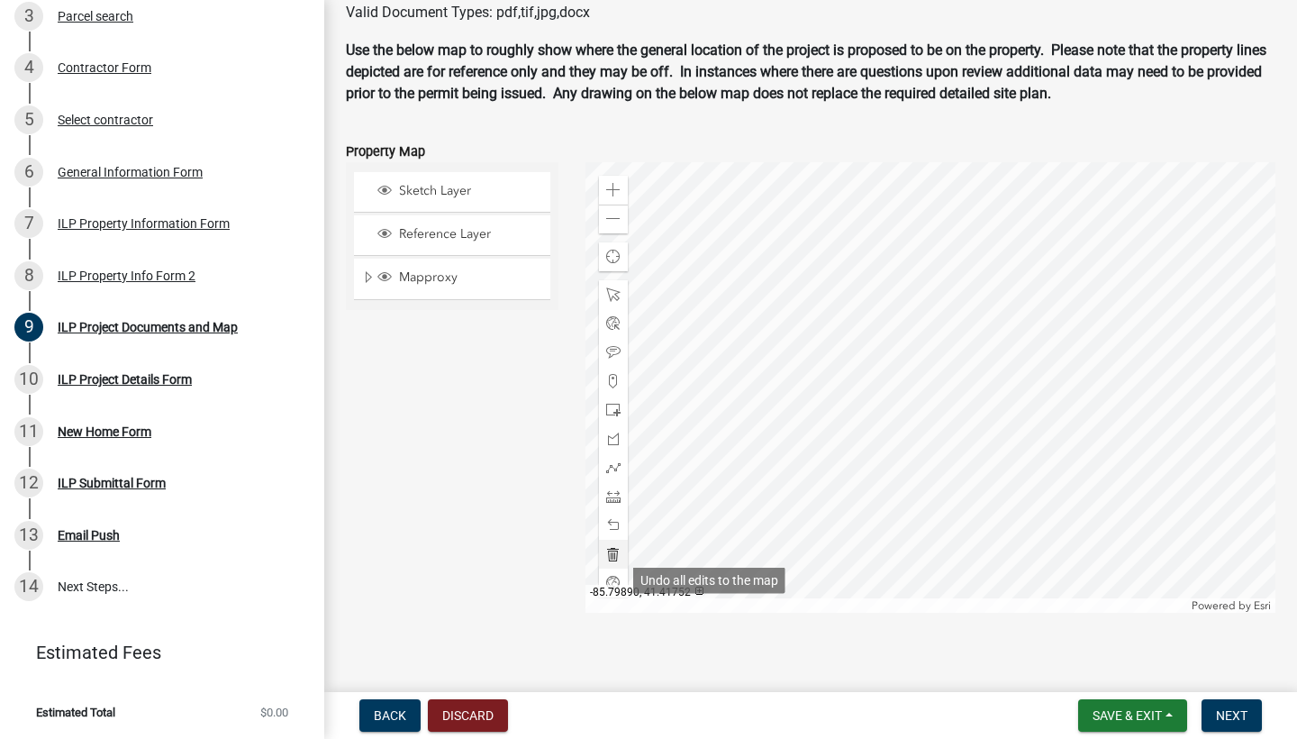
scroll to position [2170, 0]
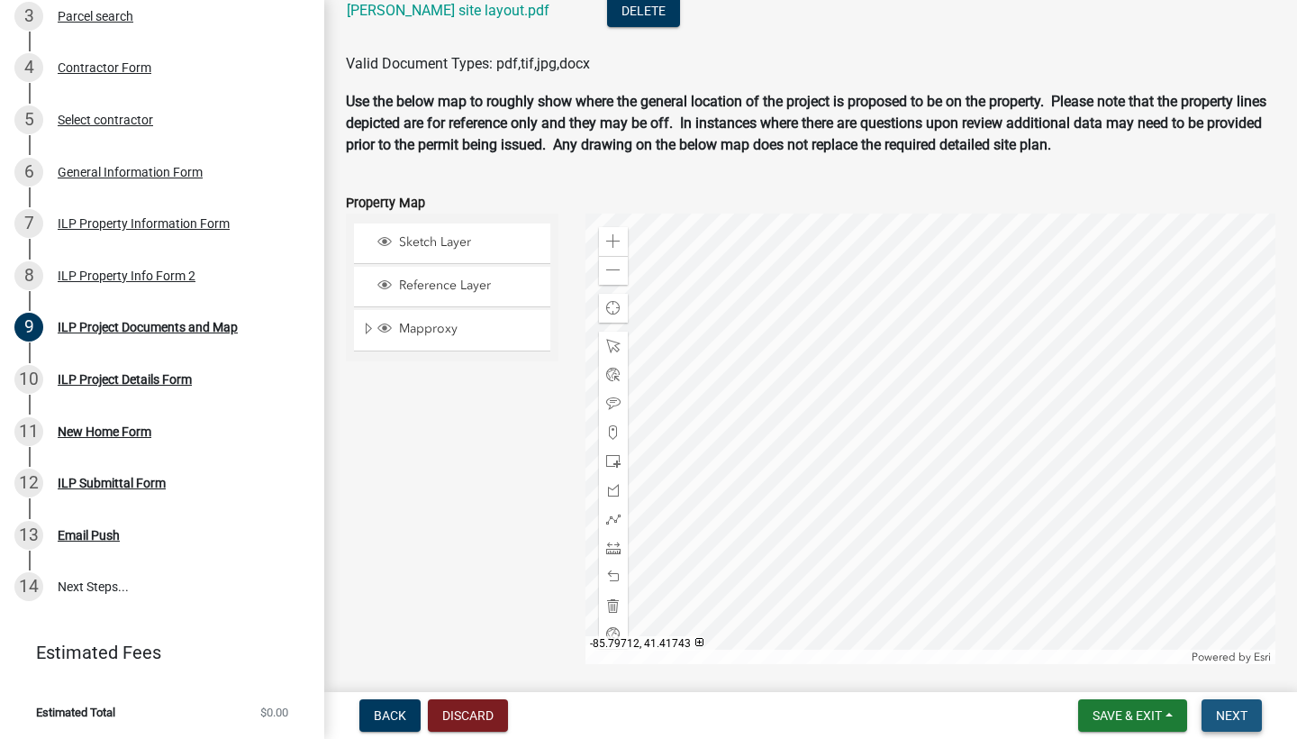
click at [1214, 715] on button "Next" at bounding box center [1232, 715] width 60 height 32
click at [92, 381] on div "ILP Project Details Form" at bounding box center [125, 379] width 134 height 13
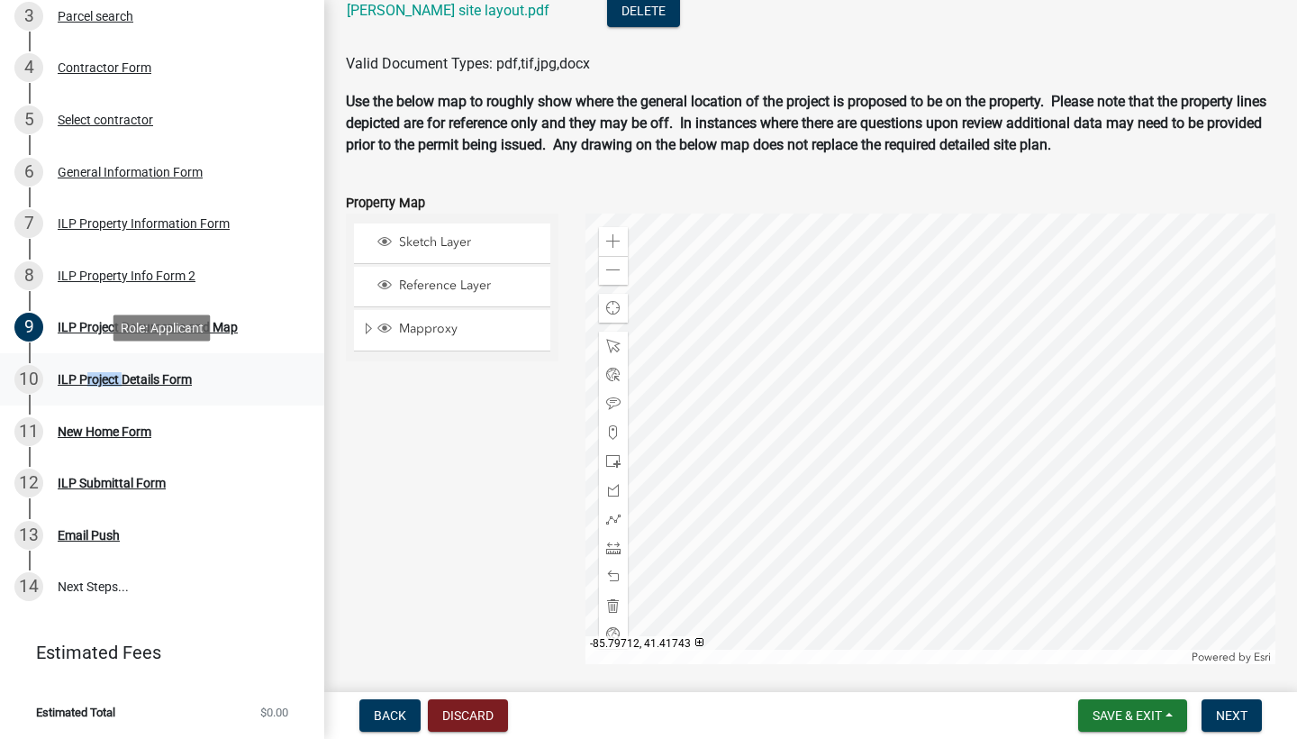
click at [92, 381] on div "ILP Project Details Form" at bounding box center [125, 379] width 134 height 13
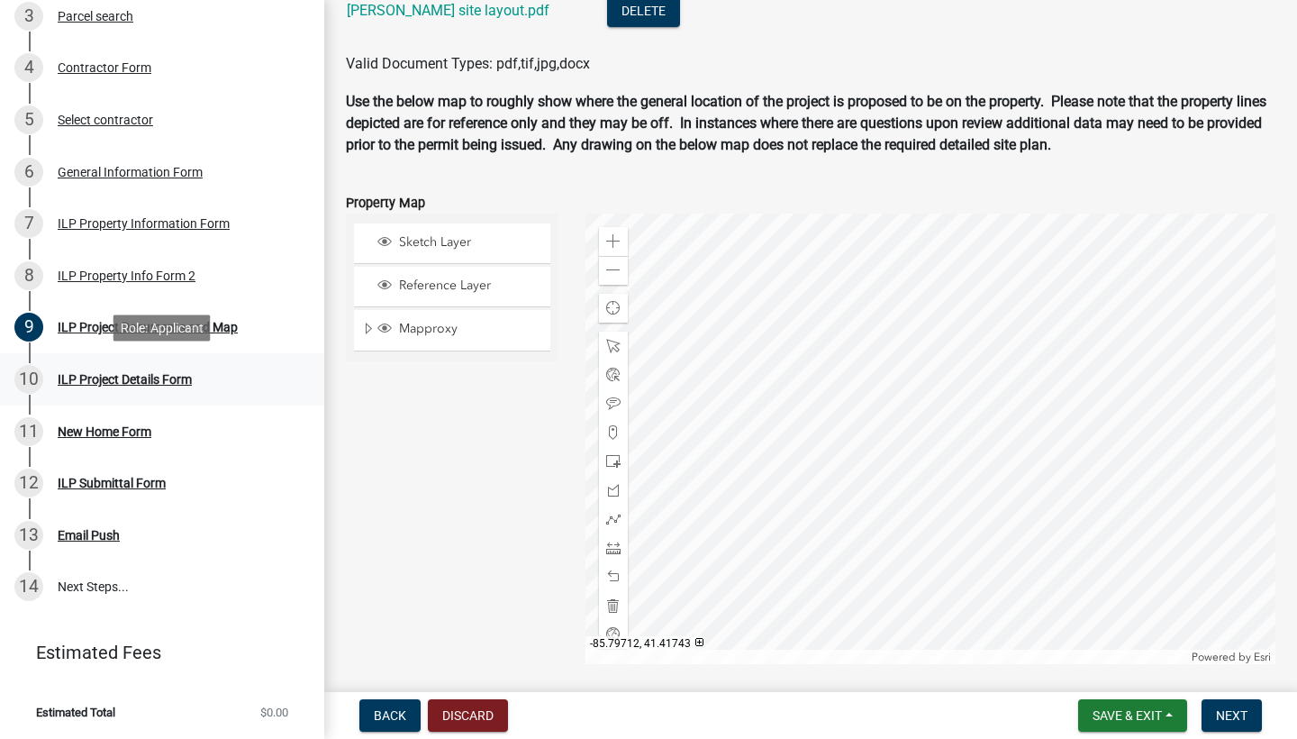
click at [31, 369] on div "10" at bounding box center [28, 379] width 29 height 29
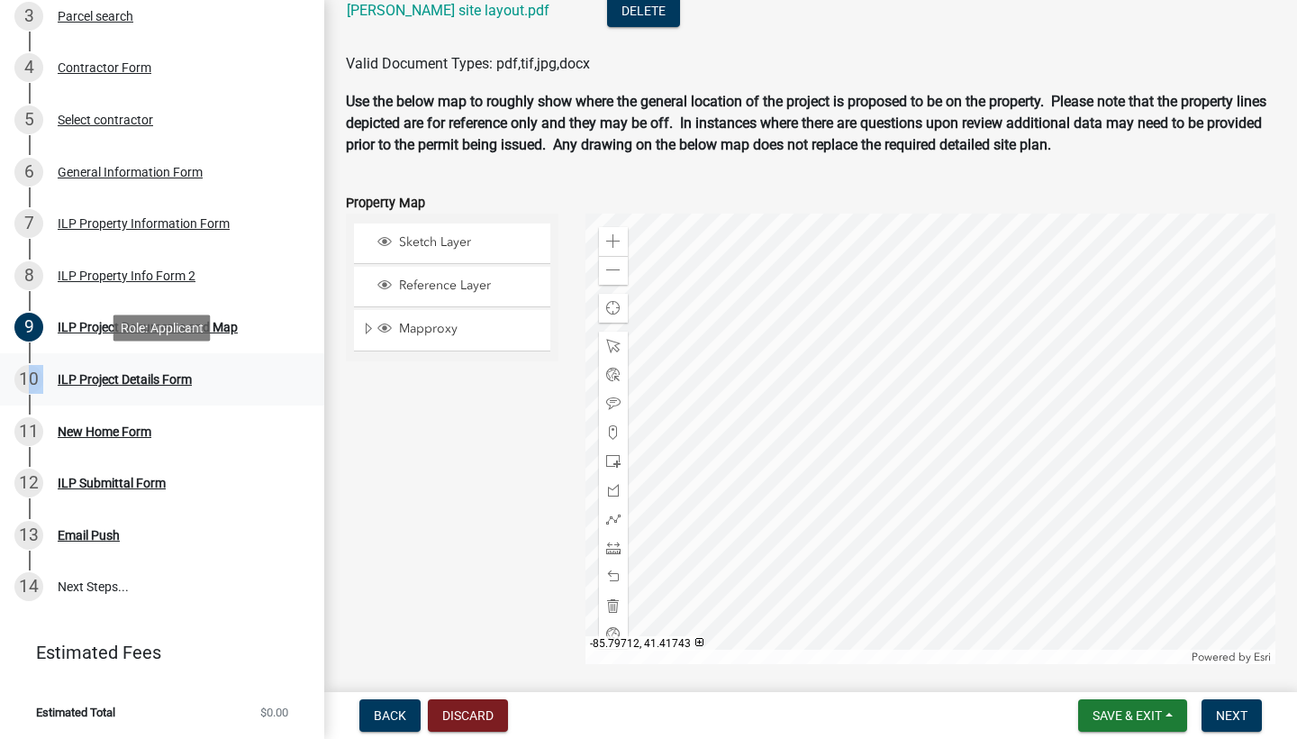
click at [31, 369] on div "10" at bounding box center [28, 379] width 29 height 29
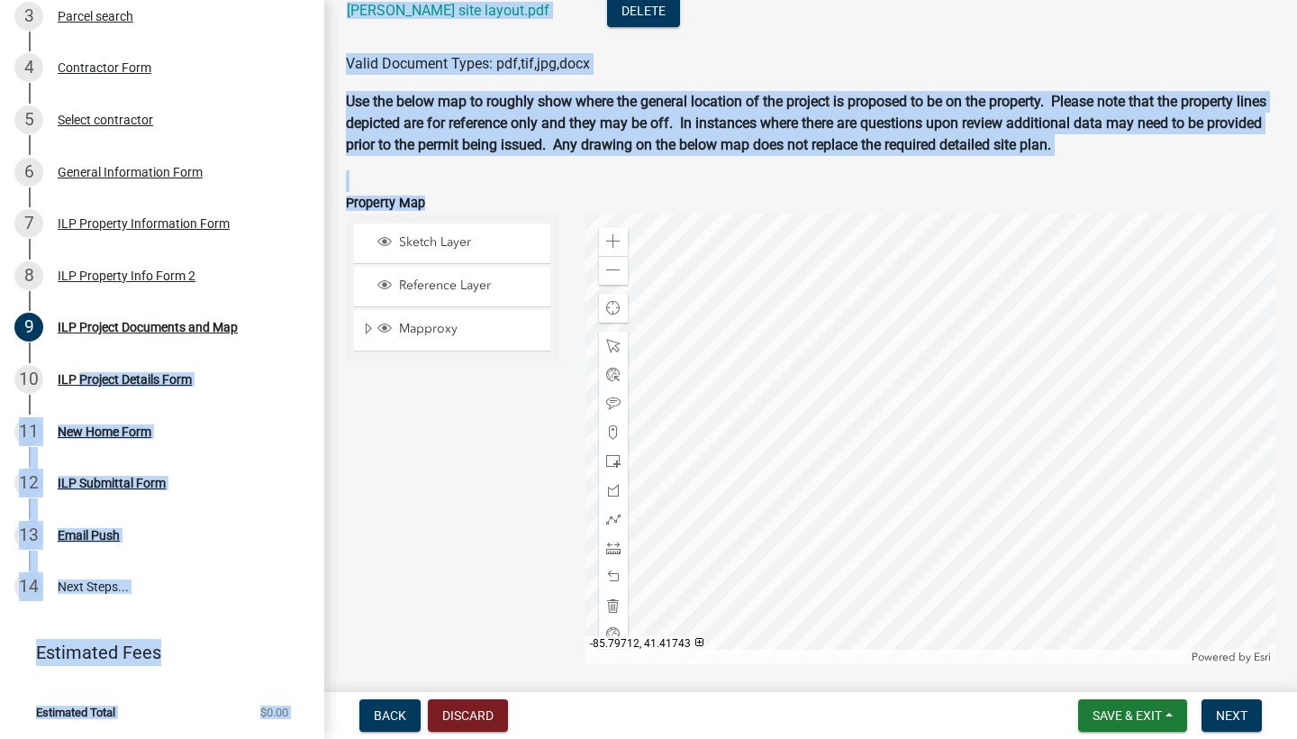
drag, startPoint x: 26, startPoint y: 362, endPoint x: 445, endPoint y: 456, distance: 429.2
click at [445, 456] on div "Improvement Location Permit - APC ILP2025-1192 View Summary Notes 1 Start 2 Per…" at bounding box center [648, 369] width 1297 height 739
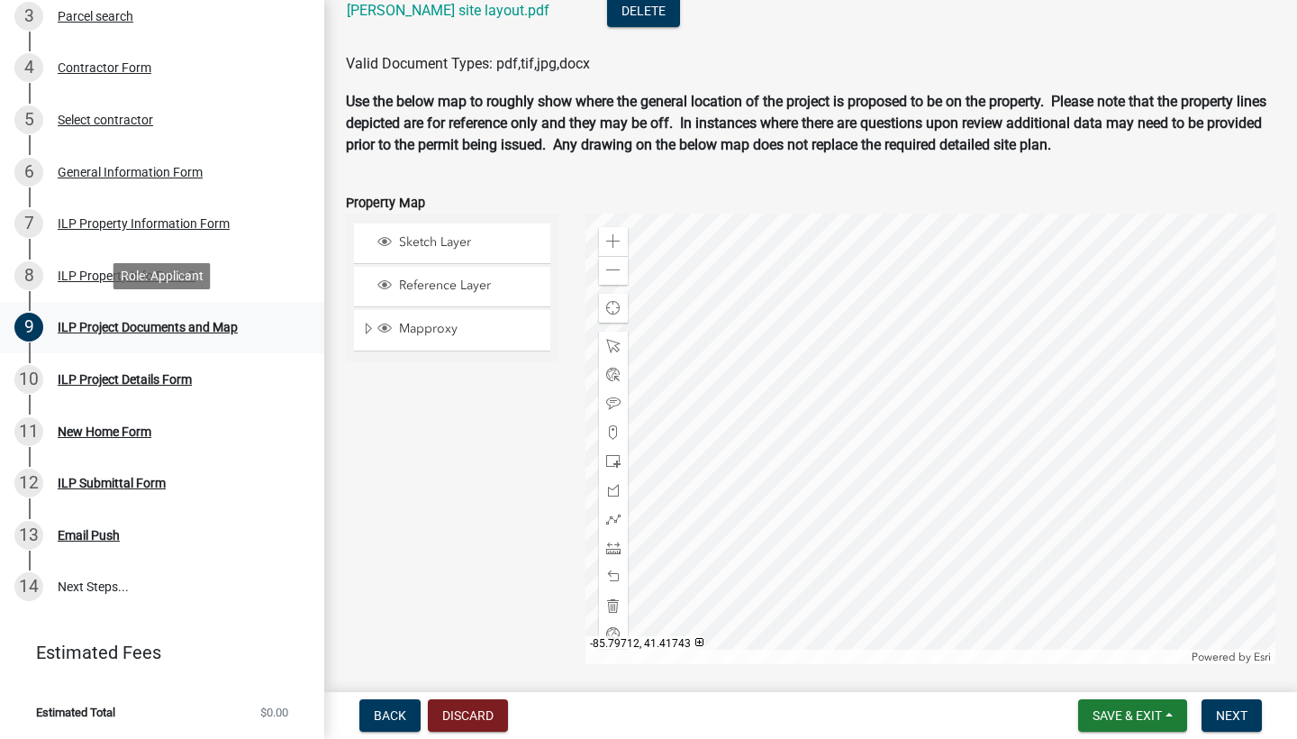
click at [280, 313] on div "9 ILP Project Documents and Map" at bounding box center [154, 327] width 281 height 29
click at [1122, 727] on button "Save & Exit" at bounding box center [1132, 715] width 109 height 32
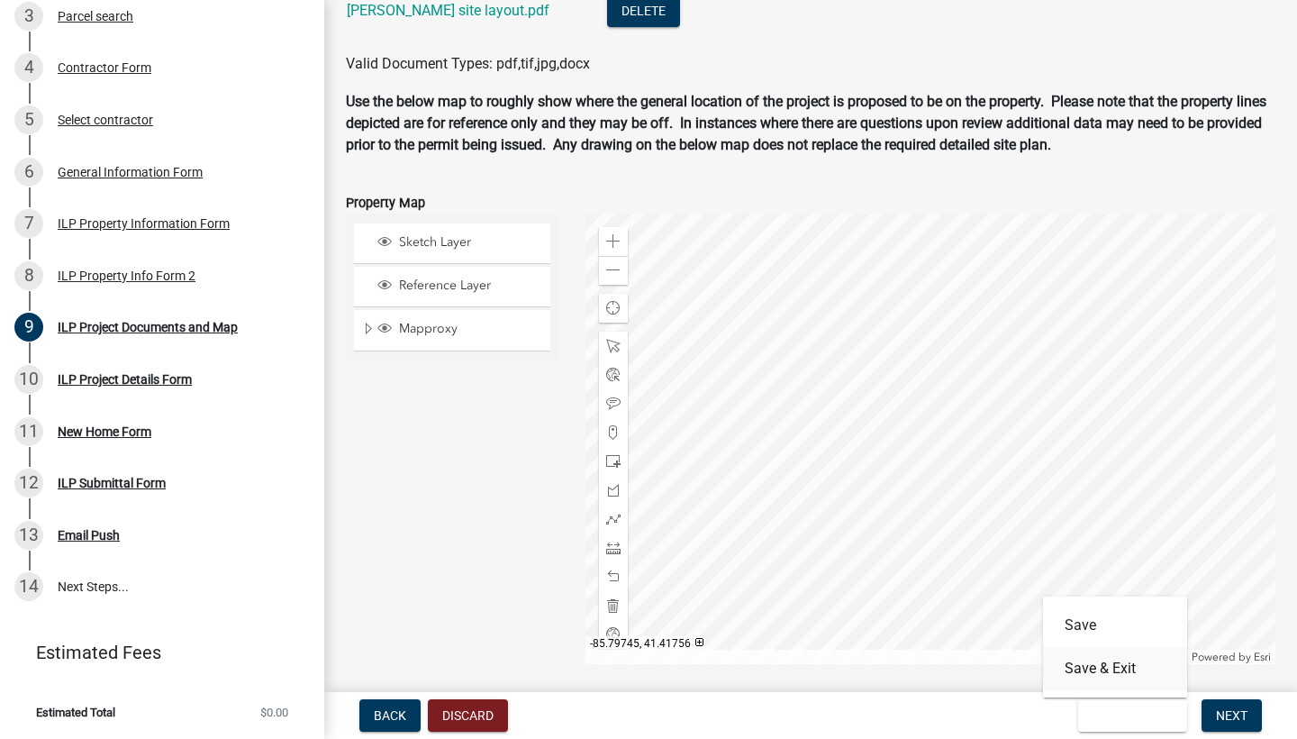
click at [1126, 656] on button "Save & Exit" at bounding box center [1115, 668] width 144 height 43
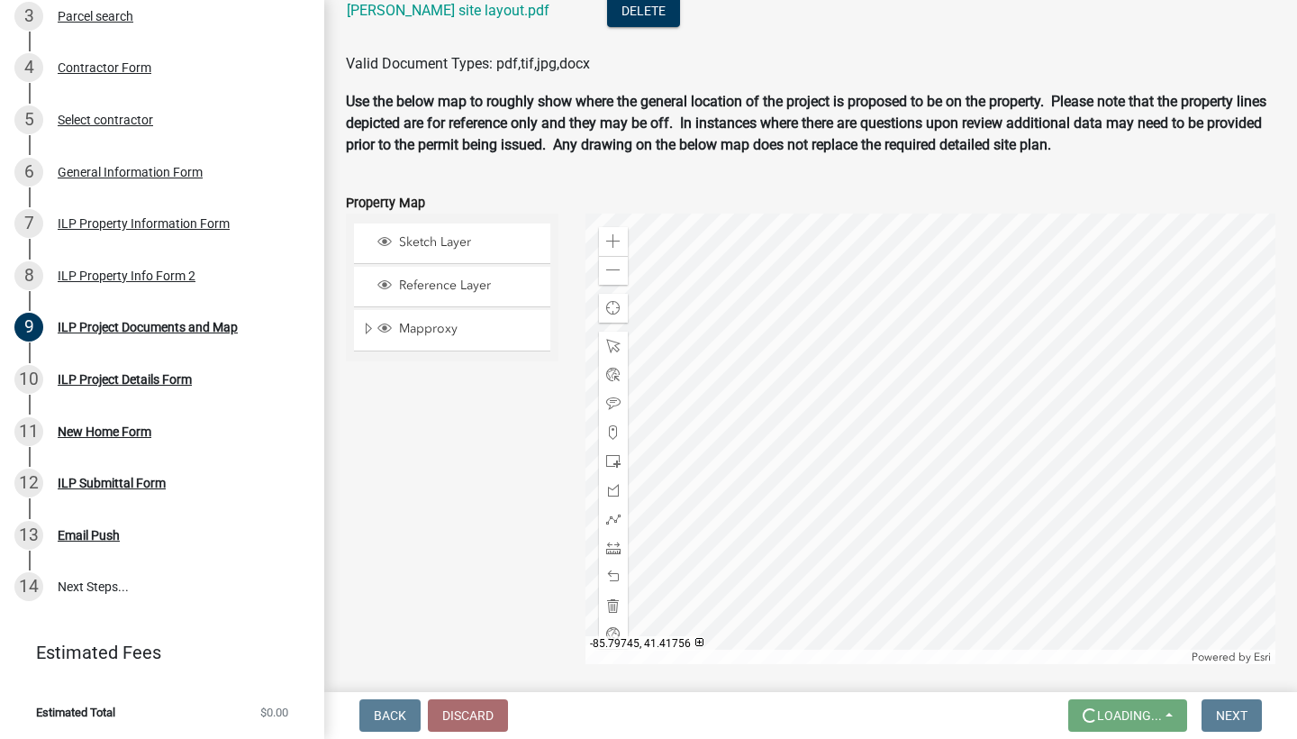
scroll to position [0, 0]
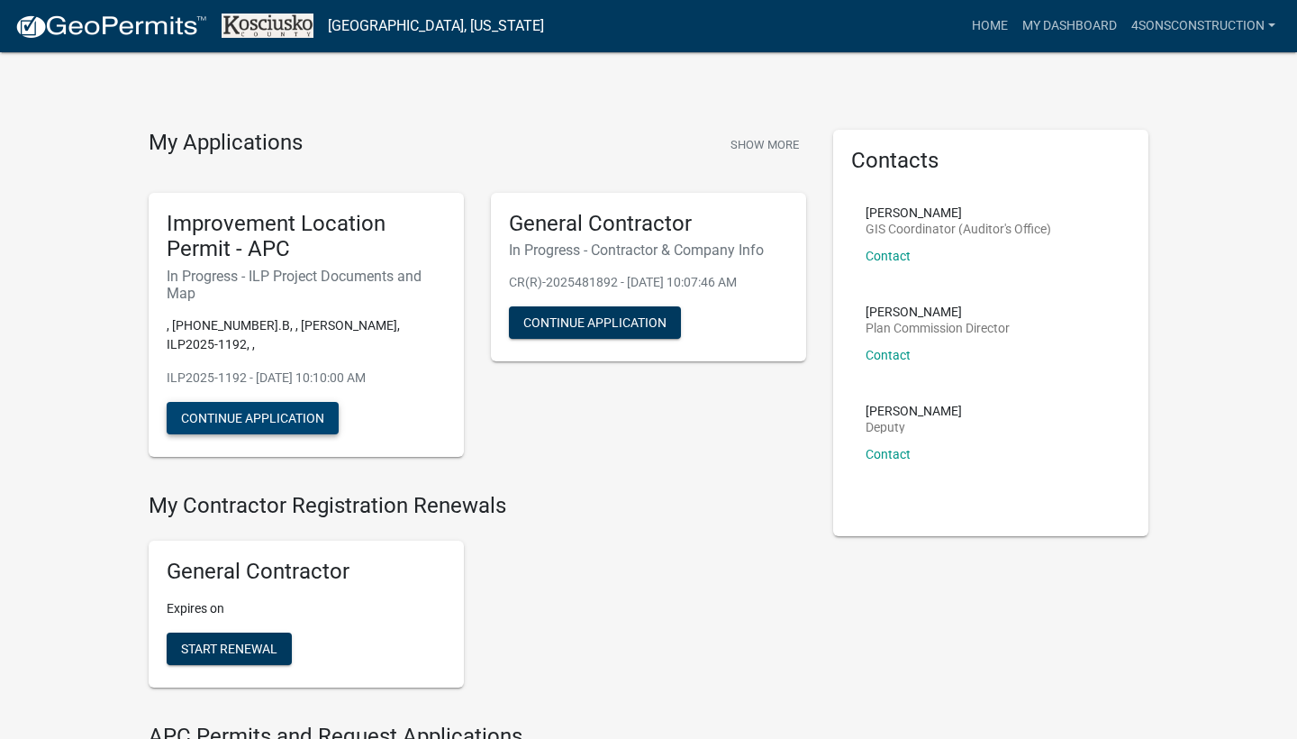
click at [250, 404] on button "Continue Application" at bounding box center [253, 418] width 172 height 32
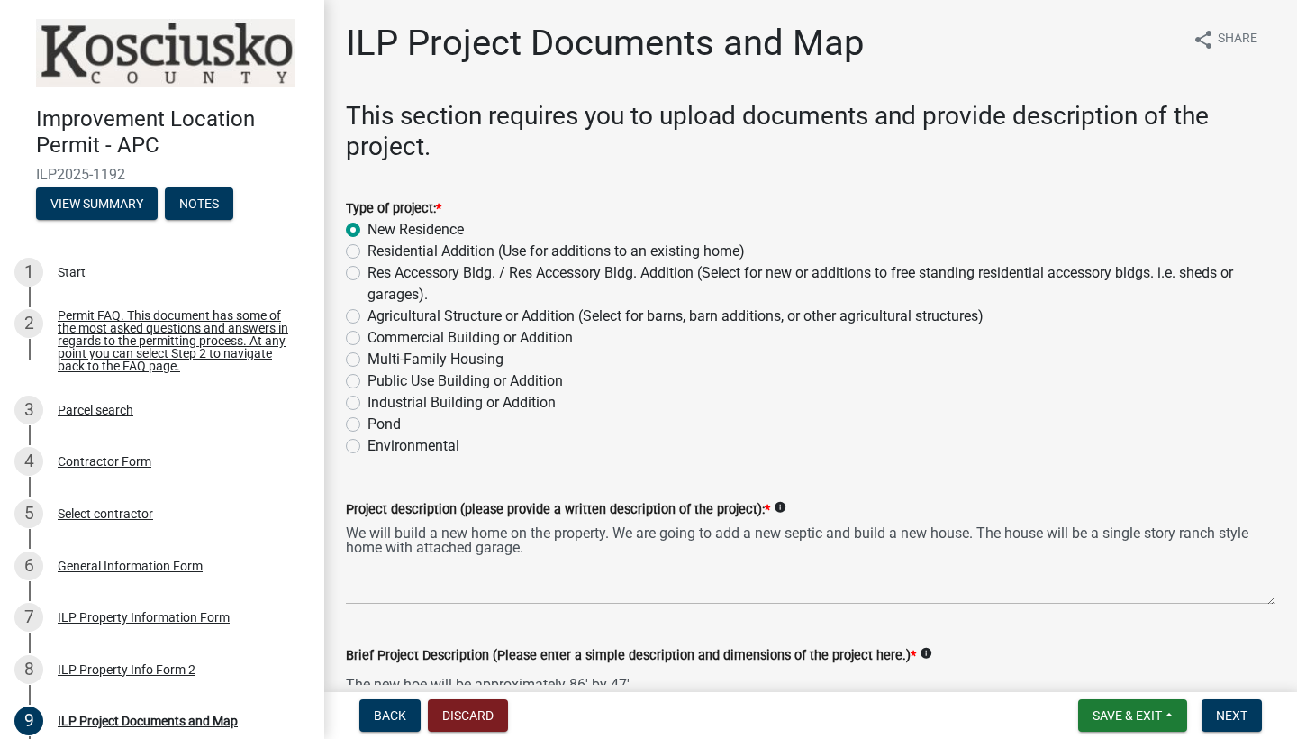
click at [728, 384] on div "Public Use Building or Addition" at bounding box center [811, 381] width 930 height 22
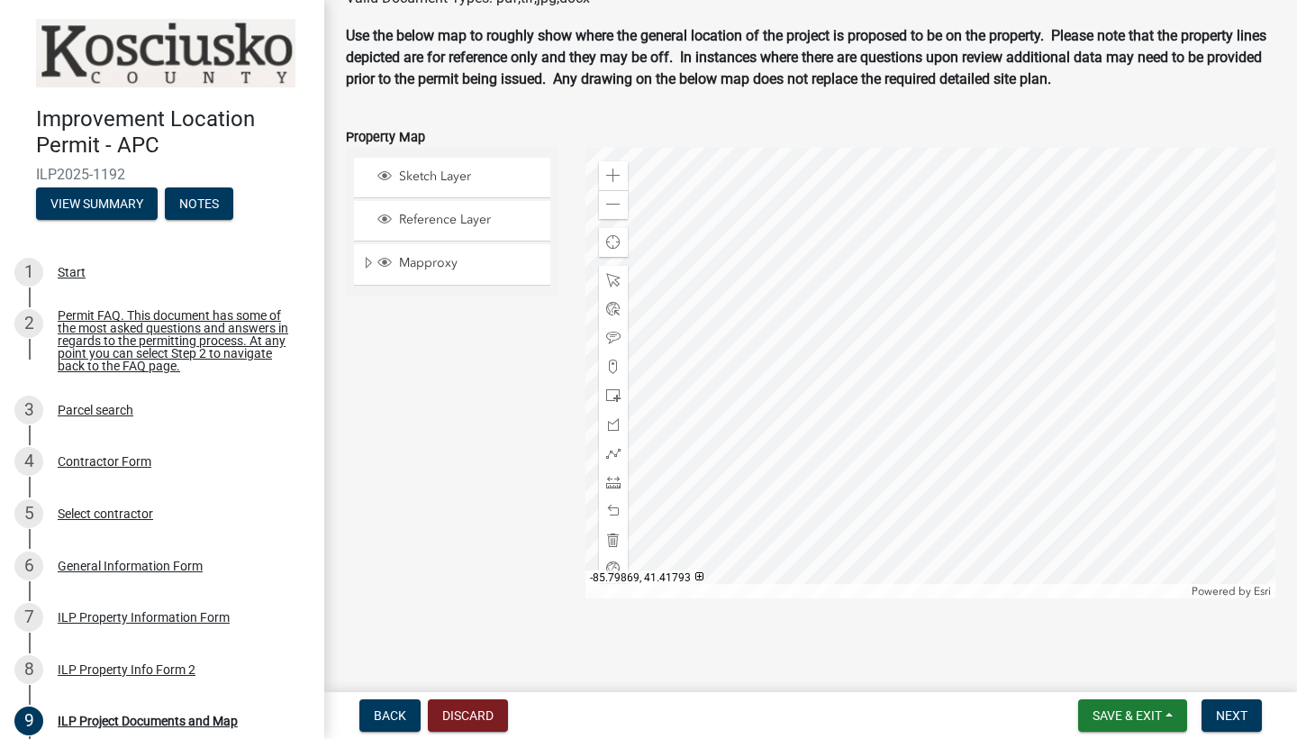
scroll to position [2212, 0]
click at [617, 391] on span at bounding box center [613, 397] width 14 height 14
click at [1226, 717] on span "Next" at bounding box center [1232, 715] width 32 height 14
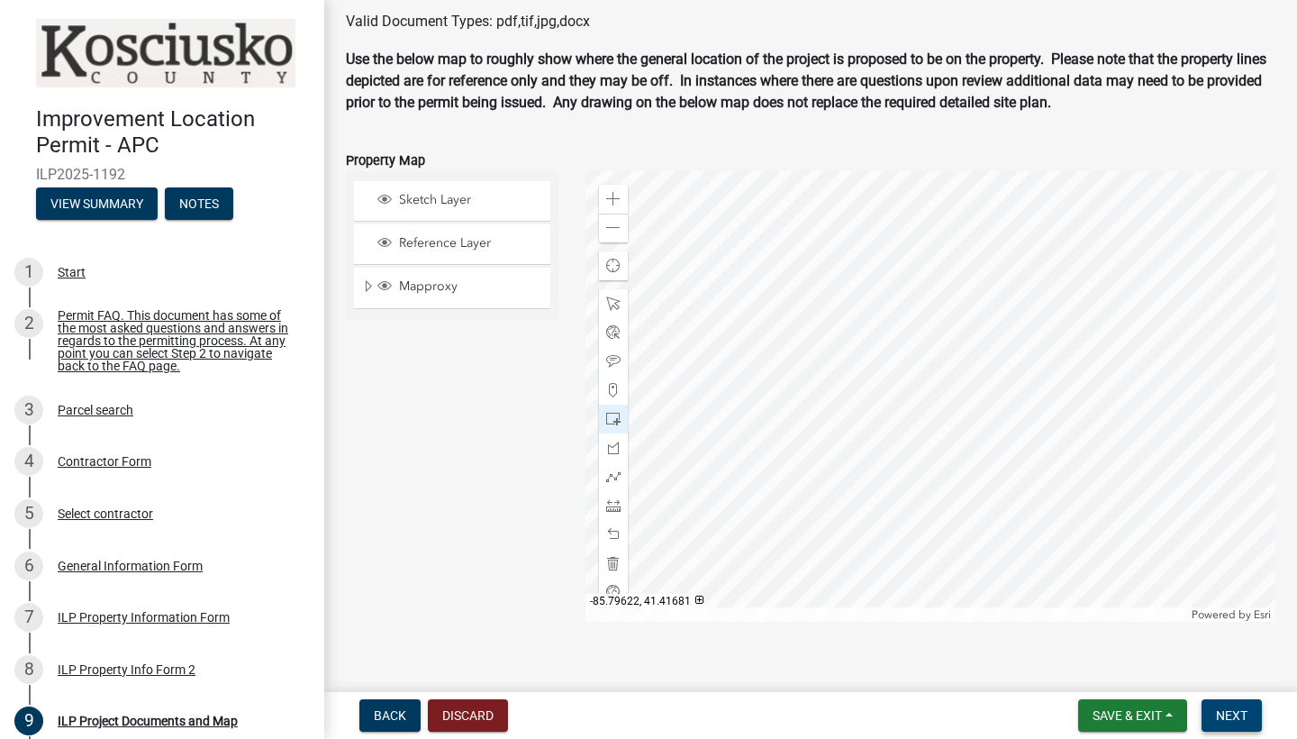
click at [1226, 717] on span "Next" at bounding box center [1232, 715] width 32 height 14
click at [31, 715] on div "9" at bounding box center [28, 720] width 29 height 29
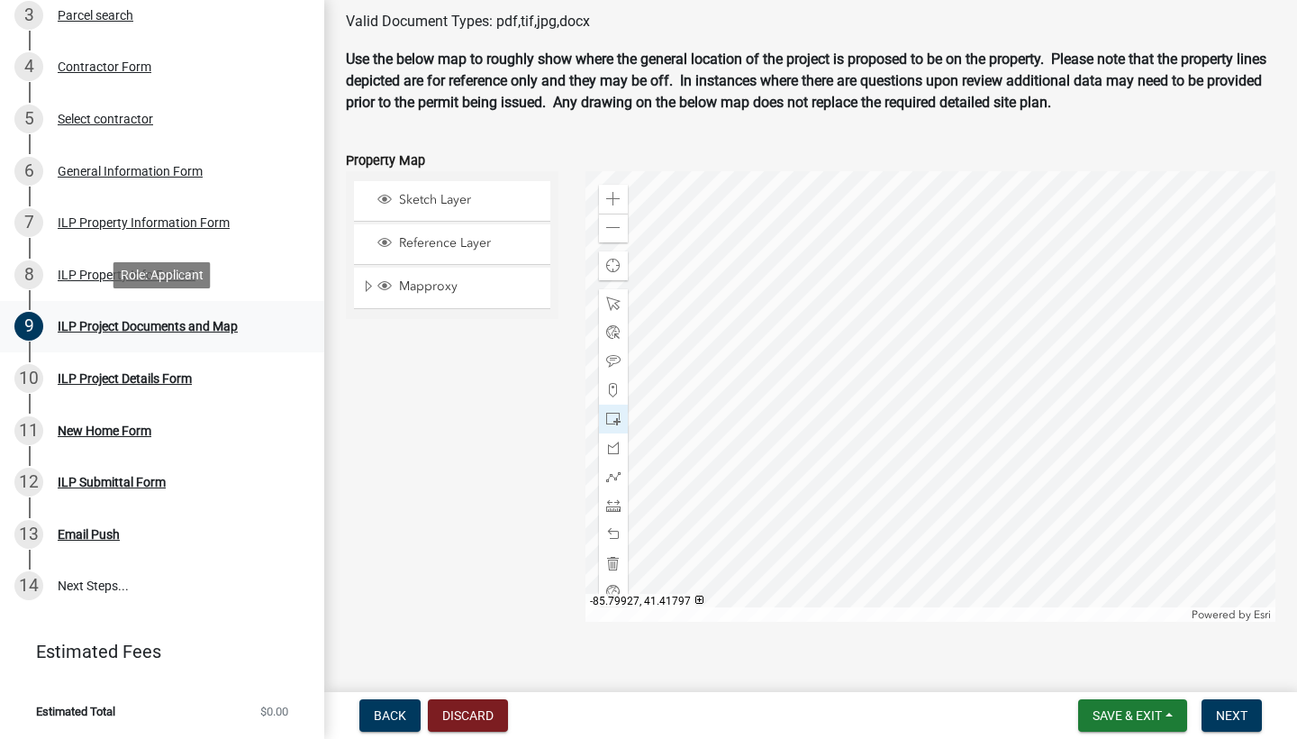
scroll to position [394, 0]
click at [128, 383] on div "ILP Project Details Form" at bounding box center [125, 379] width 134 height 13
click at [640, 24] on div "Valid Document Types: pdf,tif,jpg,docx" at bounding box center [810, 22] width 957 height 22
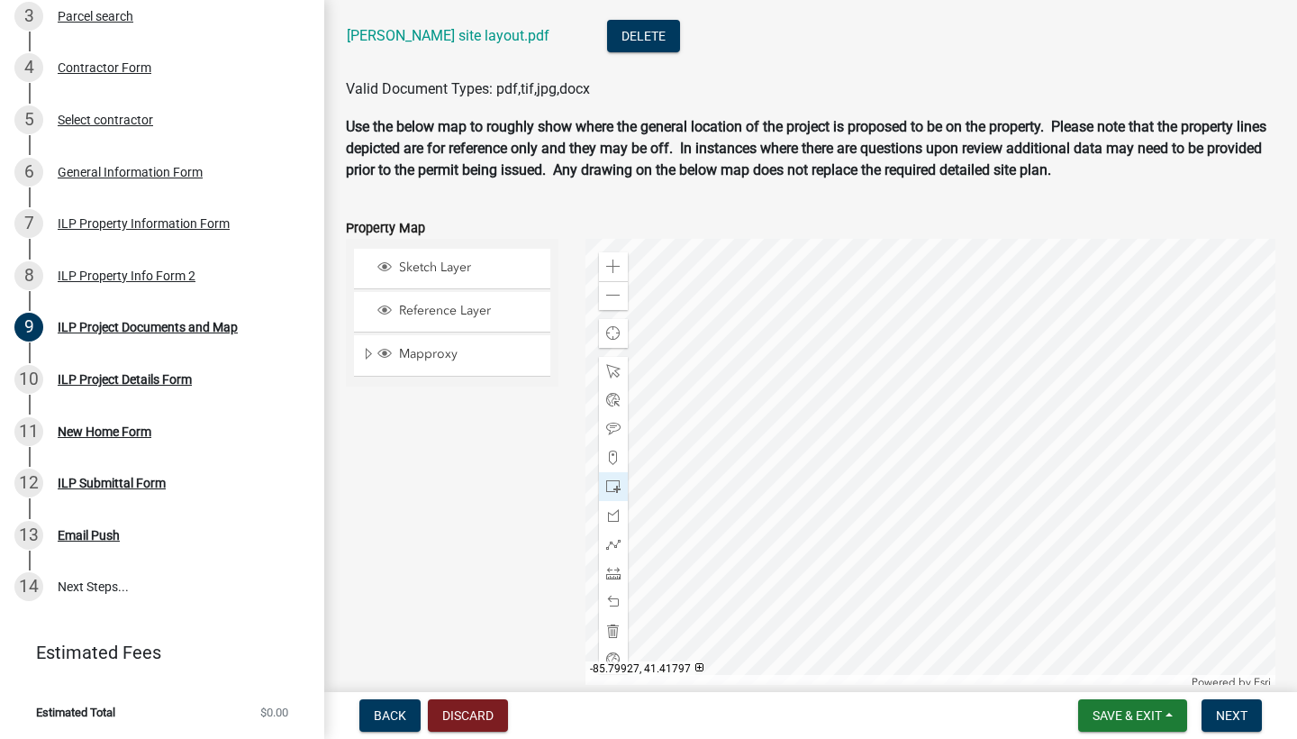
scroll to position [2176, 0]
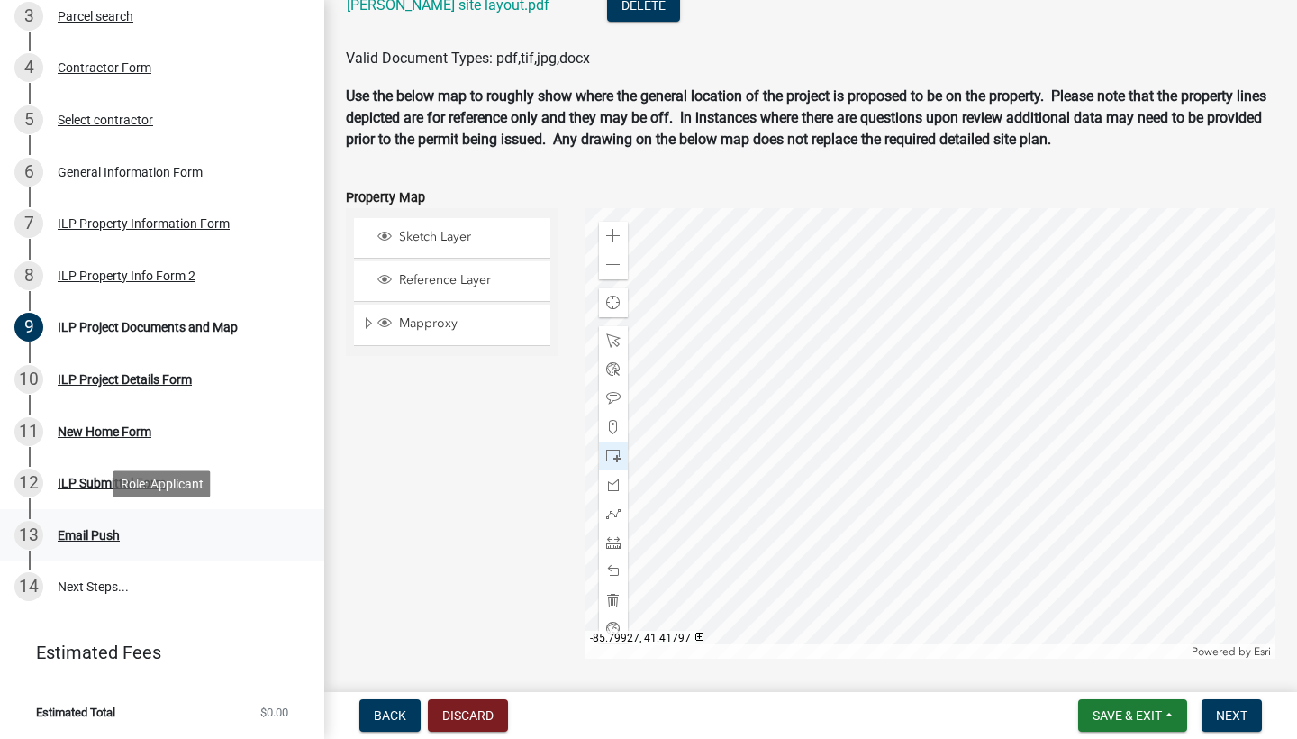
click at [62, 539] on div "Email Push" at bounding box center [89, 535] width 62 height 13
click at [85, 379] on div "ILP Project Details Form" at bounding box center [125, 379] width 134 height 13
click at [84, 379] on div "ILP Project Details Form" at bounding box center [125, 379] width 134 height 13
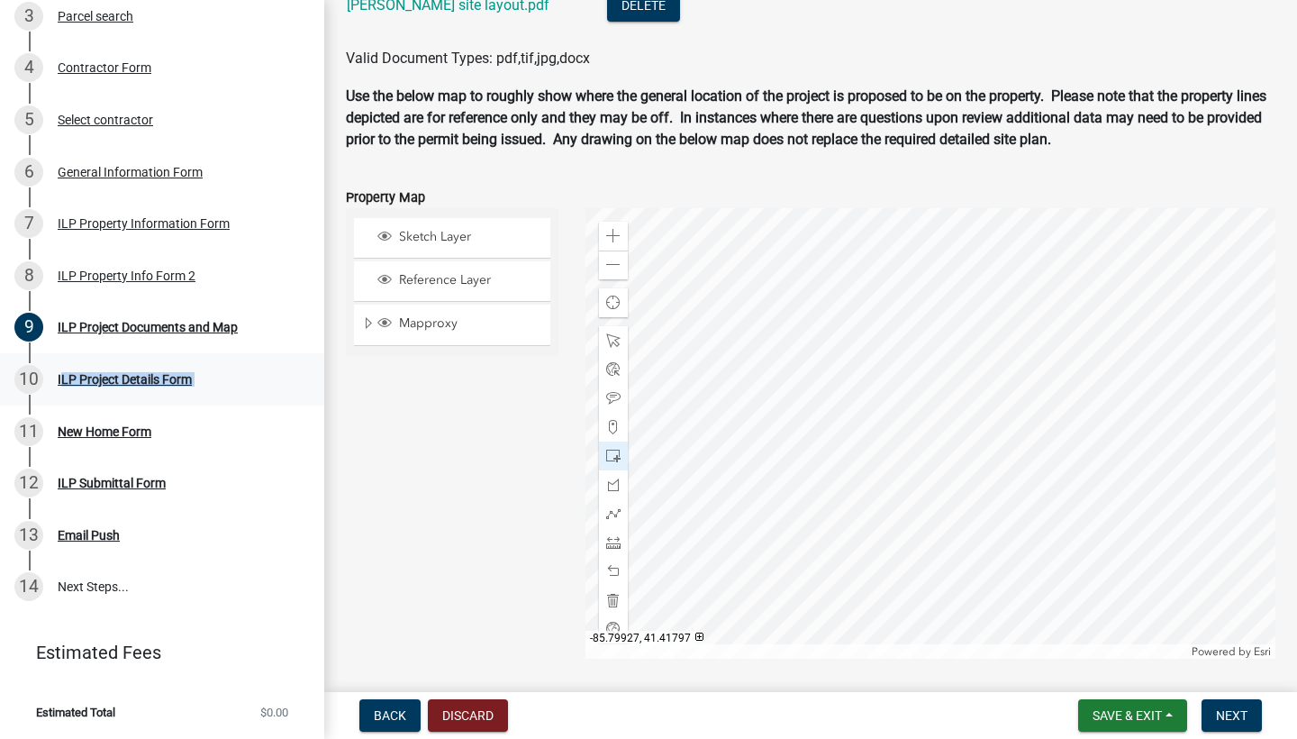
click at [84, 379] on div "ILP Project Details Form" at bounding box center [125, 379] width 134 height 13
click at [1214, 708] on button "Next" at bounding box center [1232, 715] width 60 height 32
click at [465, 724] on button "Discard" at bounding box center [468, 715] width 80 height 32
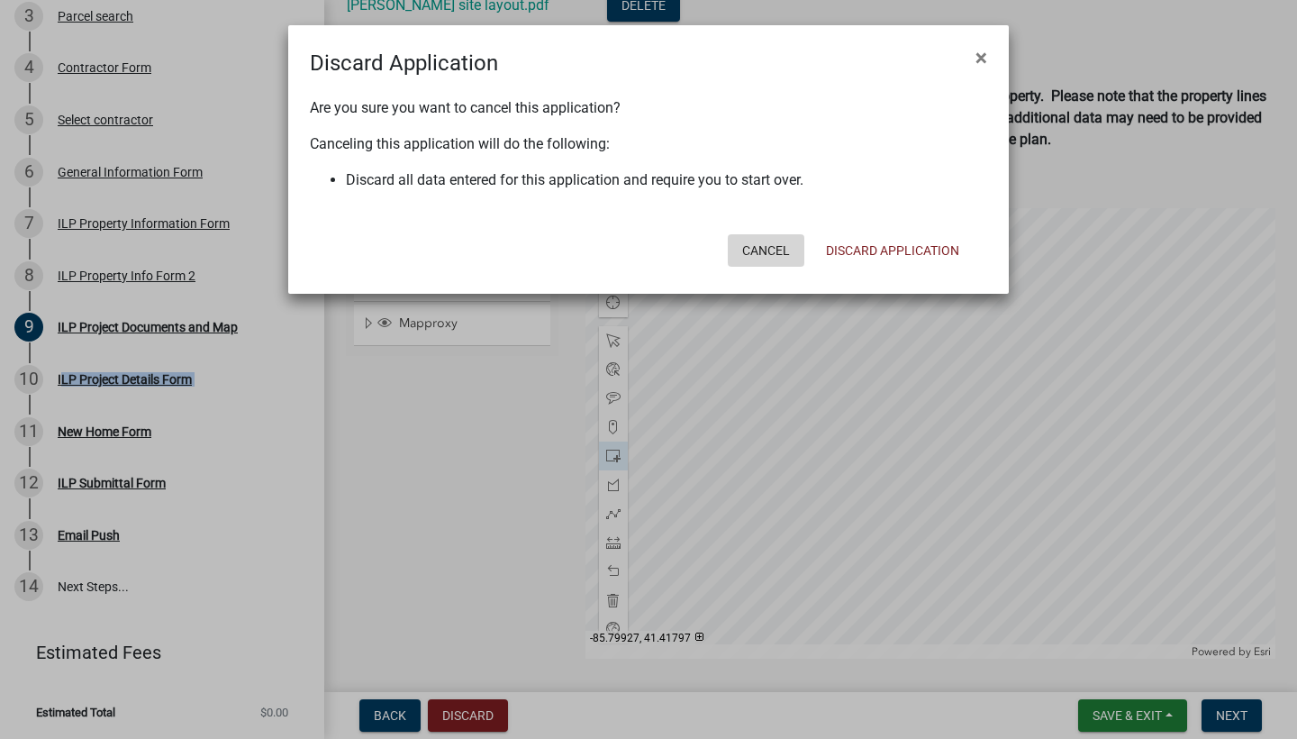
click at [777, 243] on button "Cancel" at bounding box center [766, 250] width 77 height 32
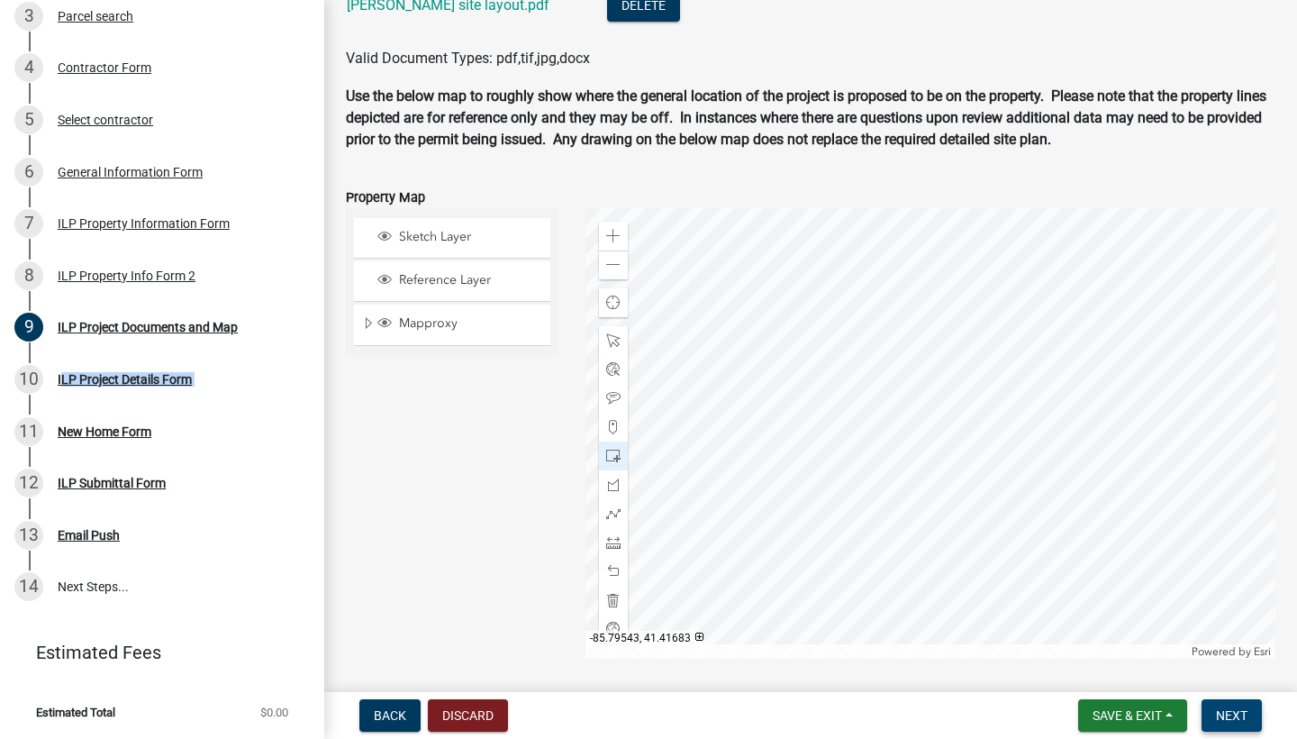
click at [1249, 723] on button "Next" at bounding box center [1232, 715] width 60 height 32
click at [1239, 720] on span "Next" at bounding box center [1232, 715] width 32 height 14
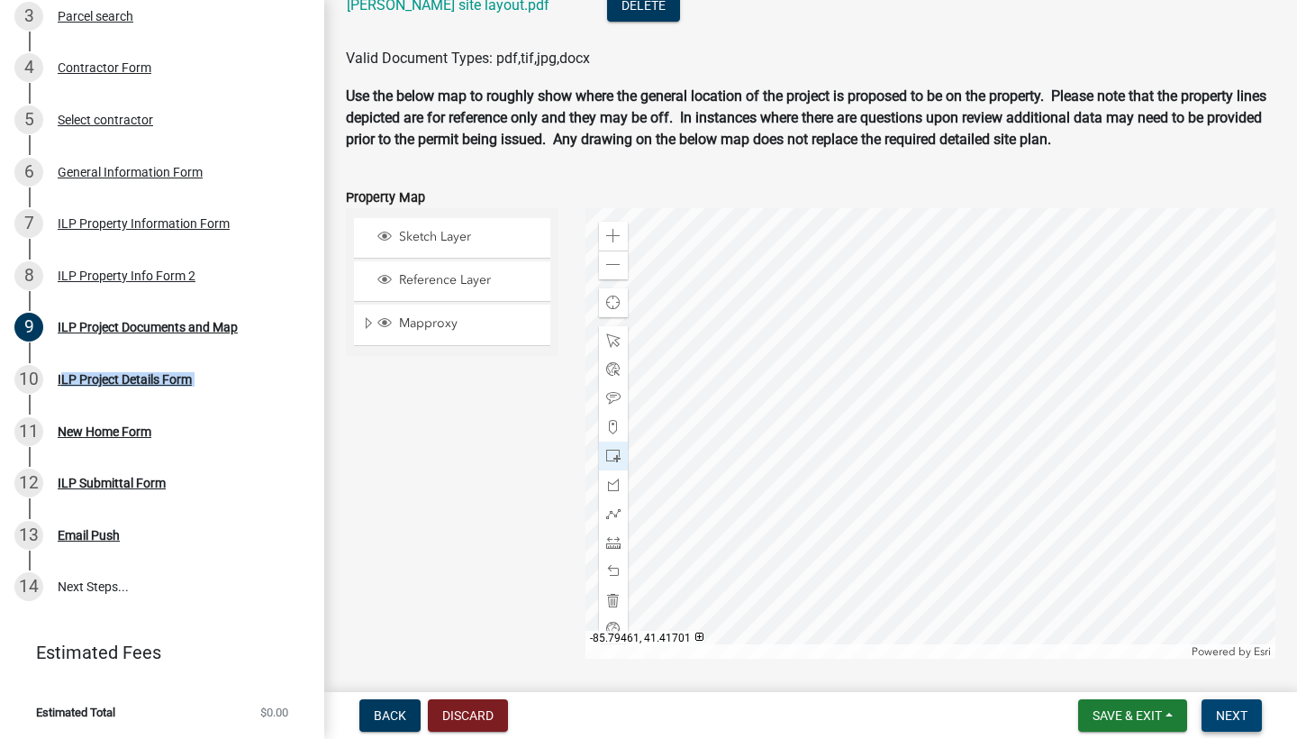
click at [1239, 720] on span "Next" at bounding box center [1232, 715] width 32 height 14
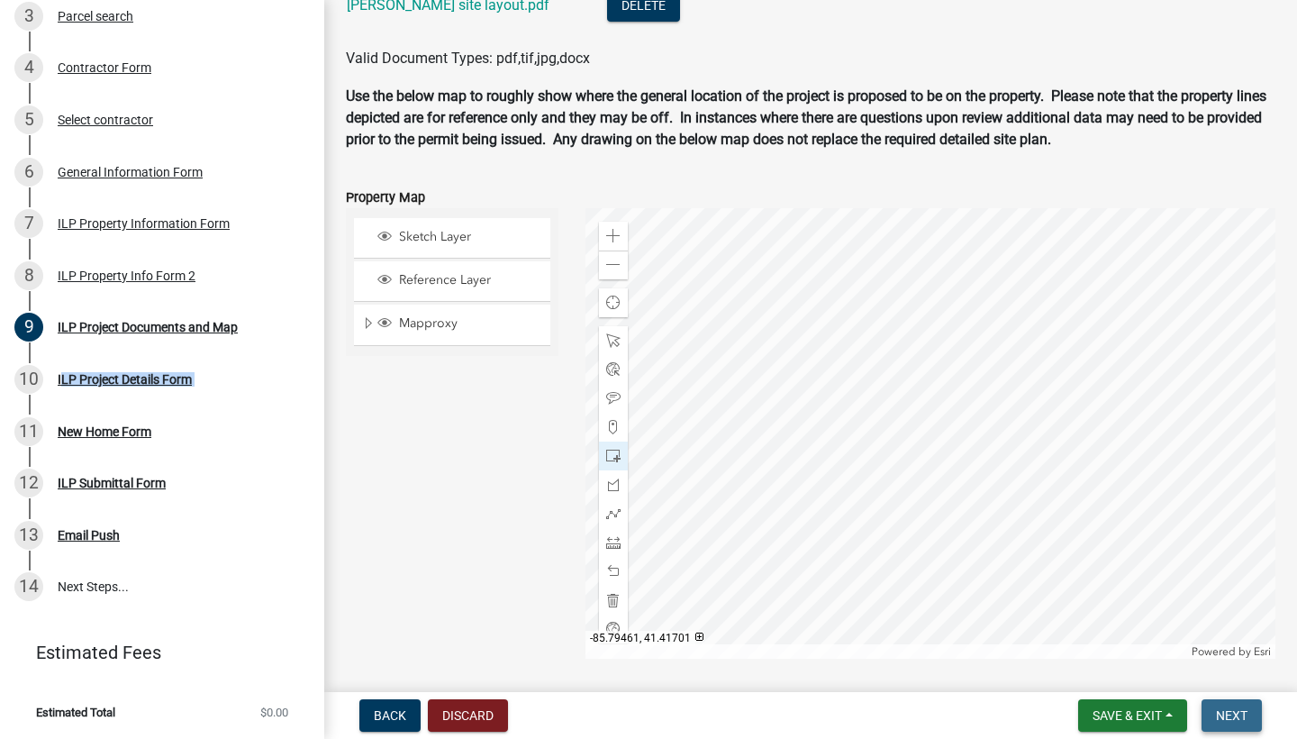
click at [1239, 720] on span "Next" at bounding box center [1232, 715] width 32 height 14
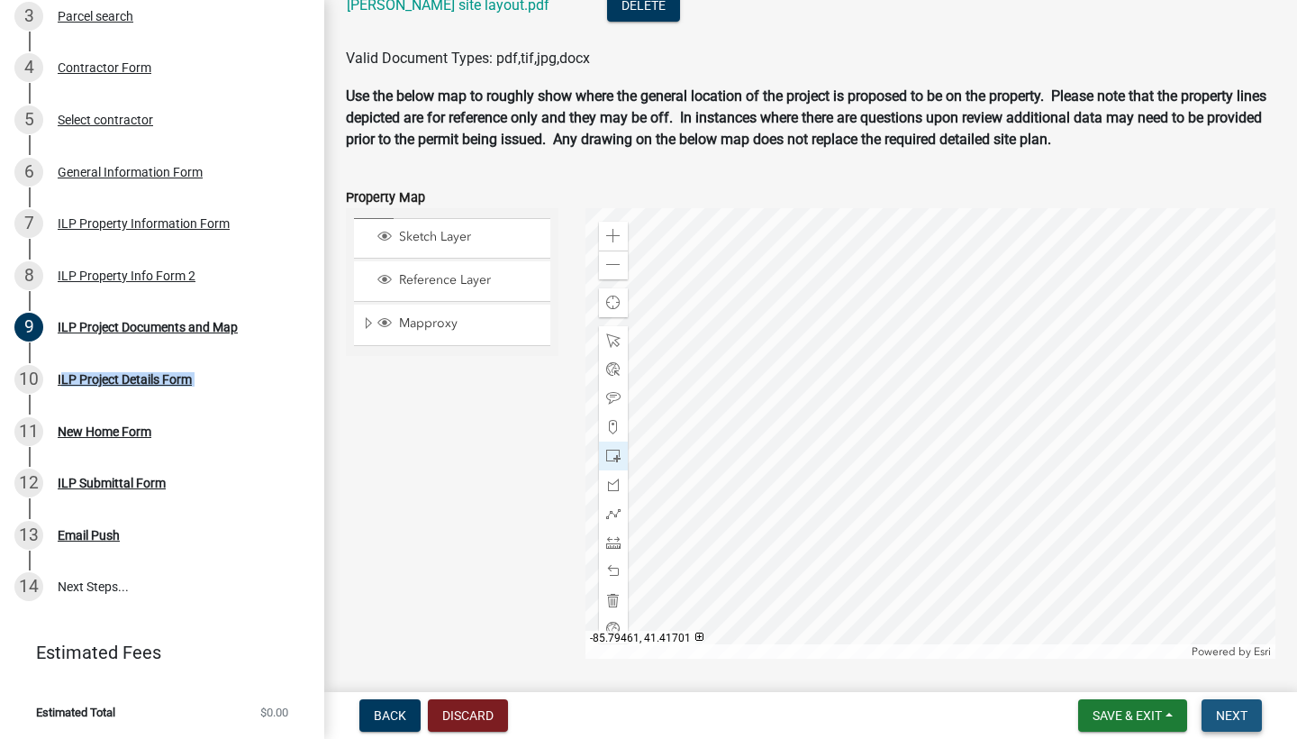
click at [1239, 720] on span "Next" at bounding box center [1232, 715] width 32 height 14
click at [1240, 720] on span "Next" at bounding box center [1232, 715] width 32 height 14
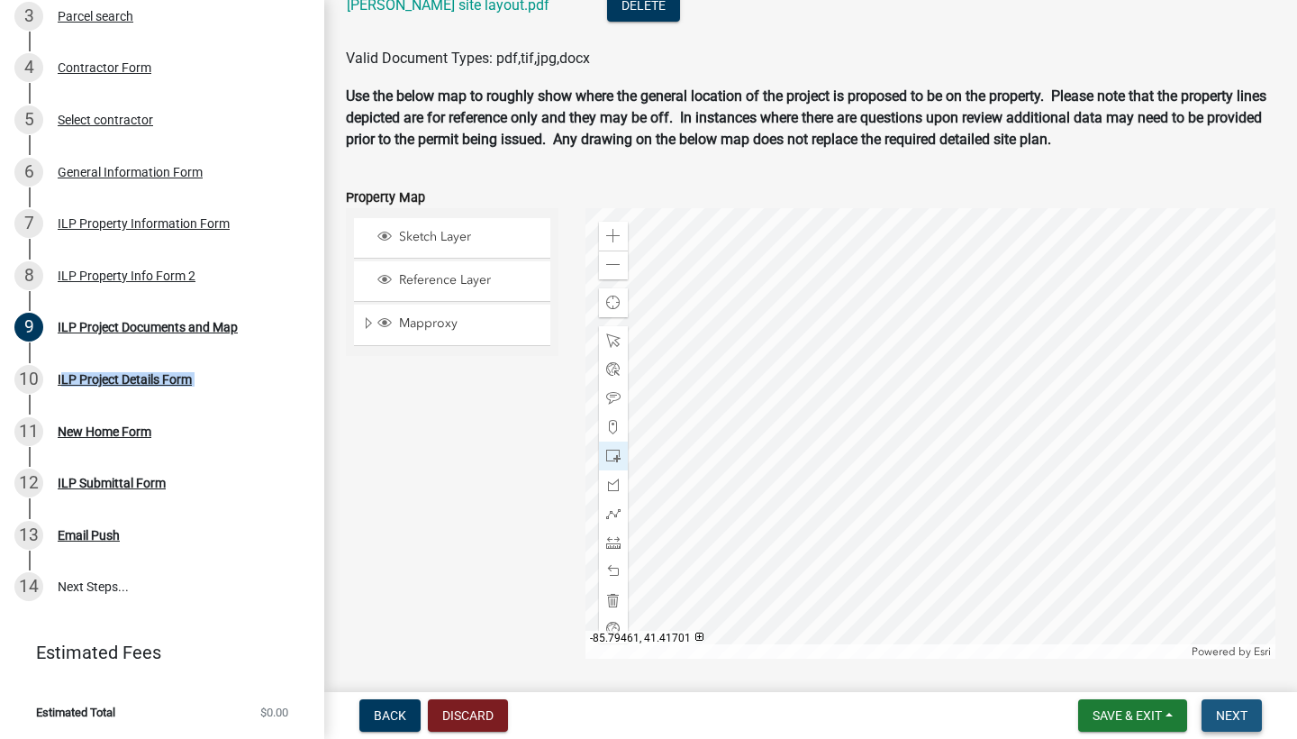
click at [1240, 720] on span "Next" at bounding box center [1232, 715] width 32 height 14
click at [1240, 719] on span "Next" at bounding box center [1232, 715] width 32 height 14
click at [1240, 718] on span "Next" at bounding box center [1232, 715] width 32 height 14
click at [1240, 716] on span "Next" at bounding box center [1232, 715] width 32 height 14
click at [1240, 715] on span "Next" at bounding box center [1232, 715] width 32 height 14
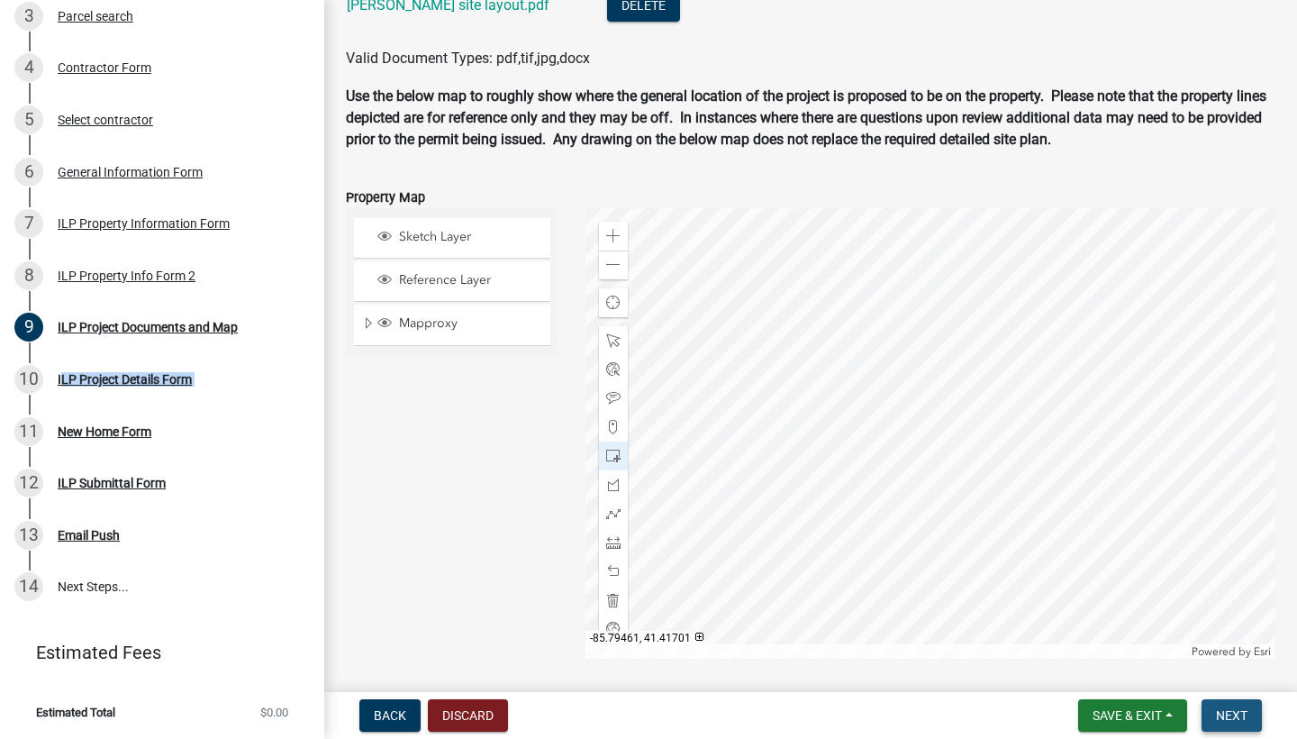
click at [1240, 715] on span "Next" at bounding box center [1232, 715] width 32 height 14
click at [1240, 713] on span "Next" at bounding box center [1232, 715] width 32 height 14
click at [1240, 711] on span "Next" at bounding box center [1232, 715] width 32 height 14
click at [1140, 715] on span "Save & Exit" at bounding box center [1127, 715] width 69 height 14
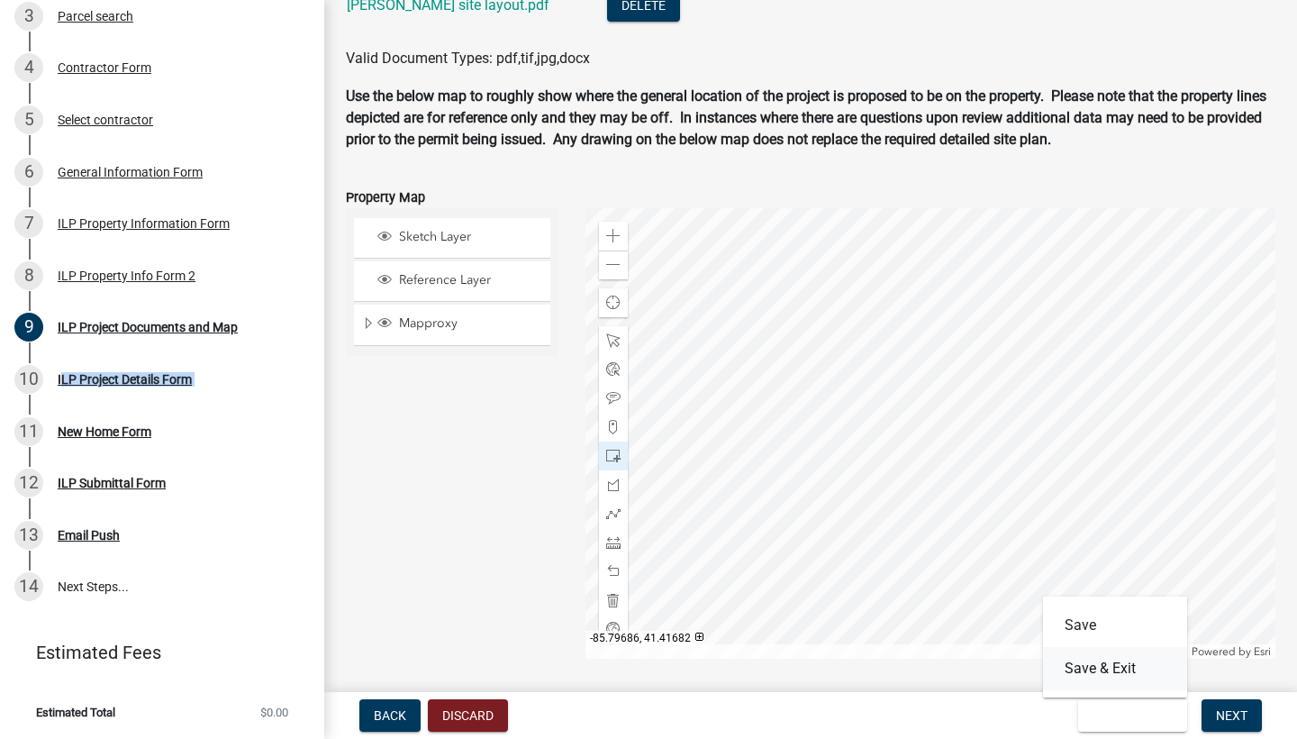
click at [1101, 675] on button "Save & Exit" at bounding box center [1115, 668] width 144 height 43
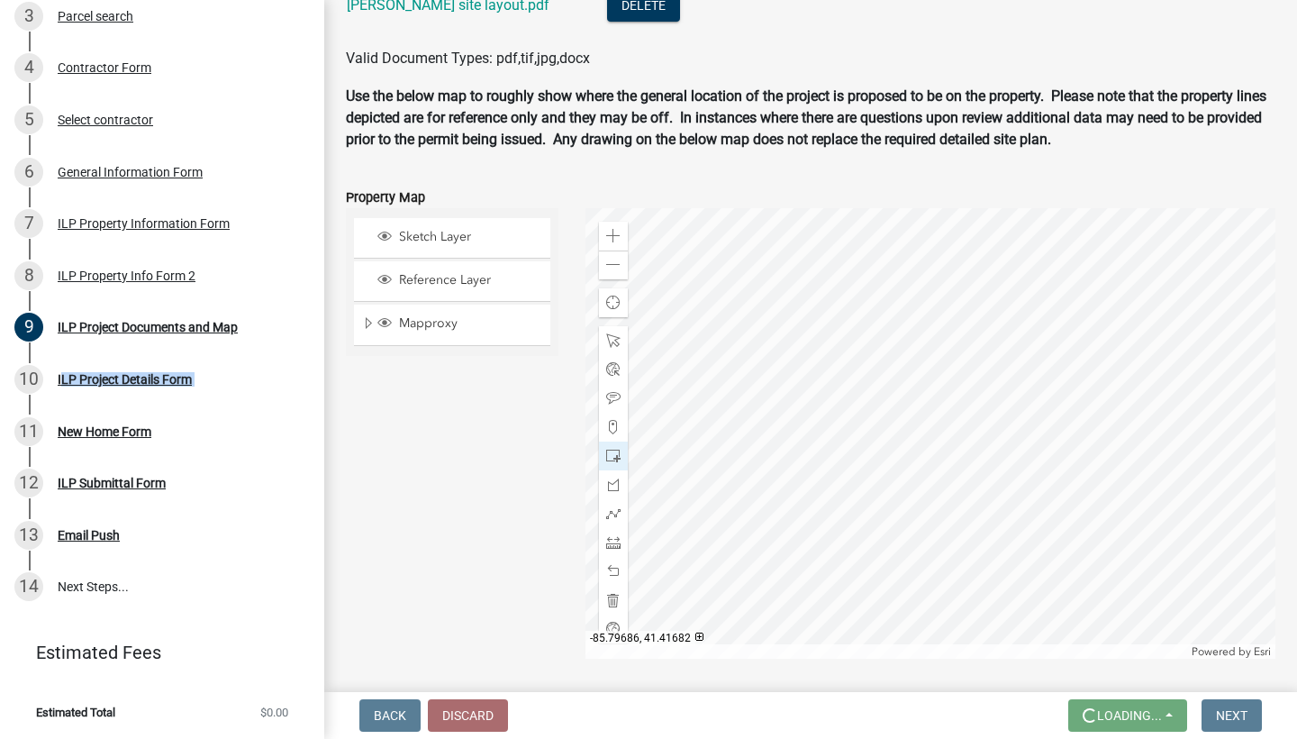
scroll to position [0, 0]
